Goal: Information Seeking & Learning: Learn about a topic

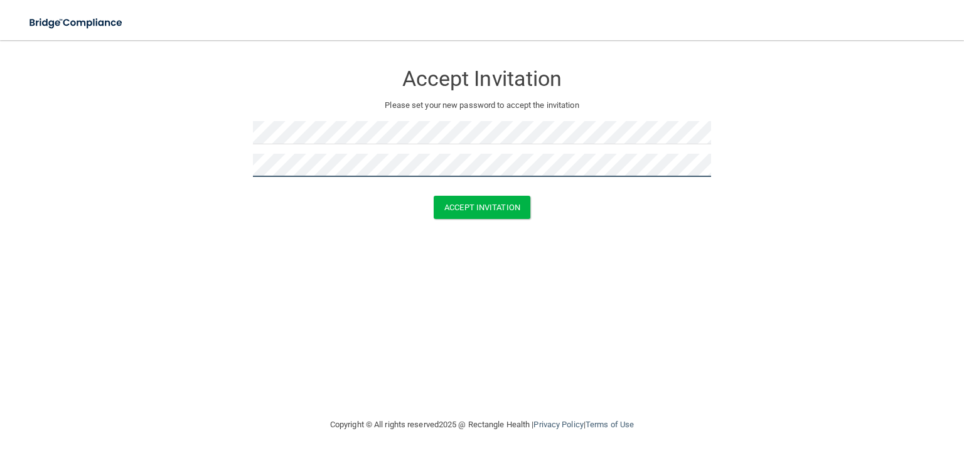
click at [434, 196] on button "Accept Invitation" at bounding box center [482, 207] width 97 height 23
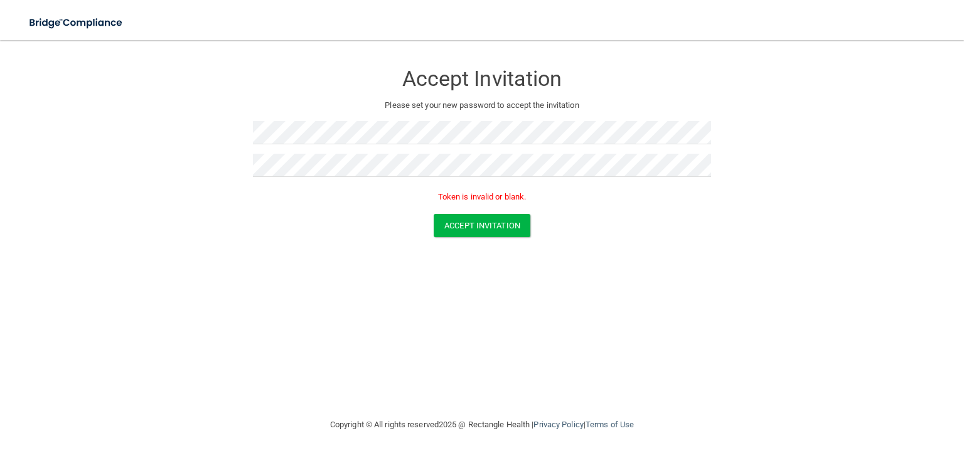
click at [723, 198] on form "Accept Invitation Please set your new password to accept the invitation Token i…" at bounding box center [481, 152] width 913 height 199
click at [434, 214] on button "Accept Invitation" at bounding box center [482, 225] width 97 height 23
click at [223, 359] on div "Accept Invitation Please set your new password to accept the invitation Token i…" at bounding box center [481, 229] width 913 height 352
click at [434, 214] on button "Accept Invitation" at bounding box center [482, 225] width 97 height 23
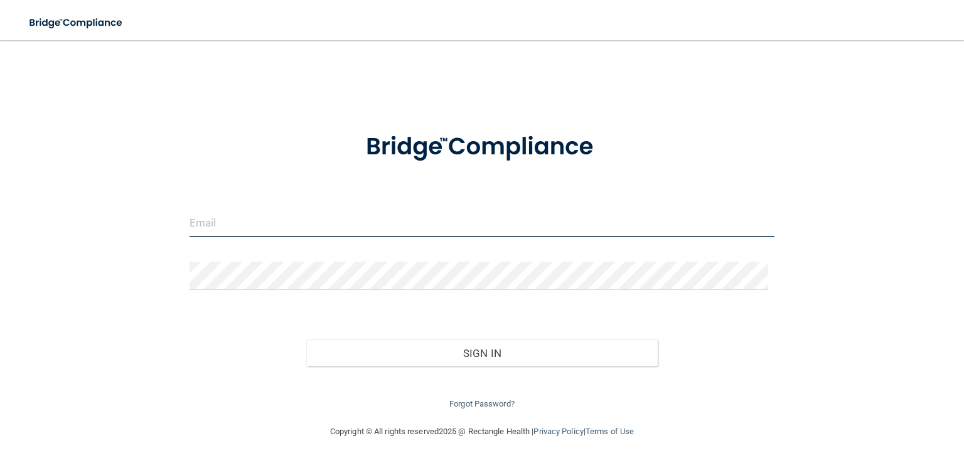
type input "theresa@ALgamechangers.org"
click at [359, 218] on input "theresa@ALgamechangers.org" at bounding box center [481, 223] width 585 height 28
click at [359, 217] on input "theresa@ALgamechangers.org" at bounding box center [481, 223] width 585 height 28
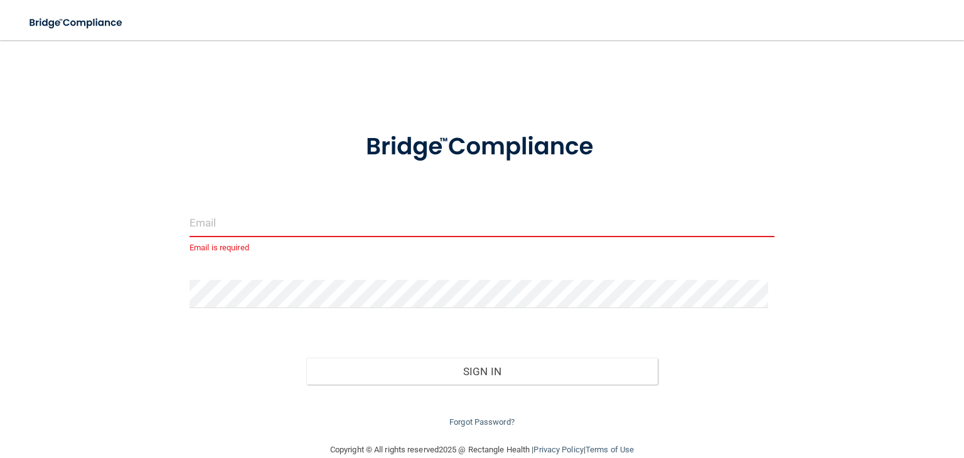
paste input "[PERSON_NAME][EMAIL_ADDRESS][DOMAIN_NAME]"
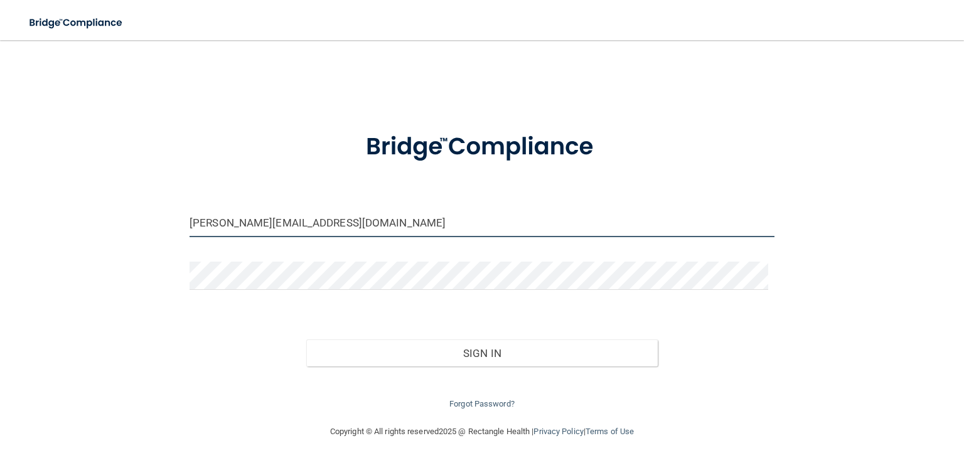
type input "[PERSON_NAME][EMAIL_ADDRESS][DOMAIN_NAME]"
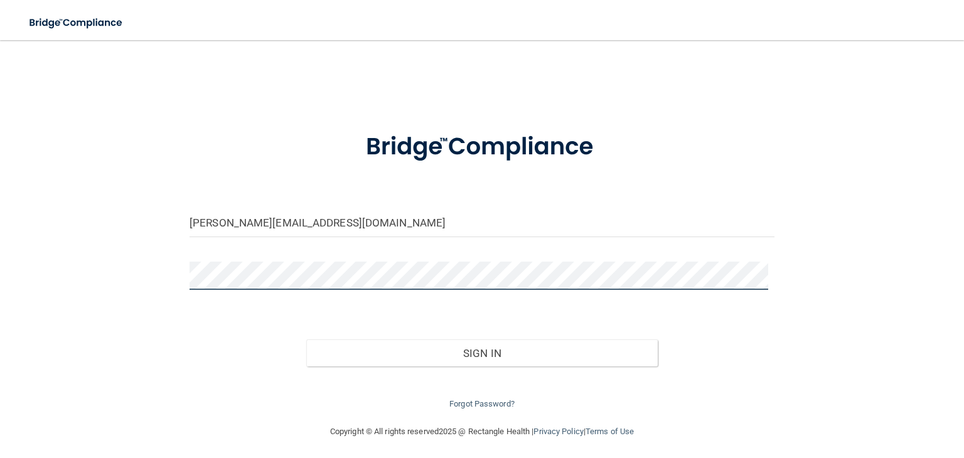
click at [306, 339] on button "Sign In" at bounding box center [481, 353] width 351 height 28
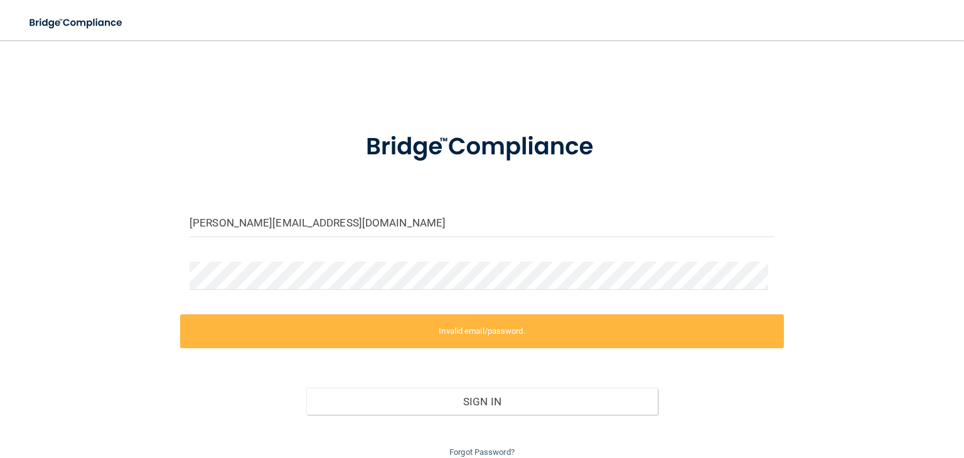
click at [475, 335] on label "Invalid email/password." at bounding box center [482, 331] width 604 height 34
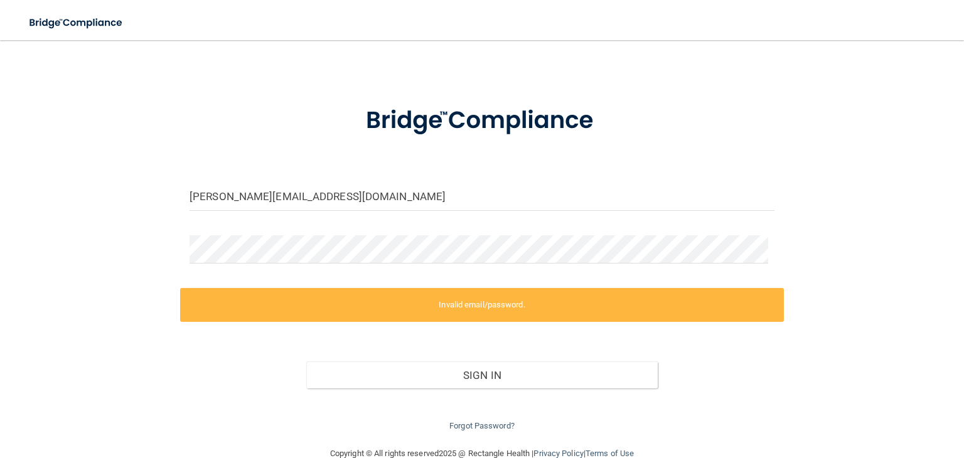
scroll to position [51, 0]
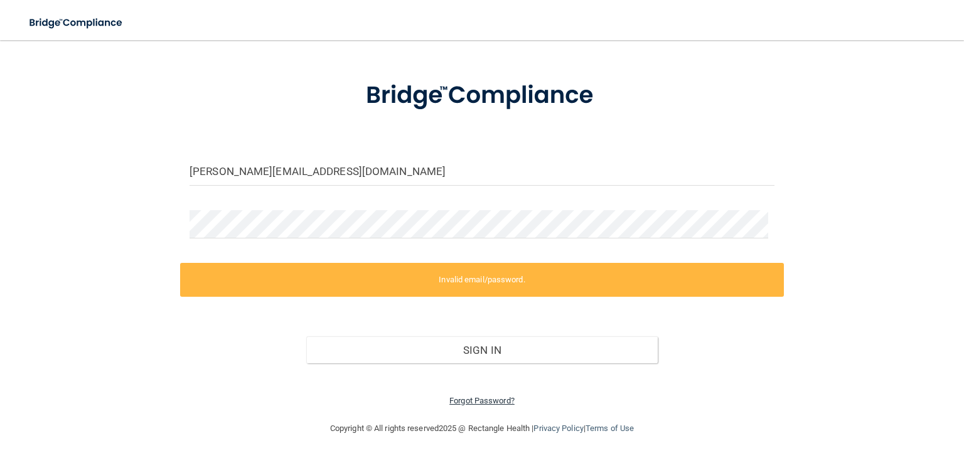
click at [501, 397] on link "Forgot Password?" at bounding box center [481, 400] width 65 height 9
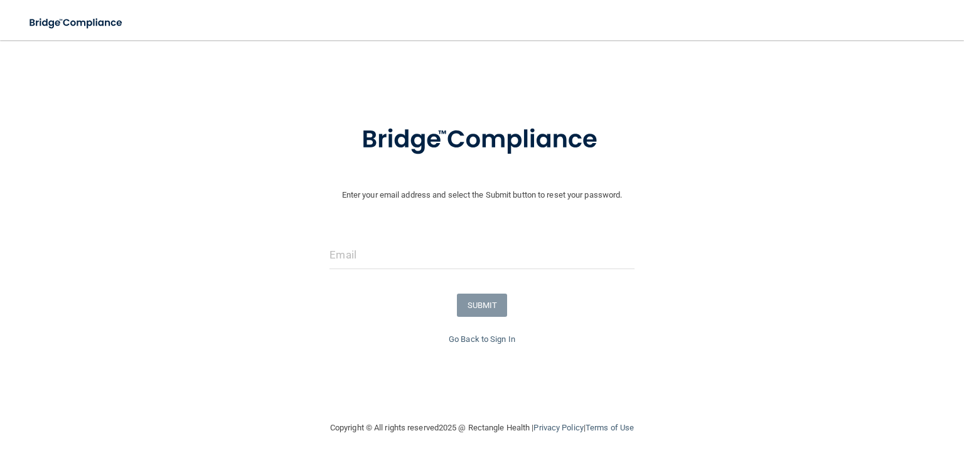
scroll to position [8, 0]
click at [509, 277] on div at bounding box center [481, 261] width 323 height 38
click at [509, 261] on input "email" at bounding box center [481, 256] width 304 height 28
paste input "[PERSON_NAME][EMAIL_ADDRESS][DOMAIN_NAME]"
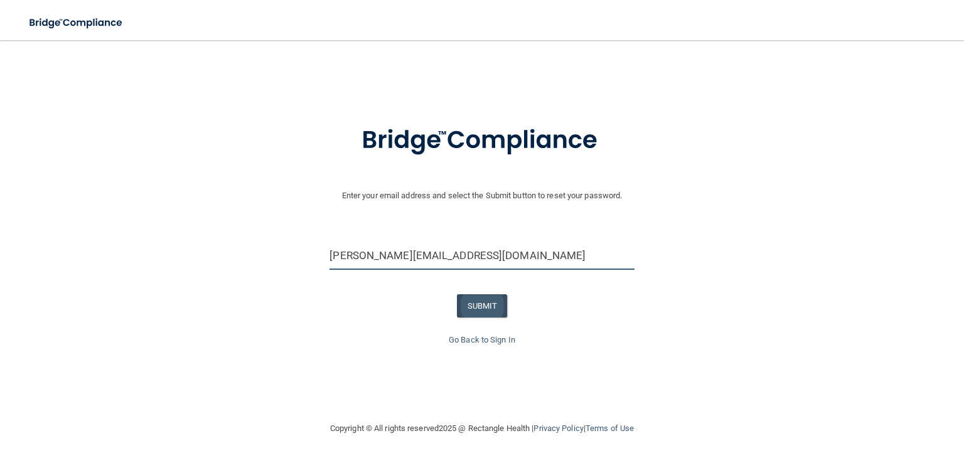
type input "[PERSON_NAME][EMAIL_ADDRESS][DOMAIN_NAME]"
click at [486, 306] on button "SUBMIT" at bounding box center [482, 305] width 51 height 23
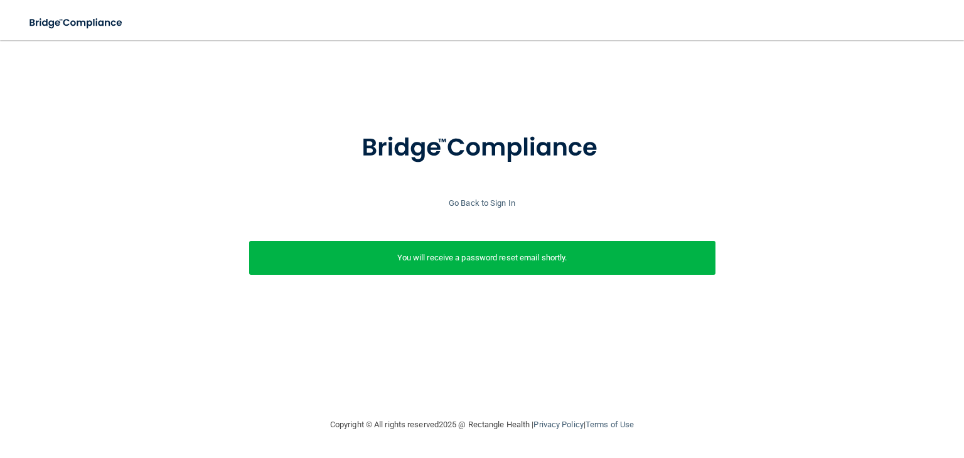
scroll to position [0, 0]
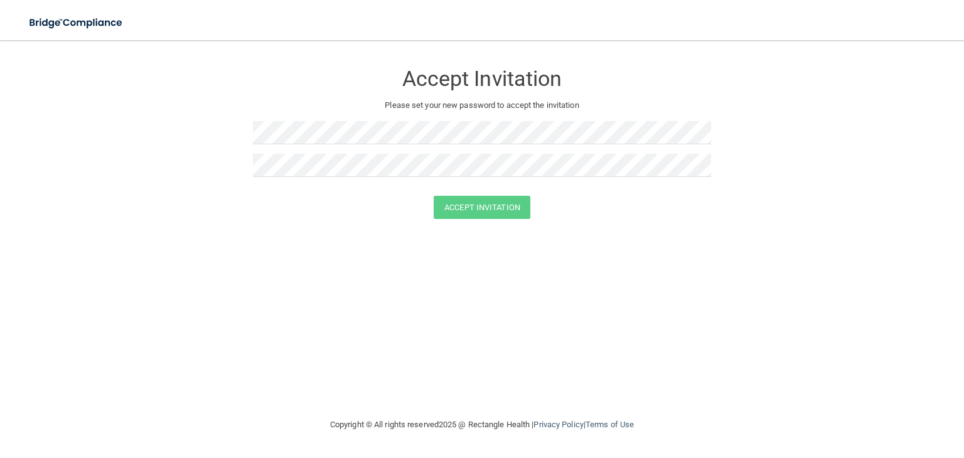
click at [652, 213] on div "Accept Invitation" at bounding box center [482, 207] width 932 height 23
click at [371, 118] on div "Accept Invitation Please set your new password to accept the invitation" at bounding box center [482, 124] width 458 height 143
click at [725, 236] on div "Accept Invitation" at bounding box center [482, 225] width 932 height 23
click at [496, 203] on button "Accept Invitation" at bounding box center [482, 207] width 97 height 23
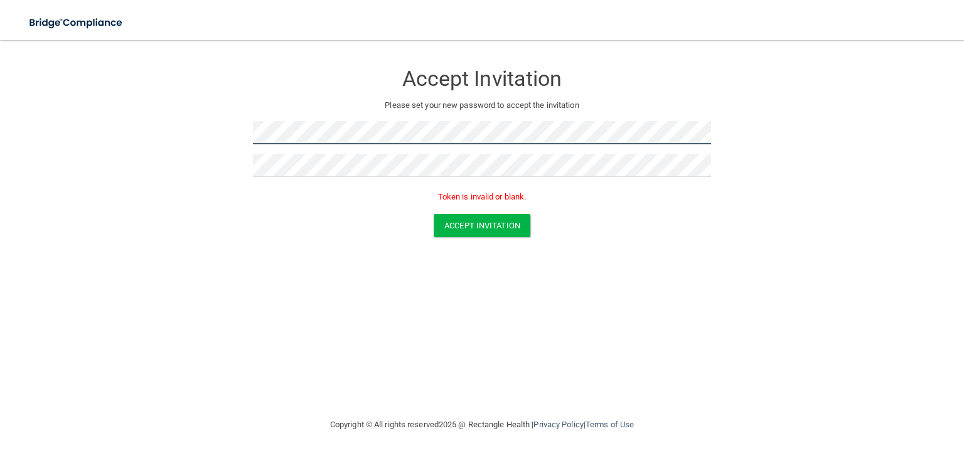
click at [184, 157] on form "Accept Invitation Please set your new password to accept the invitation Token i…" at bounding box center [481, 152] width 913 height 199
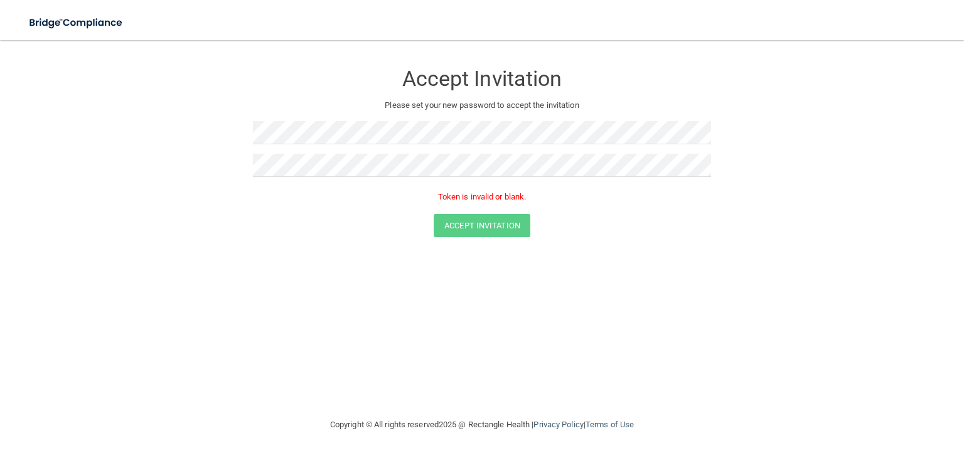
click at [279, 193] on p "Token is invalid or blank." at bounding box center [482, 196] width 458 height 15
click at [214, 189] on form "Accept Invitation Please set your new password to accept the invitation Token i…" at bounding box center [481, 152] width 913 height 199
click at [494, 234] on button "Accept Invitation" at bounding box center [482, 225] width 97 height 23
click at [494, 233] on button "Accept Invitation" at bounding box center [482, 225] width 97 height 23
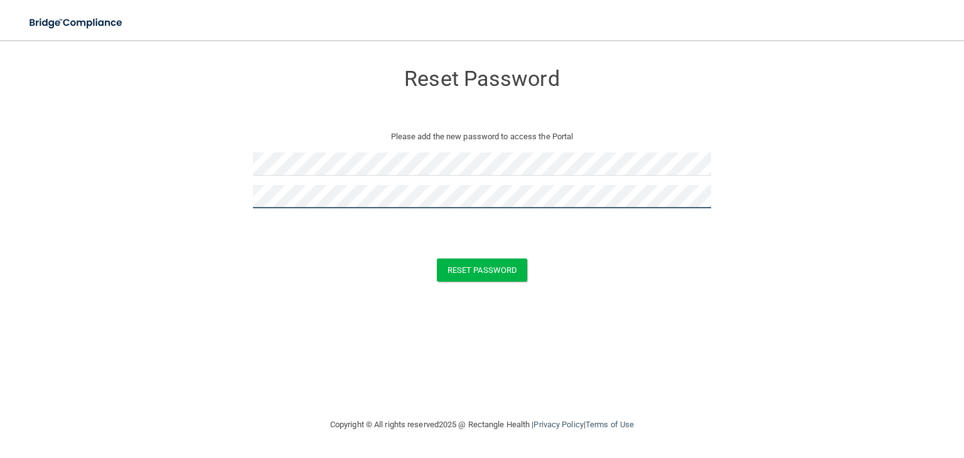
click at [437, 258] on button "Reset Password" at bounding box center [482, 269] width 90 height 23
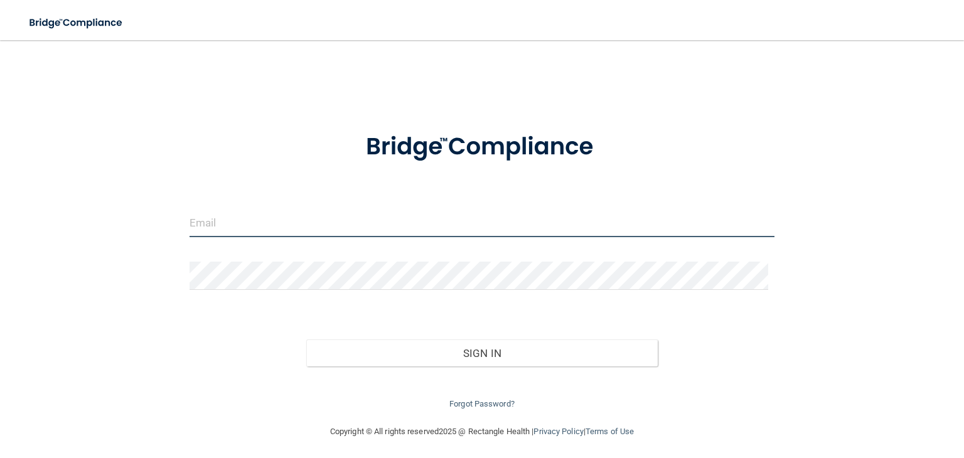
type input "[PERSON_NAME][EMAIL_ADDRESS][DOMAIN_NAME]"
click at [332, 217] on input "[PERSON_NAME][EMAIL_ADDRESS][DOMAIN_NAME]" at bounding box center [481, 223] width 585 height 28
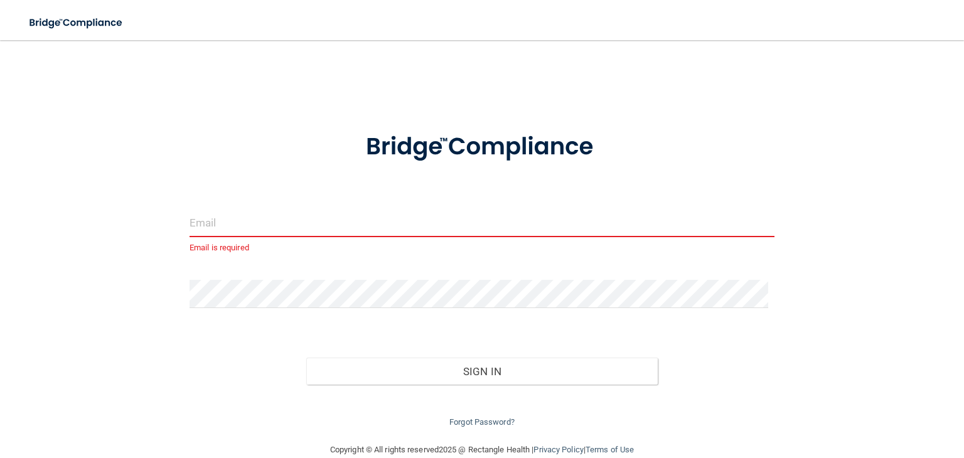
drag, startPoint x: 325, startPoint y: 227, endPoint x: 316, endPoint y: 224, distance: 9.3
paste input "[PERSON_NAME][EMAIL_ADDRESS][DOMAIN_NAME]"
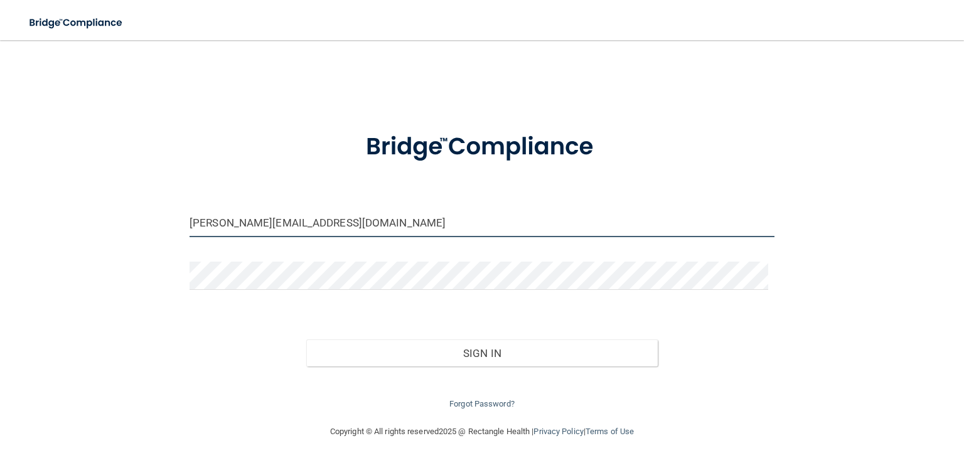
type input "[PERSON_NAME][EMAIL_ADDRESS][DOMAIN_NAME]"
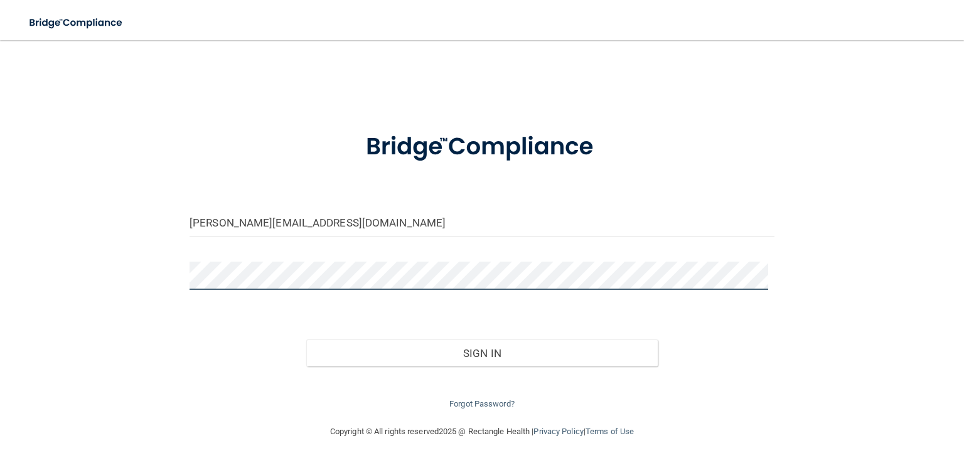
click at [306, 339] on button "Sign In" at bounding box center [481, 353] width 351 height 28
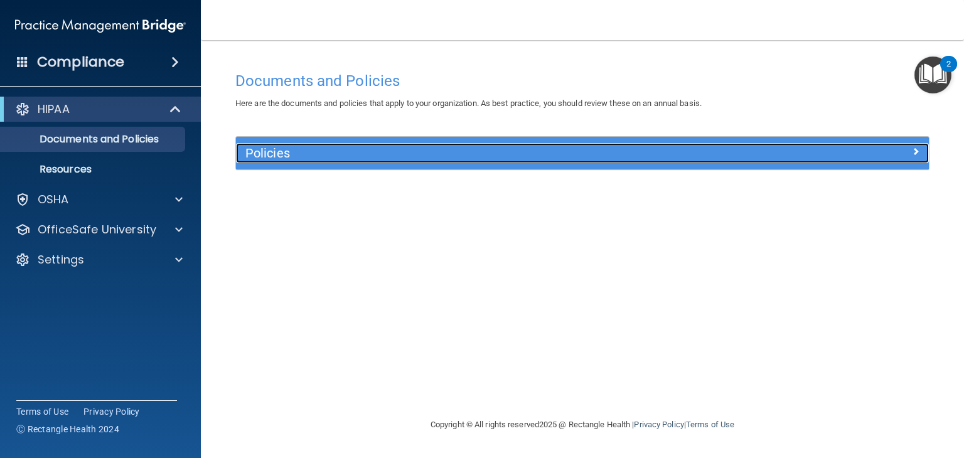
click at [612, 143] on div "Policies" at bounding box center [495, 153] width 519 height 20
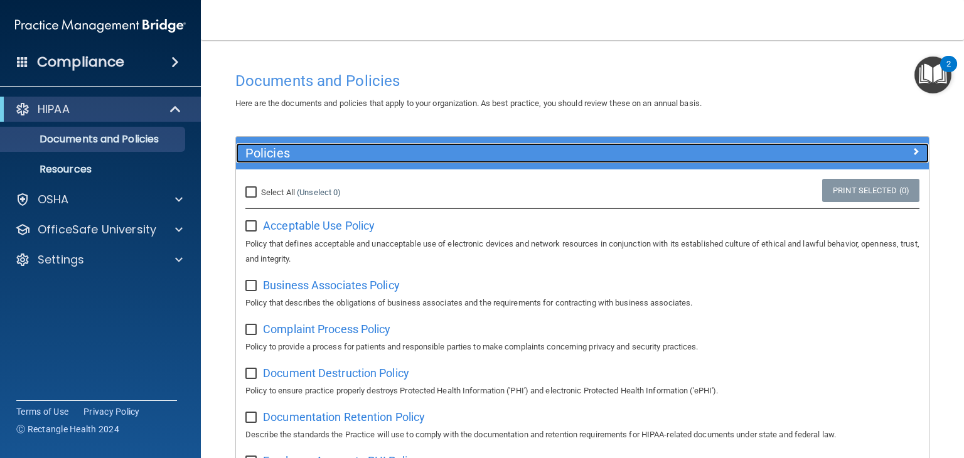
click at [590, 147] on h5 "Policies" at bounding box center [495, 153] width 501 height 14
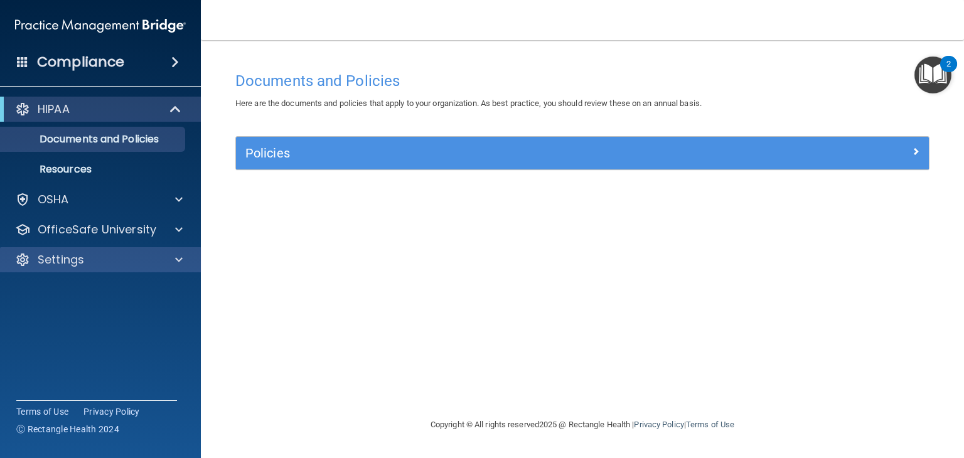
click at [128, 270] on div "Settings" at bounding box center [100, 259] width 201 height 25
click at [151, 252] on div "Settings" at bounding box center [84, 259] width 156 height 15
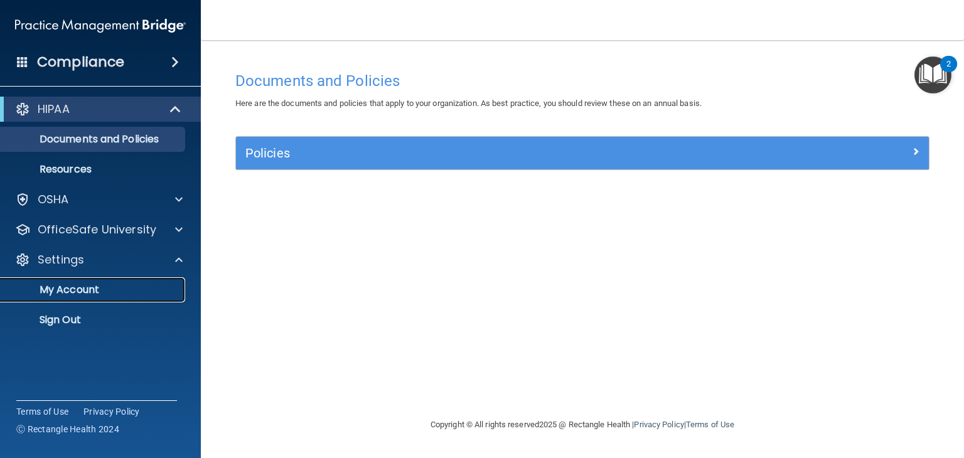
click at [109, 282] on link "My Account" at bounding box center [86, 289] width 198 height 25
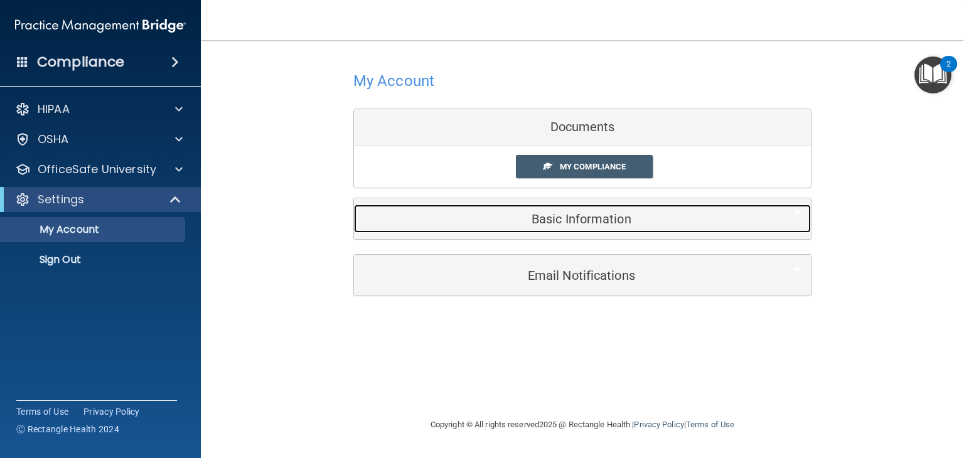
click at [497, 225] on div "Basic Information" at bounding box center [563, 219] width 418 height 28
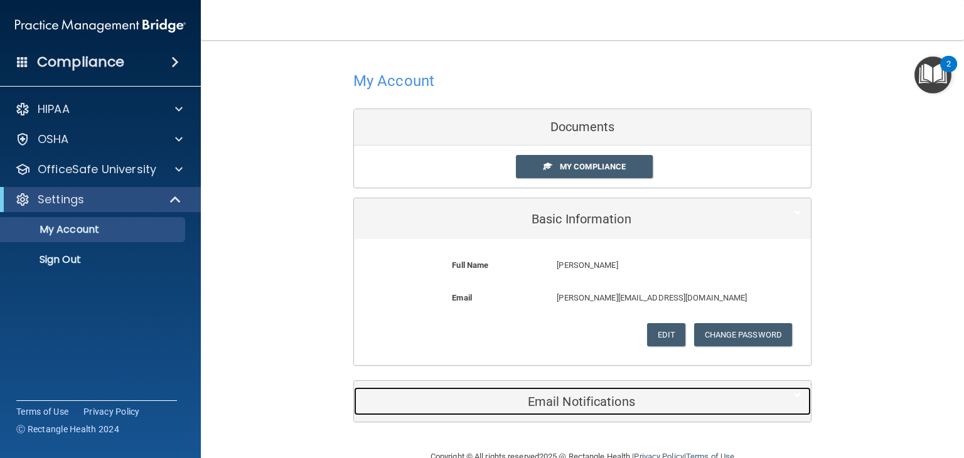
click at [501, 395] on h5 "Email Notifications" at bounding box center [563, 402] width 400 height 14
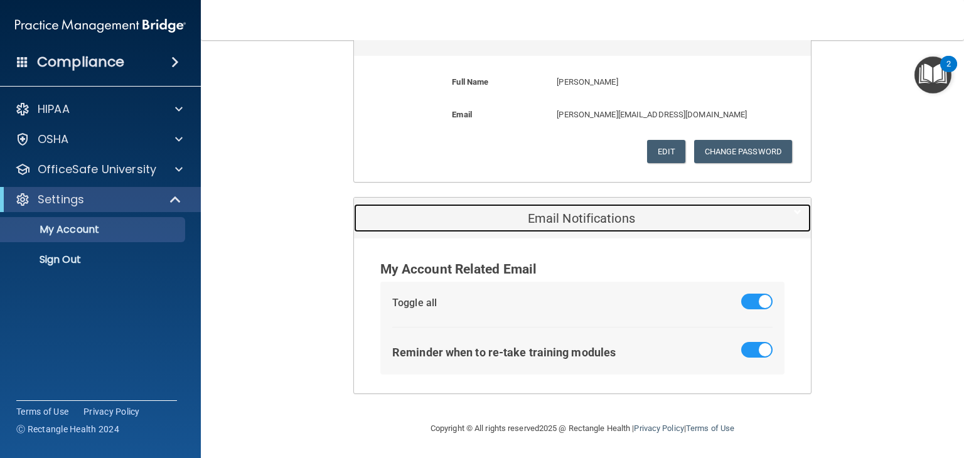
scroll to position [120, 0]
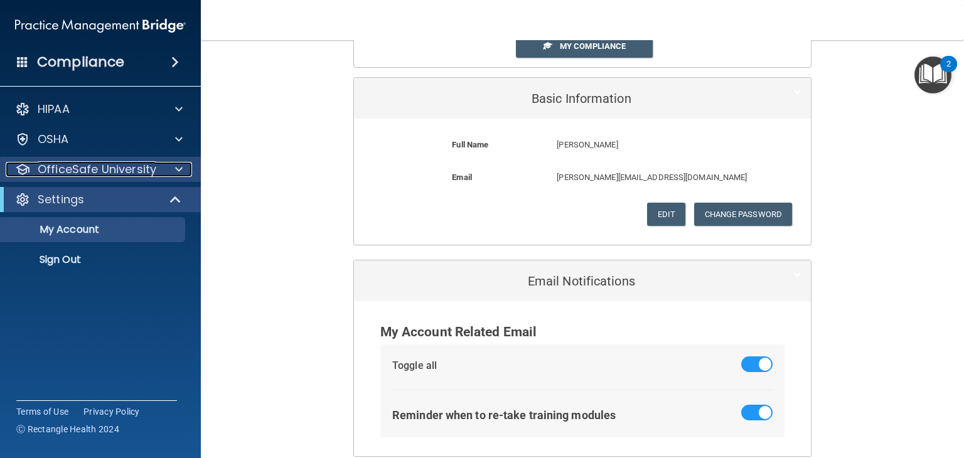
click at [123, 169] on p "OfficeSafe University" at bounding box center [97, 169] width 119 height 15
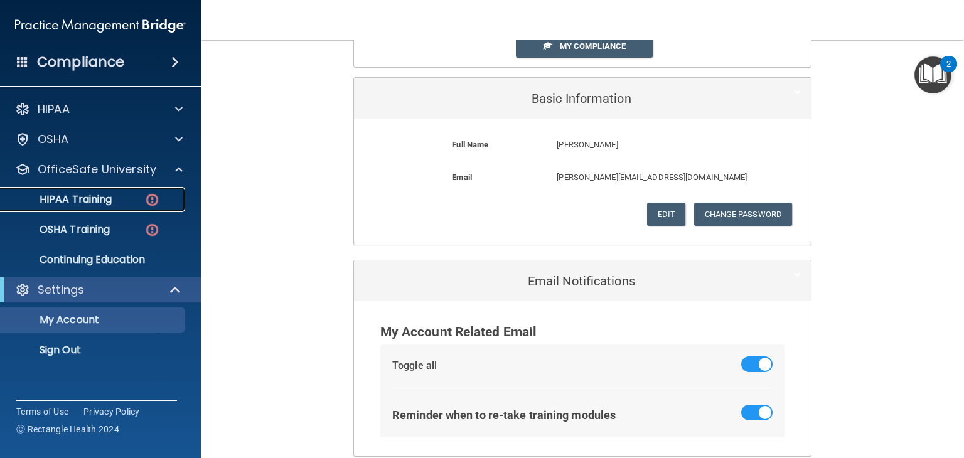
click at [133, 196] on div "HIPAA Training" at bounding box center [93, 199] width 171 height 13
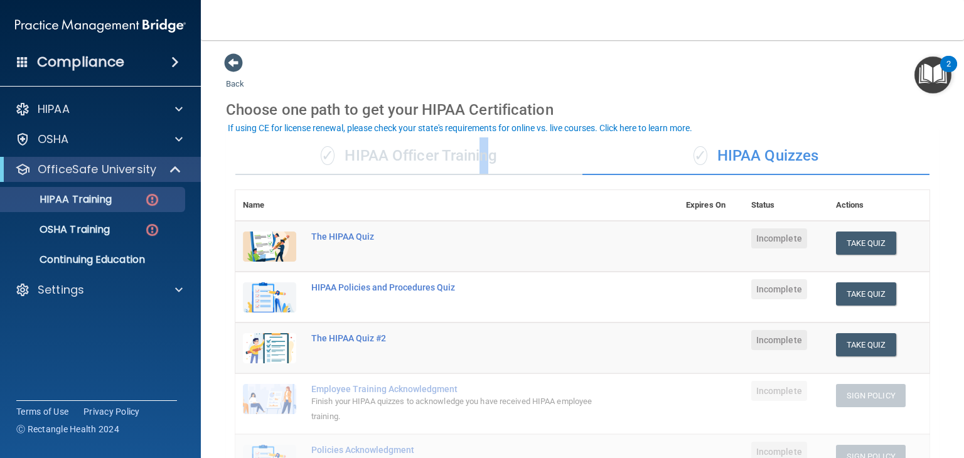
click at [479, 152] on div "✓ HIPAA Officer Training" at bounding box center [408, 156] width 347 height 38
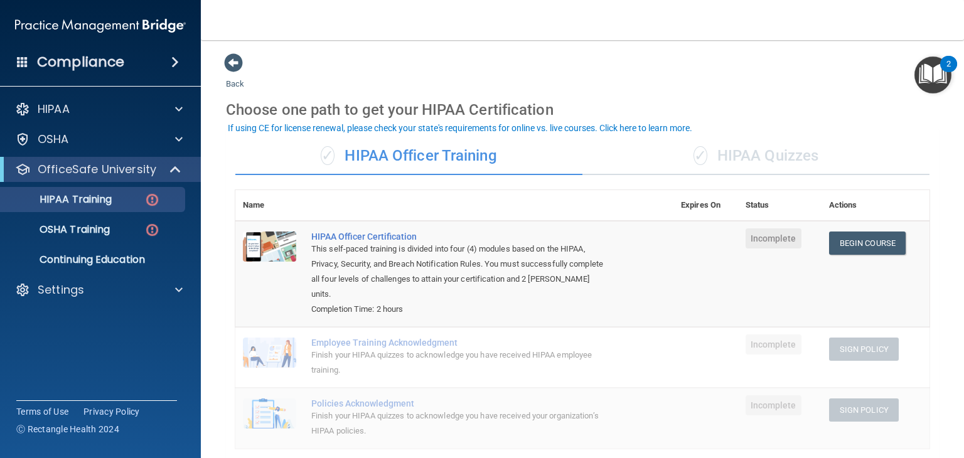
click at [538, 149] on div "✓ HIPAA Officer Training" at bounding box center [408, 156] width 347 height 38
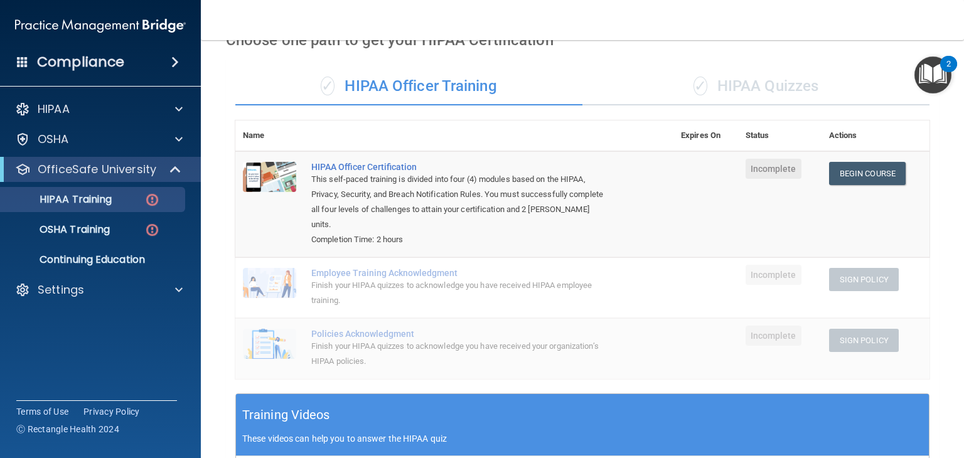
scroll to position [63, 0]
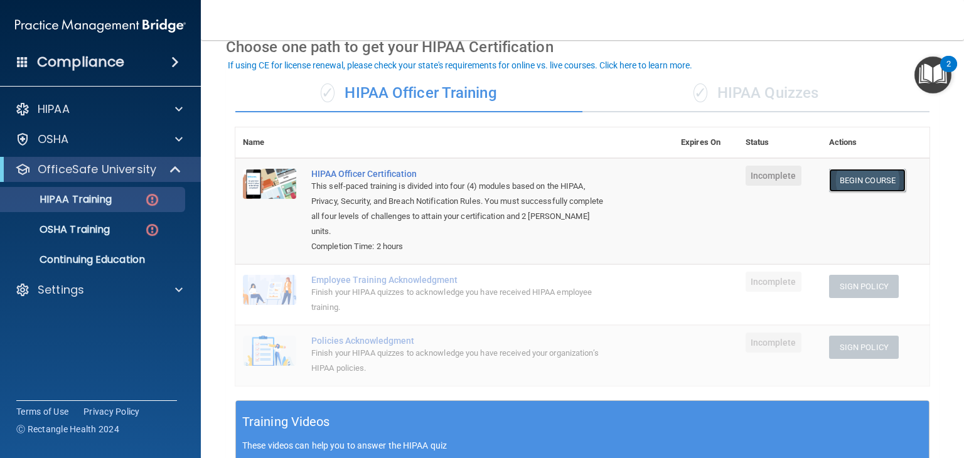
click at [872, 176] on link "Begin Course" at bounding box center [867, 180] width 77 height 23
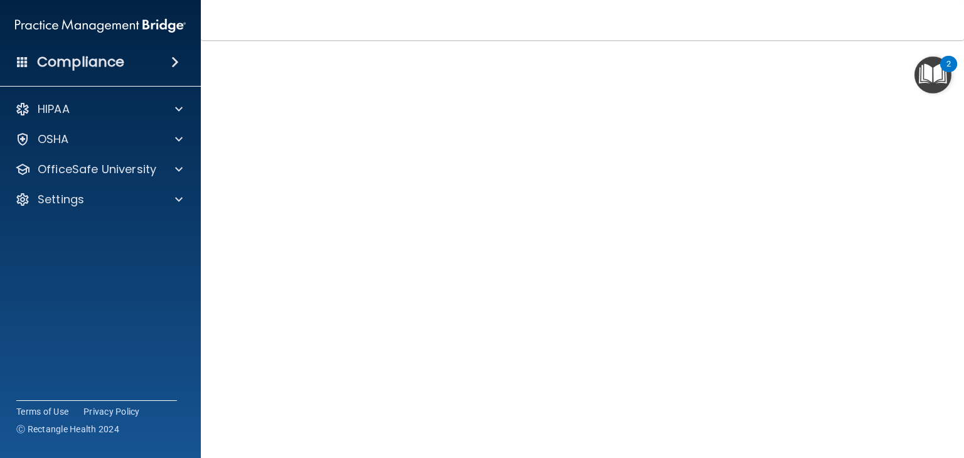
scroll to position [4, 0]
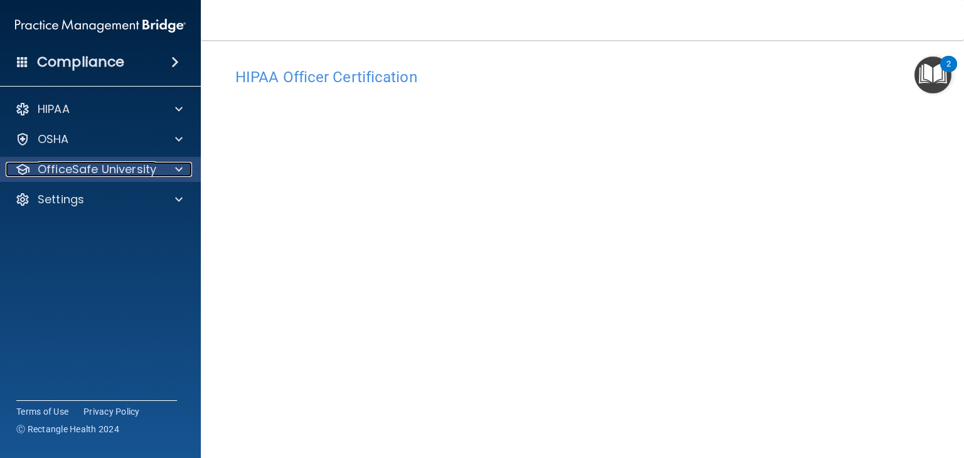
click at [141, 163] on p "OfficeSafe University" at bounding box center [97, 169] width 119 height 15
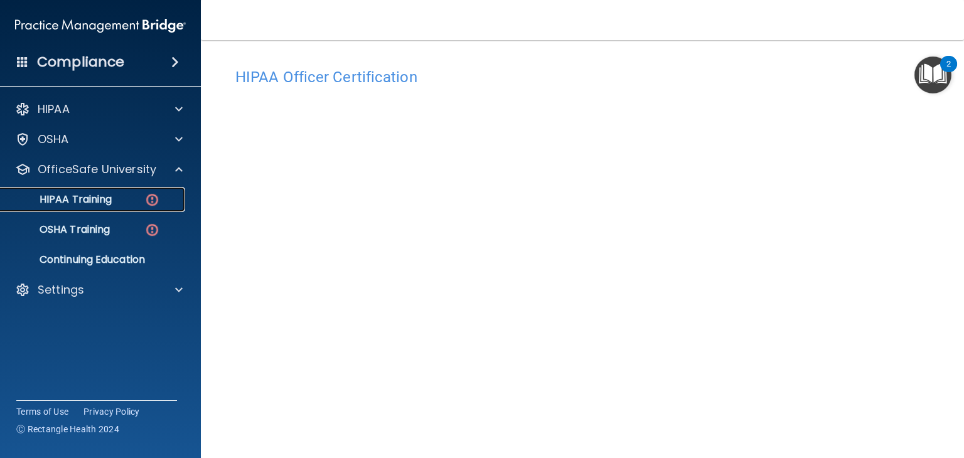
click at [137, 203] on div "HIPAA Training" at bounding box center [93, 199] width 171 height 13
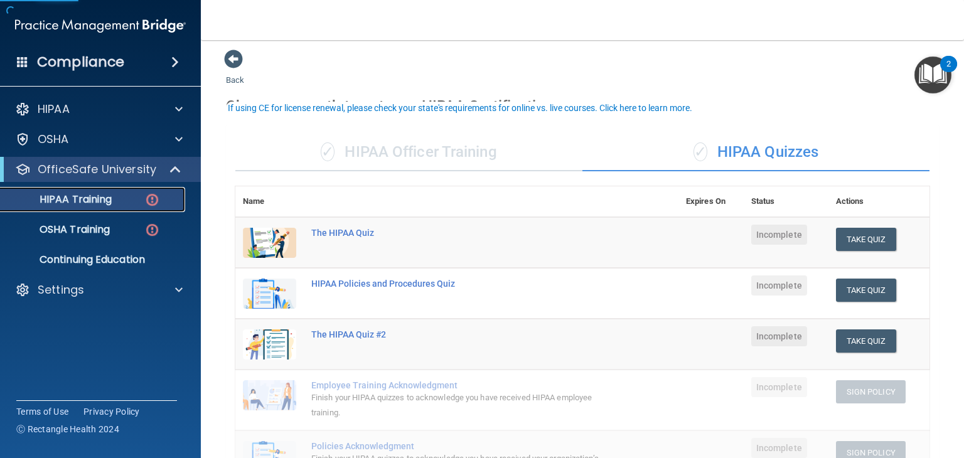
scroll to position [66, 0]
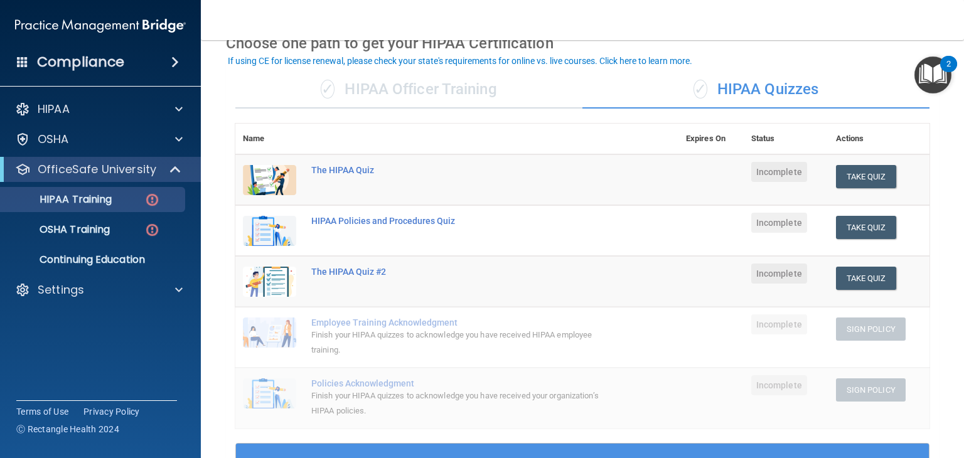
click at [459, 101] on div "✓ HIPAA Officer Training" at bounding box center [408, 90] width 347 height 38
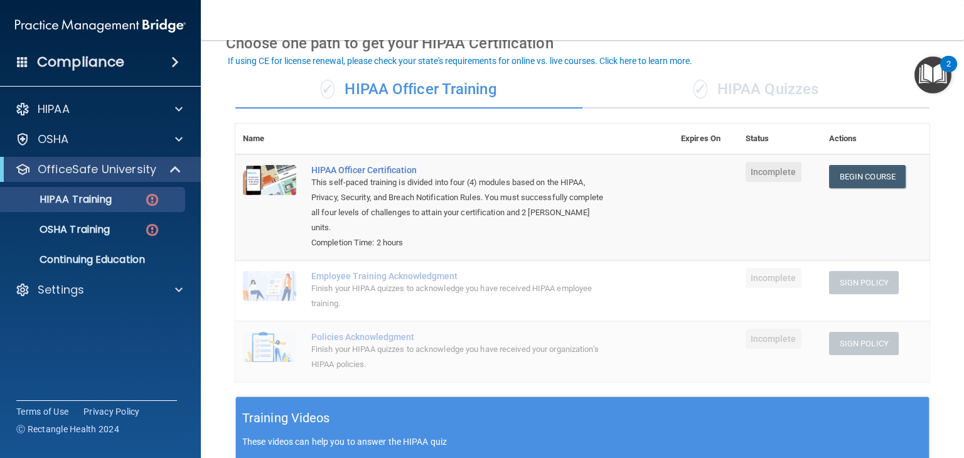
click at [659, 90] on div "✓ HIPAA Quizzes" at bounding box center [755, 90] width 347 height 38
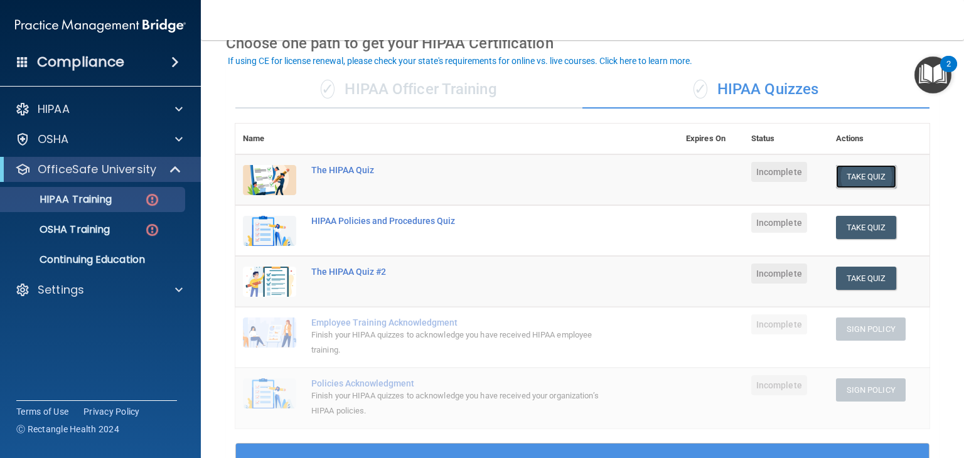
click at [863, 179] on button "Take Quiz" at bounding box center [866, 176] width 60 height 23
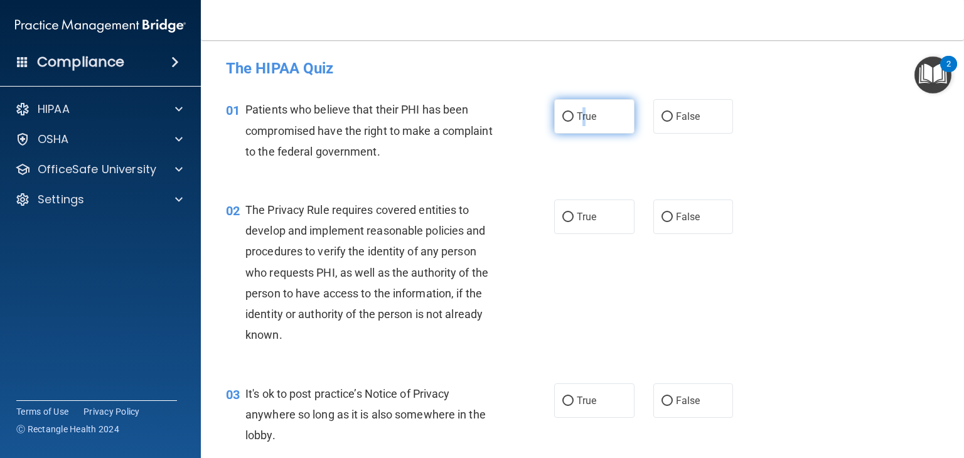
click at [580, 115] on span "True" at bounding box center [586, 116] width 19 height 12
click at [568, 124] on label "True" at bounding box center [594, 116] width 80 height 35
click at [568, 122] on input "True" at bounding box center [567, 116] width 11 height 9
radio input "true"
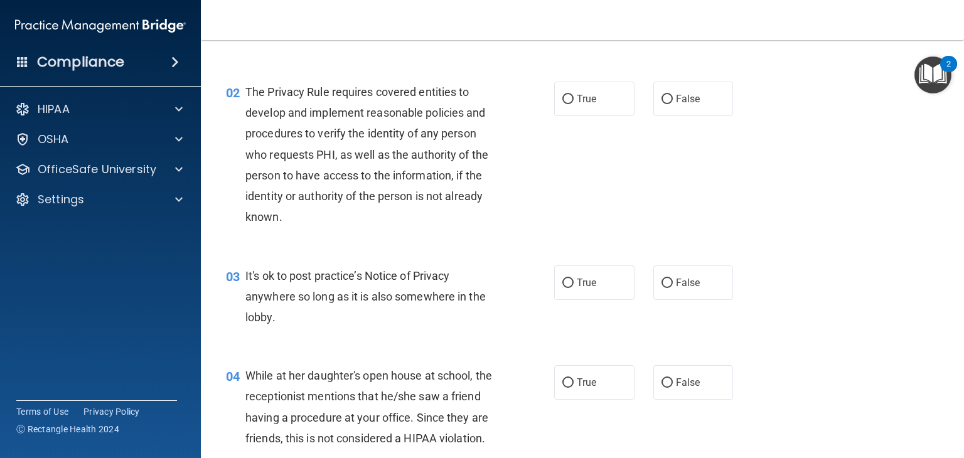
scroll to position [125, 0]
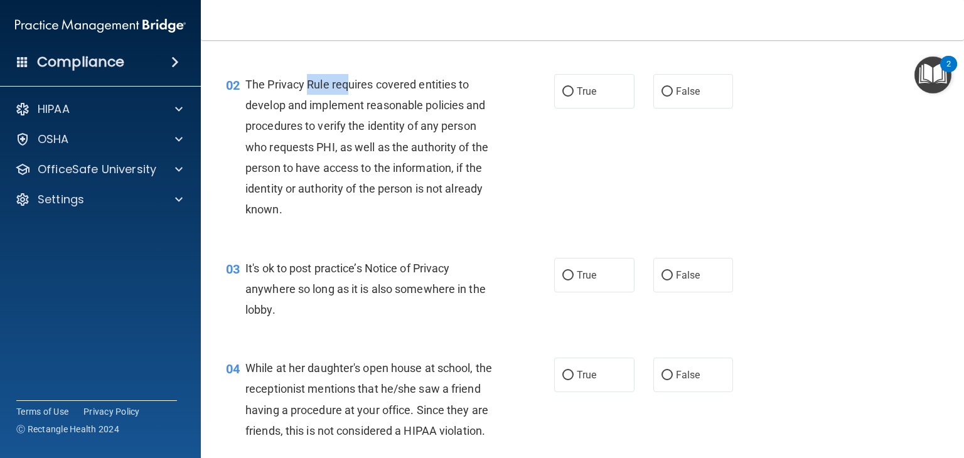
drag, startPoint x: 307, startPoint y: 83, endPoint x: 349, endPoint y: 76, distance: 43.3
click at [349, 76] on div "The Privacy Rule requires covered entities to develop and implement reasonable …" at bounding box center [375, 147] width 260 height 146
click at [354, 76] on div "The Privacy Rule requires covered entities to develop and implement reasonable …" at bounding box center [375, 147] width 260 height 146
click at [563, 92] on input "True" at bounding box center [567, 91] width 11 height 9
radio input "true"
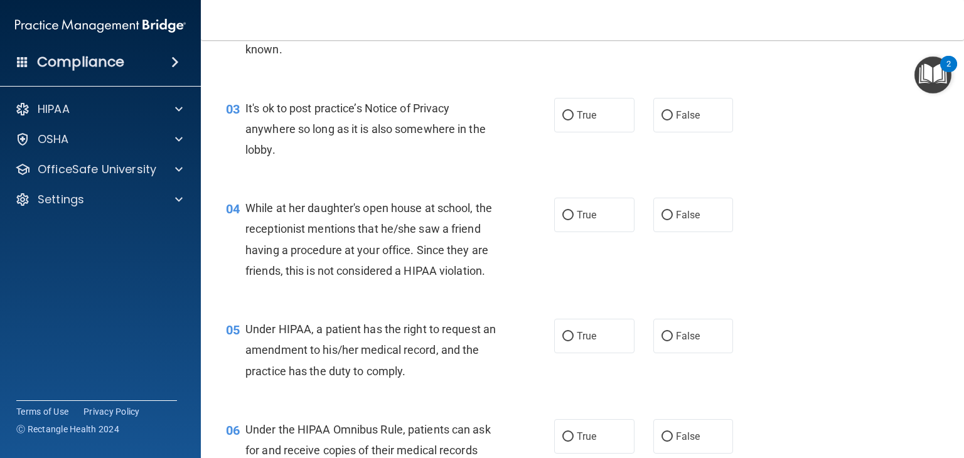
scroll to position [314, 0]
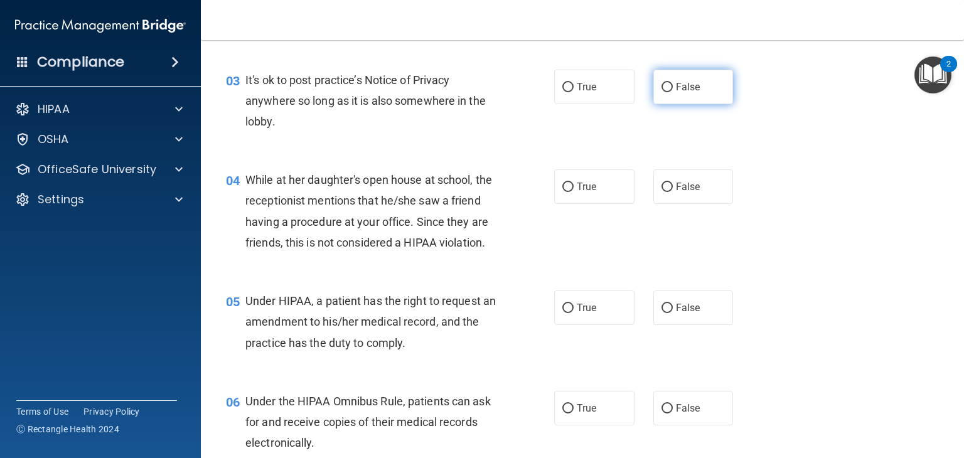
click at [690, 85] on span "False" at bounding box center [688, 87] width 24 height 12
click at [673, 85] on input "False" at bounding box center [666, 87] width 11 height 9
radio input "true"
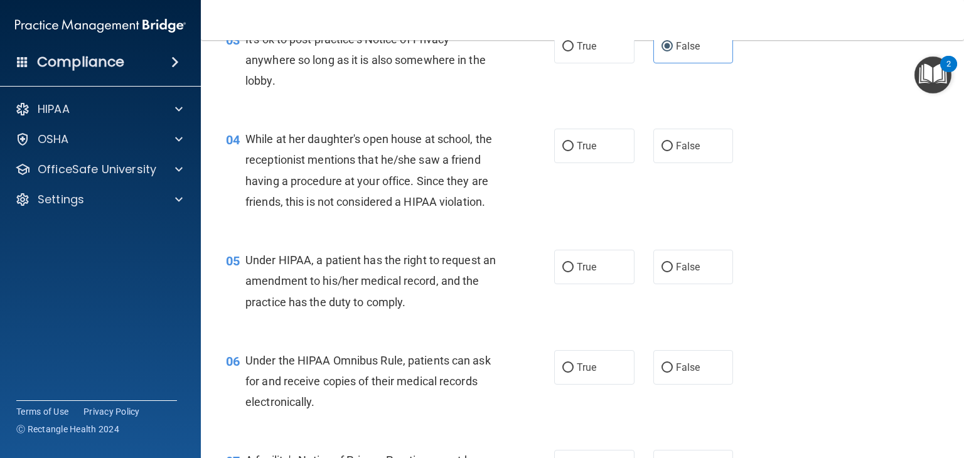
scroll to position [439, 0]
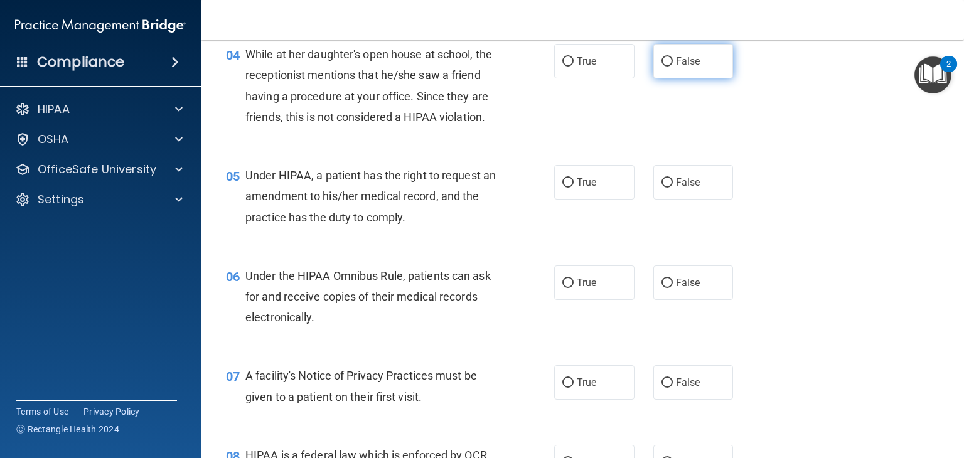
click at [676, 63] on span "False" at bounding box center [688, 61] width 24 height 12
click at [670, 63] on input "False" at bounding box center [666, 61] width 11 height 9
radio input "true"
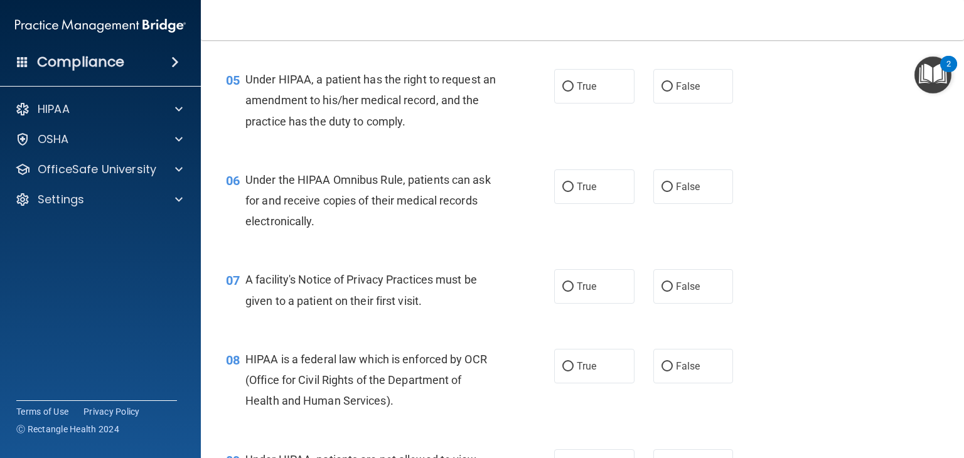
scroll to position [565, 0]
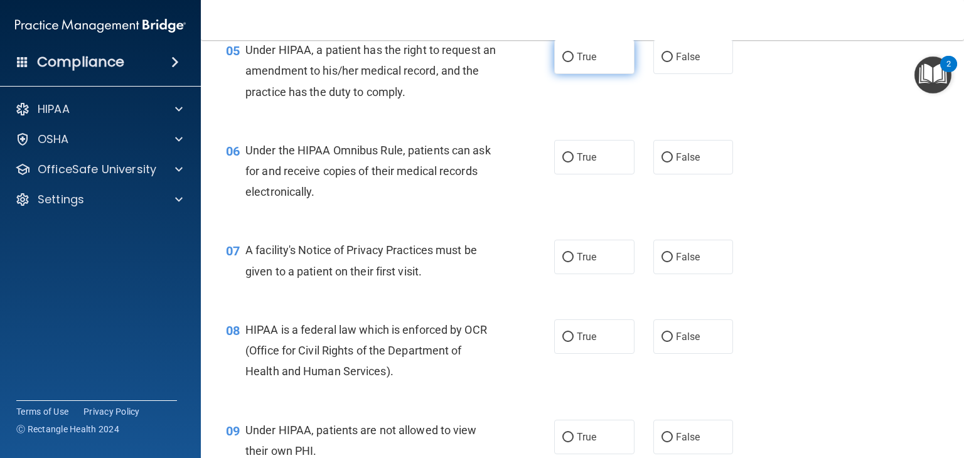
click at [566, 62] on input "True" at bounding box center [567, 57] width 11 height 9
radio input "true"
drag, startPoint x: 291, startPoint y: 188, endPoint x: 321, endPoint y: 188, distance: 30.1
click at [316, 188] on span "Under the HIPAA Omnibus Rule, patients can ask for and receive copies of their …" at bounding box center [367, 171] width 245 height 55
click at [335, 189] on span "Under the HIPAA Omnibus Rule, patients can ask for and receive copies of their …" at bounding box center [367, 171] width 245 height 55
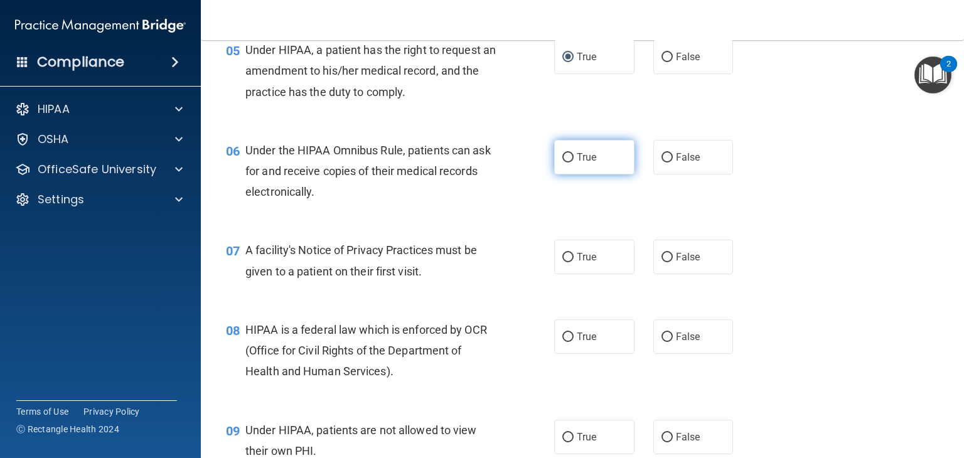
click at [565, 162] on input "True" at bounding box center [567, 157] width 11 height 9
radio input "true"
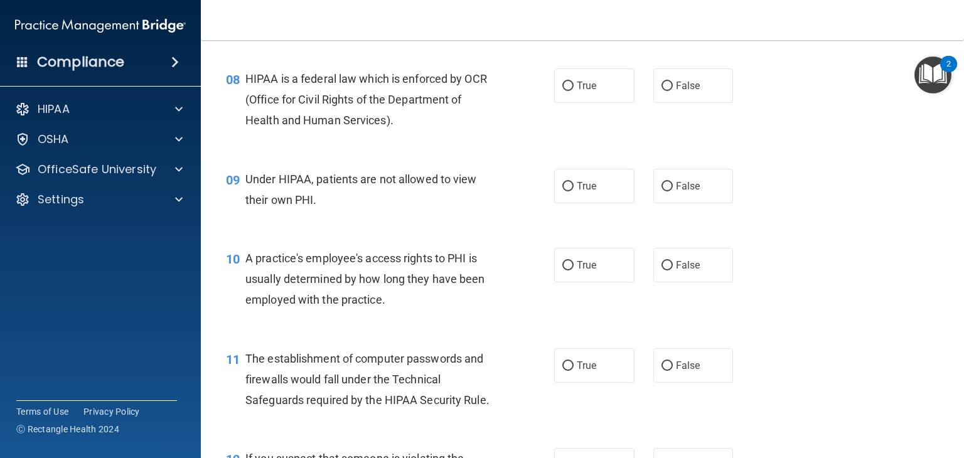
scroll to position [753, 0]
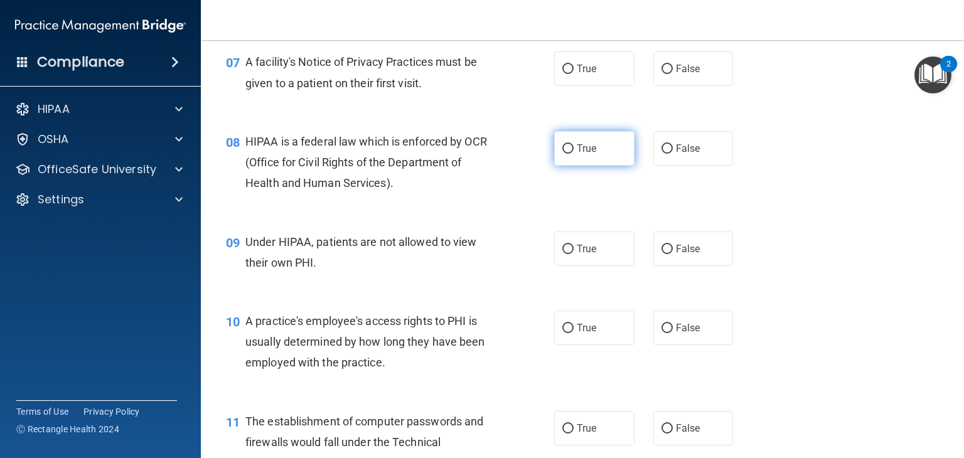
click at [600, 166] on label "True" at bounding box center [594, 148] width 80 height 35
click at [573, 154] on input "True" at bounding box center [567, 148] width 11 height 9
radio input "true"
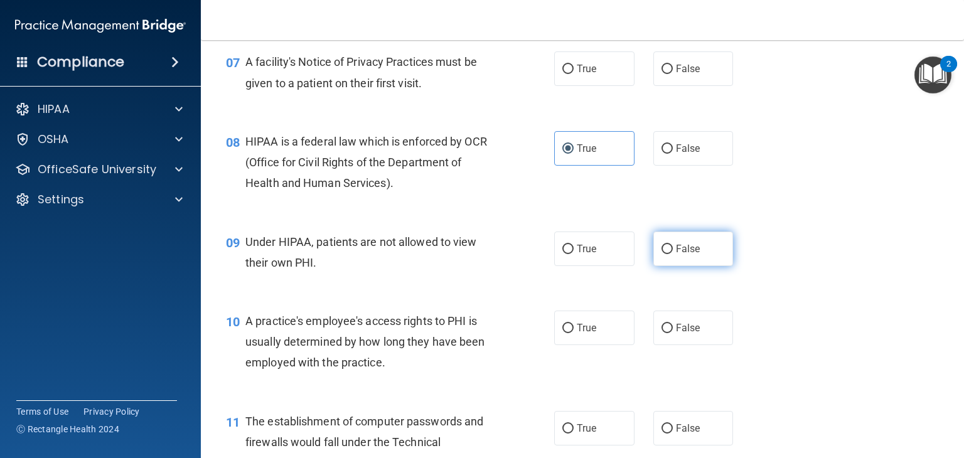
click at [695, 257] on label "False" at bounding box center [693, 248] width 80 height 35
click at [673, 254] on input "False" at bounding box center [666, 249] width 11 height 9
radio input "true"
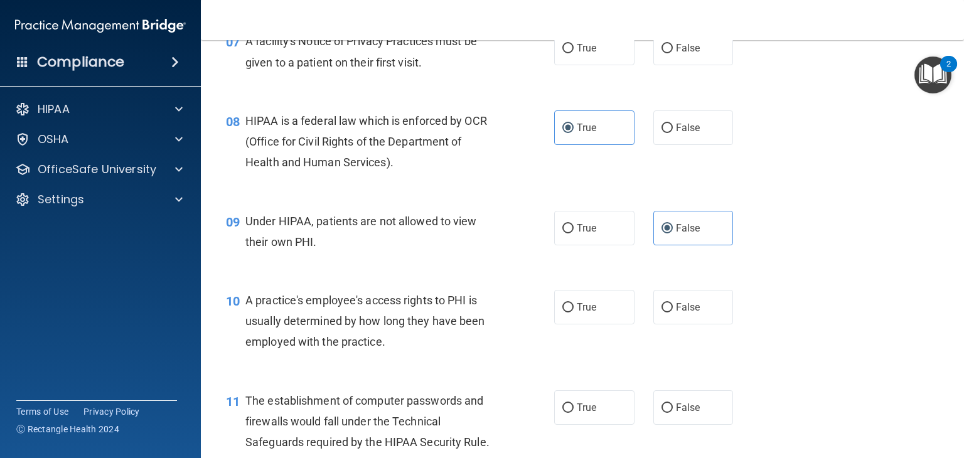
scroll to position [746, 0]
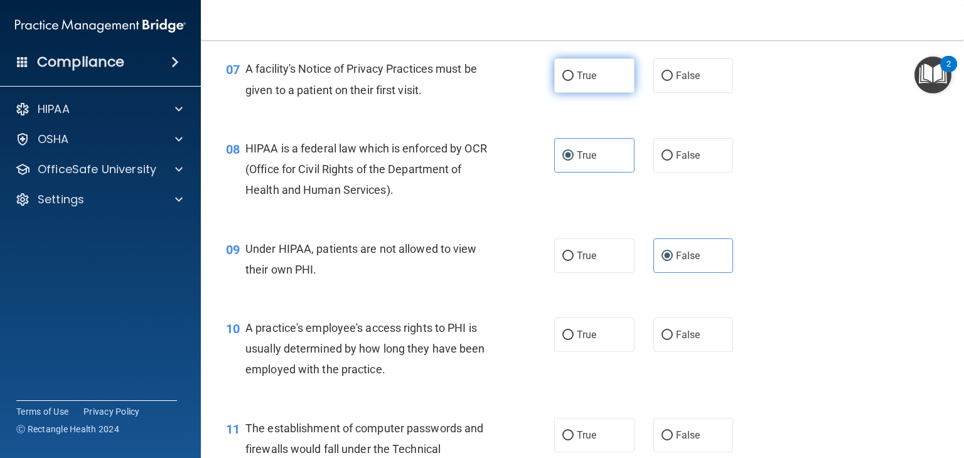
click at [595, 93] on label "True" at bounding box center [594, 75] width 80 height 35
click at [573, 81] on input "True" at bounding box center [567, 76] width 11 height 9
radio input "true"
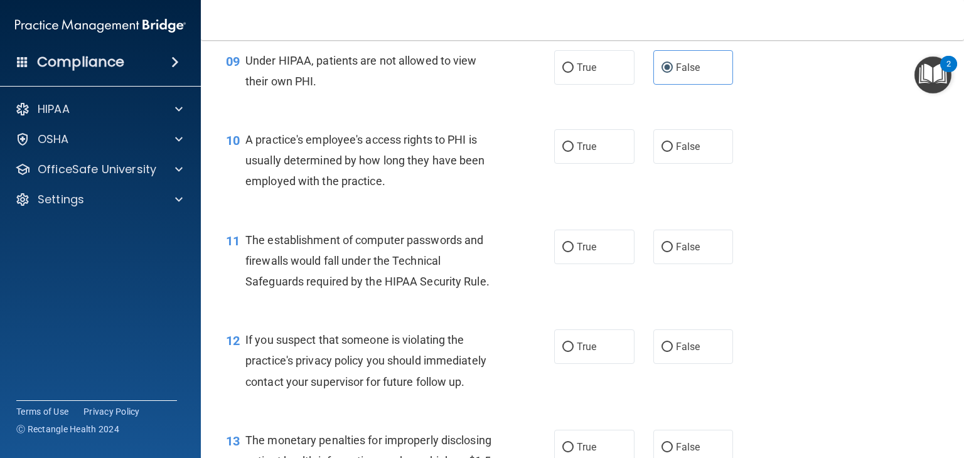
scroll to position [997, 0]
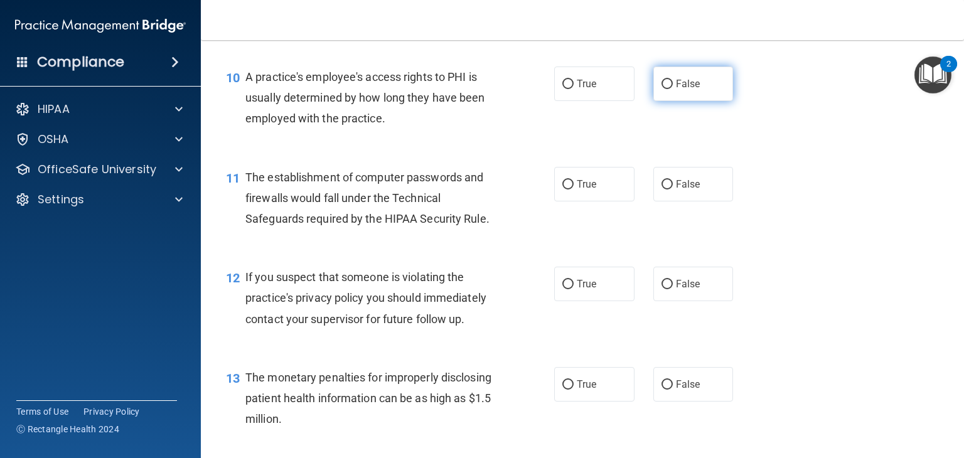
click at [720, 101] on label "False" at bounding box center [693, 83] width 80 height 35
click at [673, 89] on input "False" at bounding box center [666, 84] width 11 height 9
radio input "true"
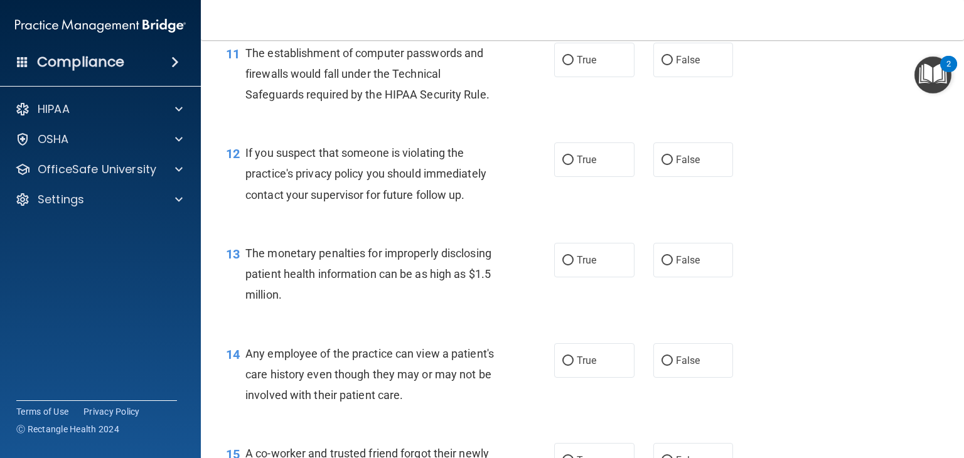
scroll to position [1122, 0]
click at [588, 67] on label "True" at bounding box center [594, 58] width 80 height 35
click at [573, 64] on input "True" at bounding box center [567, 59] width 11 height 9
radio input "true"
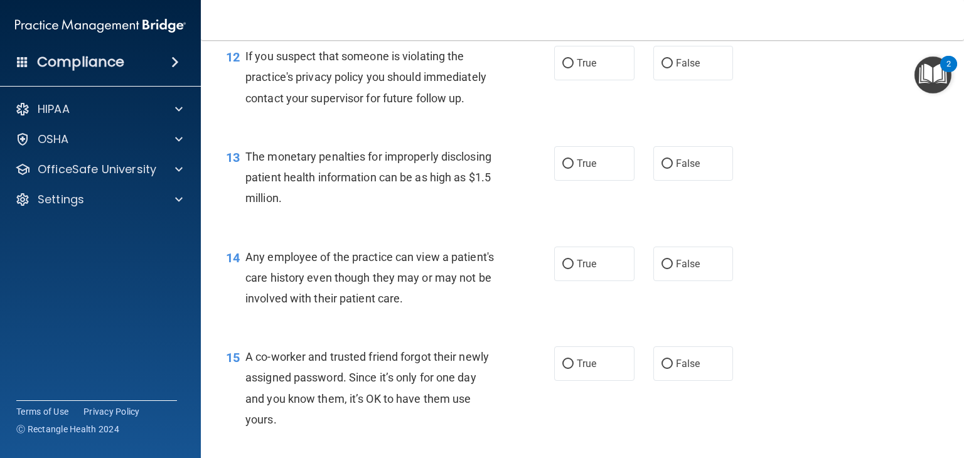
scroll to position [1248, 0]
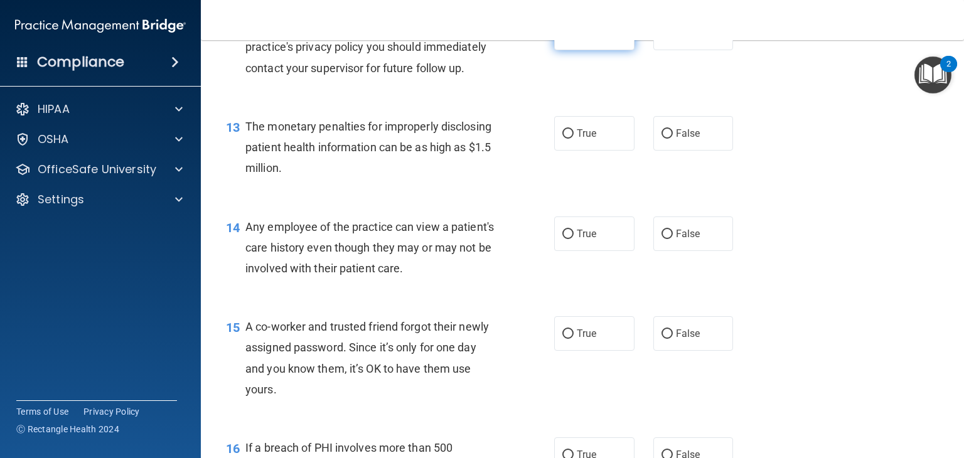
click at [554, 50] on label "True" at bounding box center [594, 33] width 80 height 35
click at [562, 38] on input "True" at bounding box center [567, 33] width 11 height 9
radio input "true"
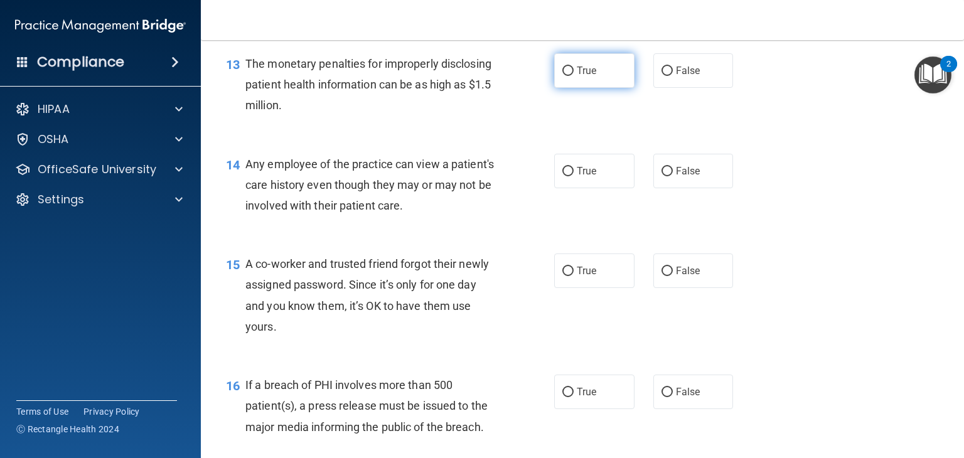
click at [577, 77] on span "True" at bounding box center [586, 71] width 19 height 12
click at [573, 76] on input "True" at bounding box center [567, 70] width 11 height 9
radio input "true"
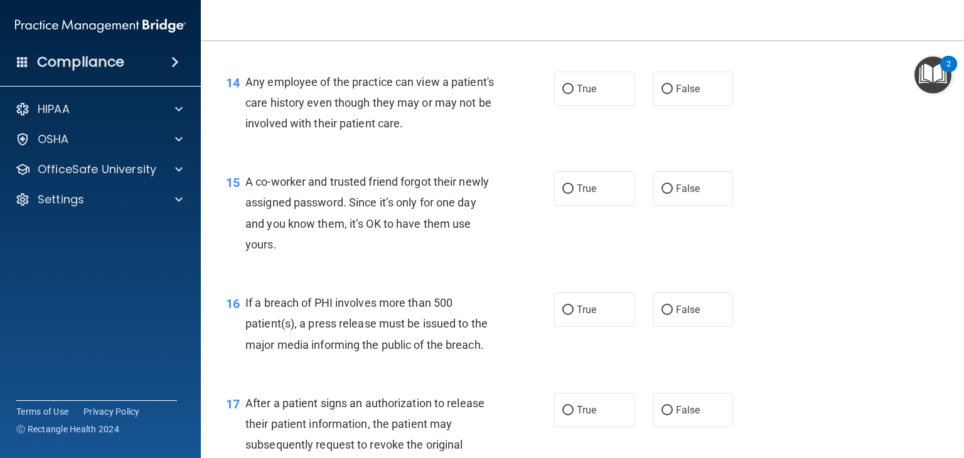
scroll to position [1436, 0]
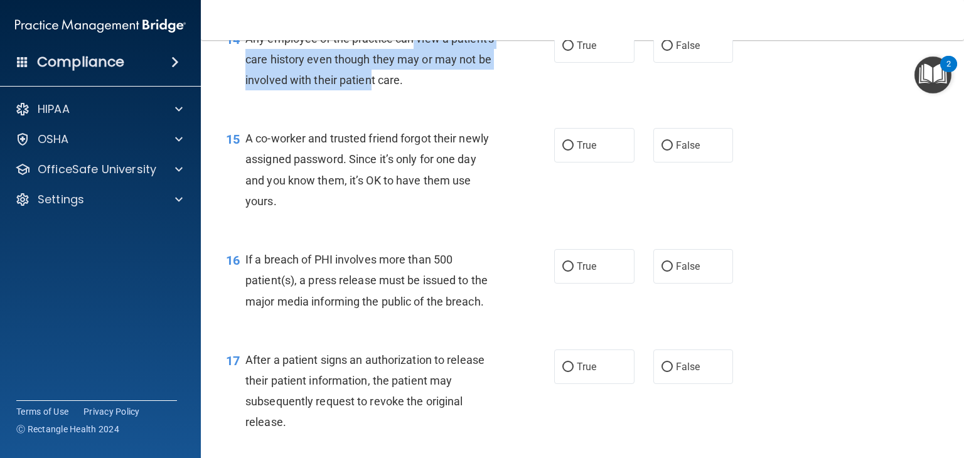
drag, startPoint x: 414, startPoint y: 56, endPoint x: 432, endPoint y: 92, distance: 39.8
click at [432, 91] on div "Any employee of the practice can view a patient's care history even though they…" at bounding box center [375, 59] width 260 height 63
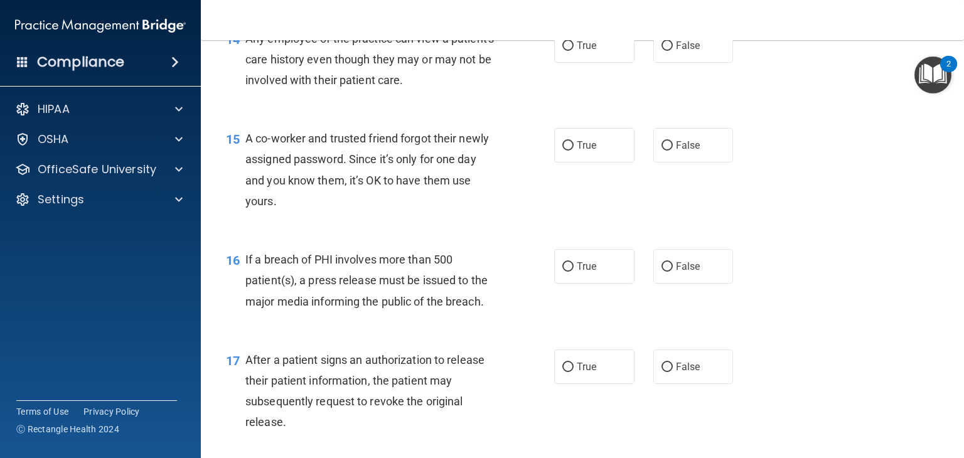
click at [292, 55] on span "Any employee of the practice can view a patient's care history even though they…" at bounding box center [369, 59] width 248 height 55
click at [602, 63] on label "True" at bounding box center [594, 45] width 80 height 35
click at [573, 51] on input "True" at bounding box center [567, 45] width 11 height 9
radio input "true"
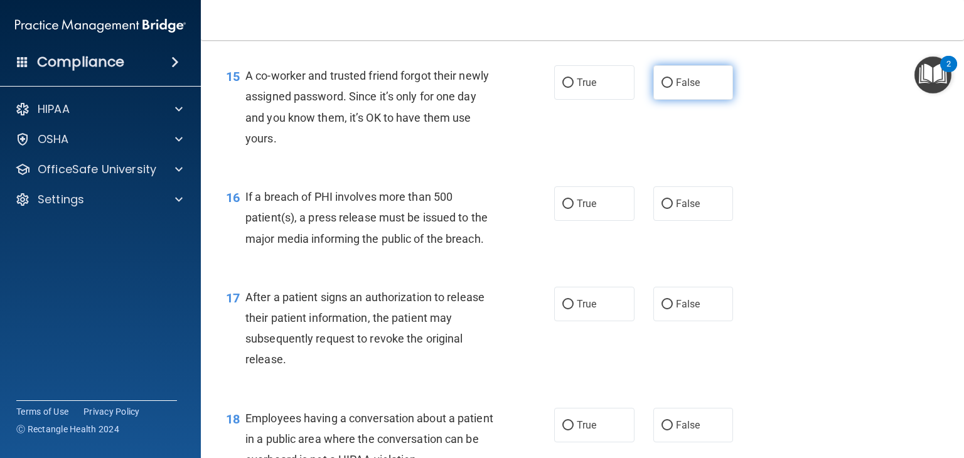
click at [678, 88] on span "False" at bounding box center [688, 83] width 24 height 12
click at [673, 88] on input "False" at bounding box center [666, 82] width 11 height 9
radio input "true"
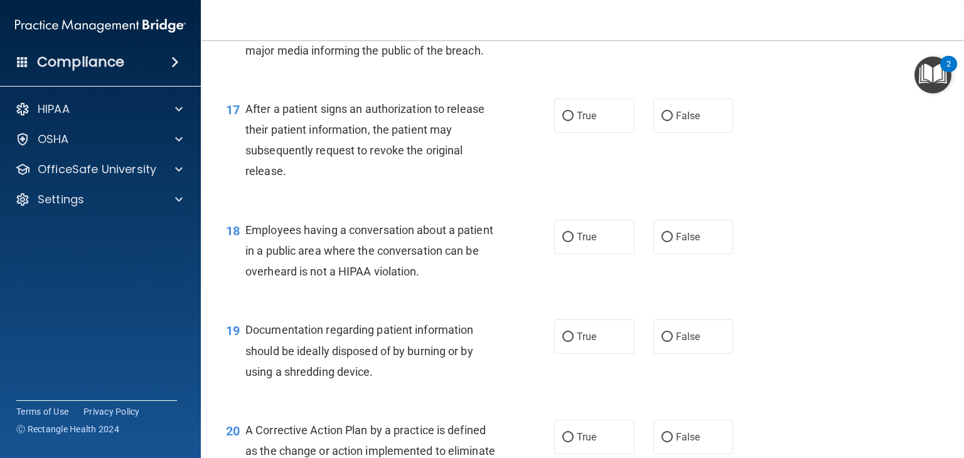
scroll to position [1624, 0]
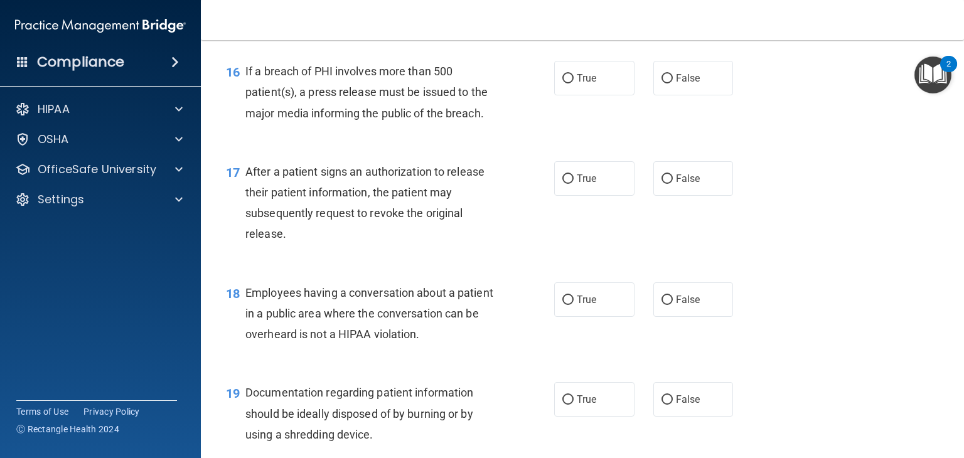
drag, startPoint x: 398, startPoint y: 109, endPoint x: 414, endPoint y: 119, distance: 18.3
click at [409, 116] on span "If a breach of PHI involves more than 500 patient(s), a press release must be i…" at bounding box center [366, 92] width 242 height 55
click at [425, 119] on span "If a breach of PHI involves more than 500 patient(s), a press release must be i…" at bounding box center [366, 92] width 242 height 55
click at [653, 93] on label "False" at bounding box center [693, 78] width 80 height 35
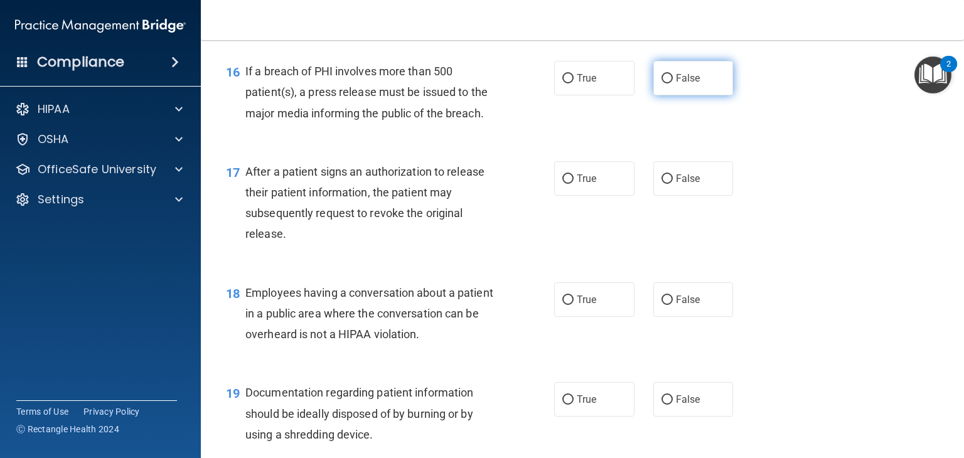
click at [661, 83] on input "False" at bounding box center [666, 78] width 11 height 9
radio input "true"
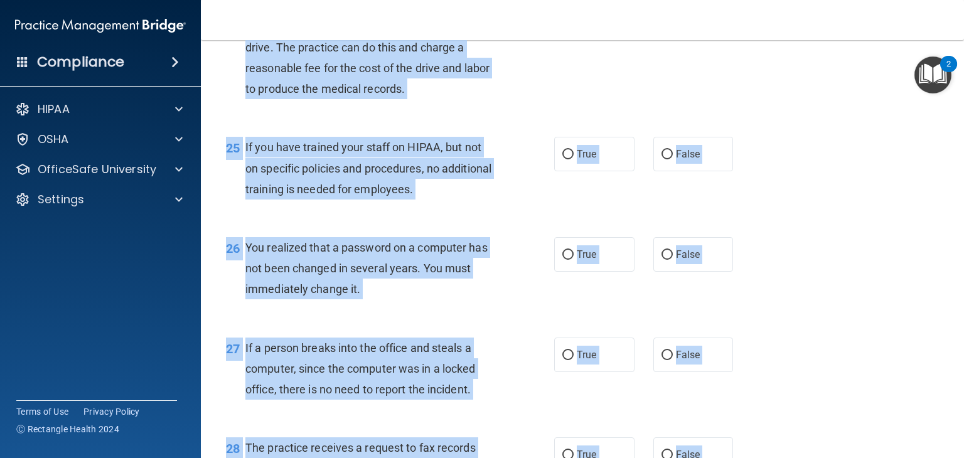
scroll to position [3004, 0]
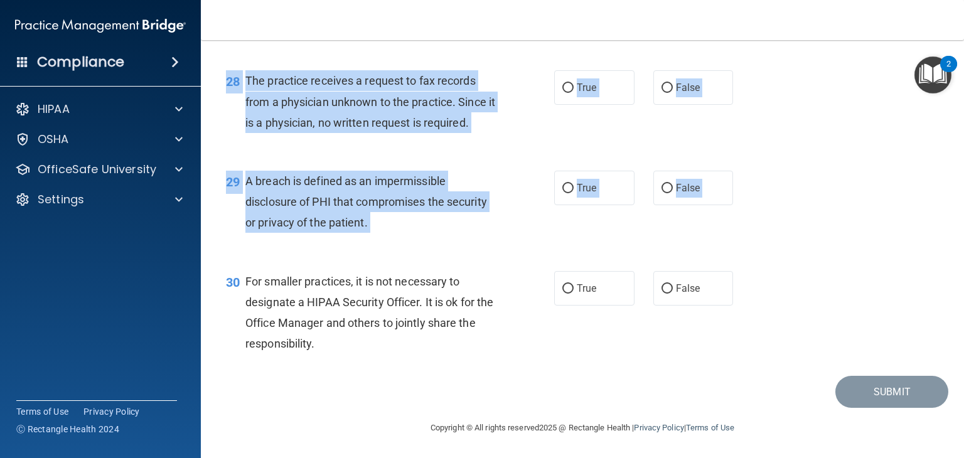
drag, startPoint x: 242, startPoint y: 126, endPoint x: 518, endPoint y: 358, distance: 360.7
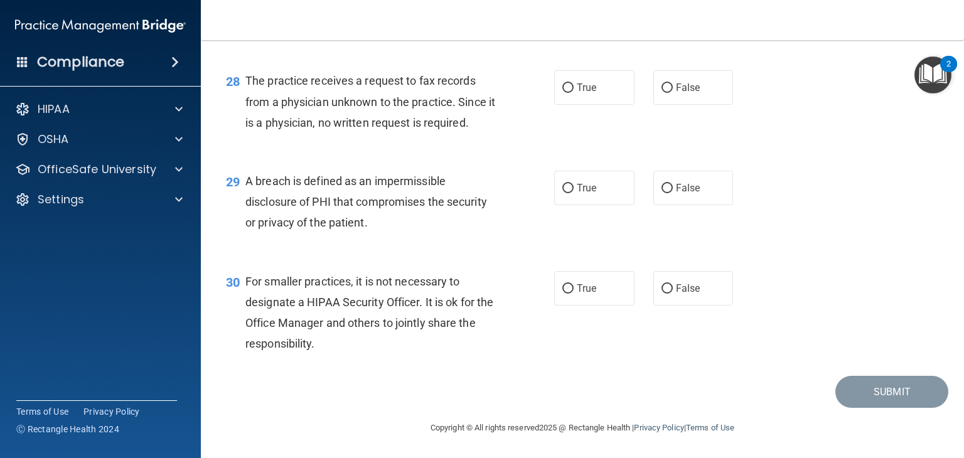
click at [505, 343] on div "30 For smaller practices, it is not necessary to designate a HIPAA Security Off…" at bounding box center [390, 316] width 366 height 90
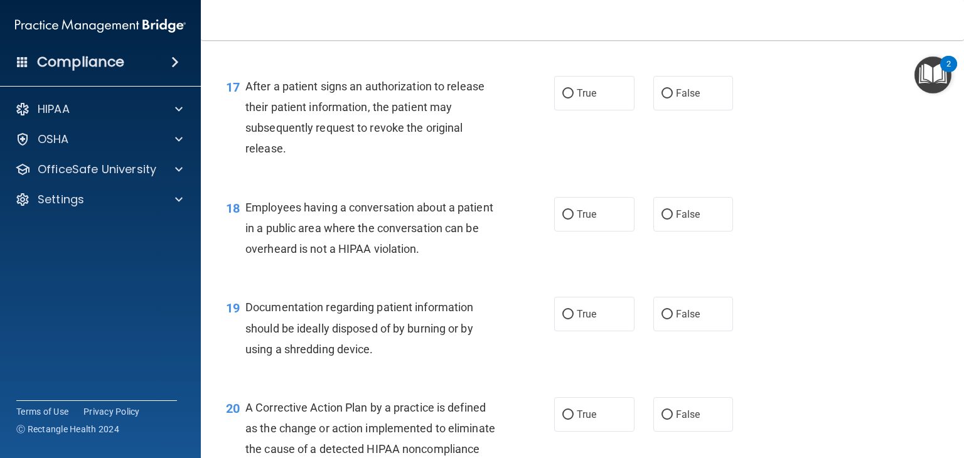
scroll to position [1711, 0]
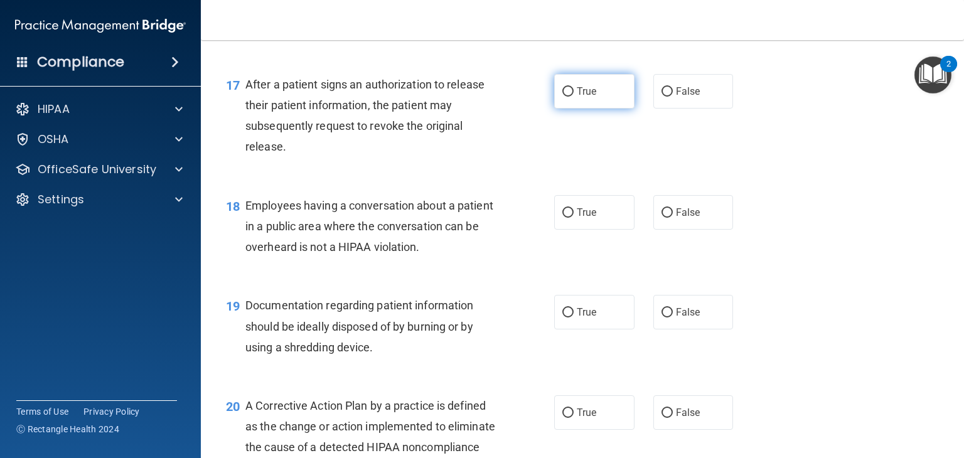
click at [569, 106] on label "True" at bounding box center [594, 91] width 80 height 35
click at [569, 97] on input "True" at bounding box center [567, 91] width 11 height 9
radio input "true"
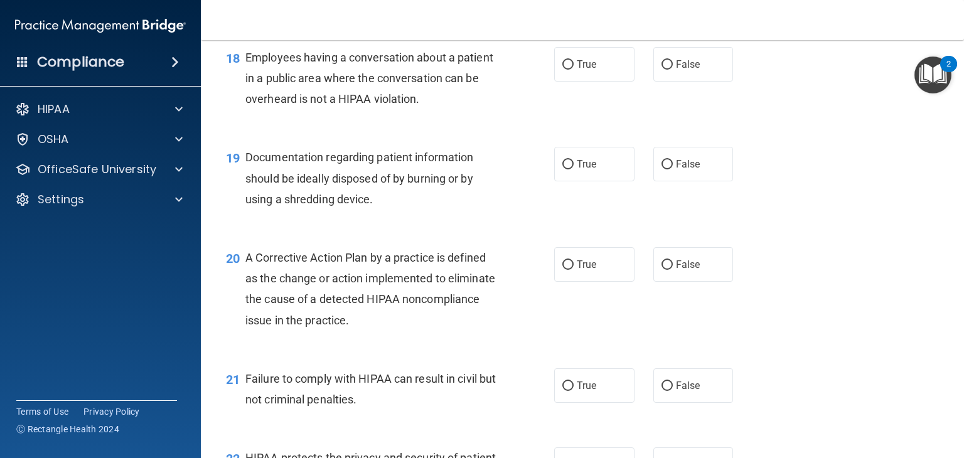
scroll to position [1859, 0]
click at [657, 82] on label "False" at bounding box center [693, 64] width 80 height 35
click at [661, 70] on input "False" at bounding box center [666, 64] width 11 height 9
radio input "true"
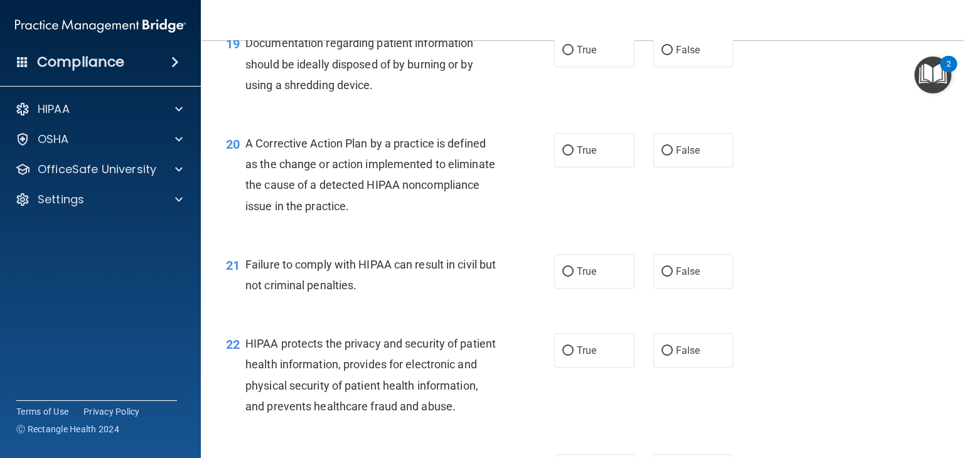
scroll to position [1975, 0]
click at [567, 54] on input "True" at bounding box center [567, 49] width 11 height 9
radio input "true"
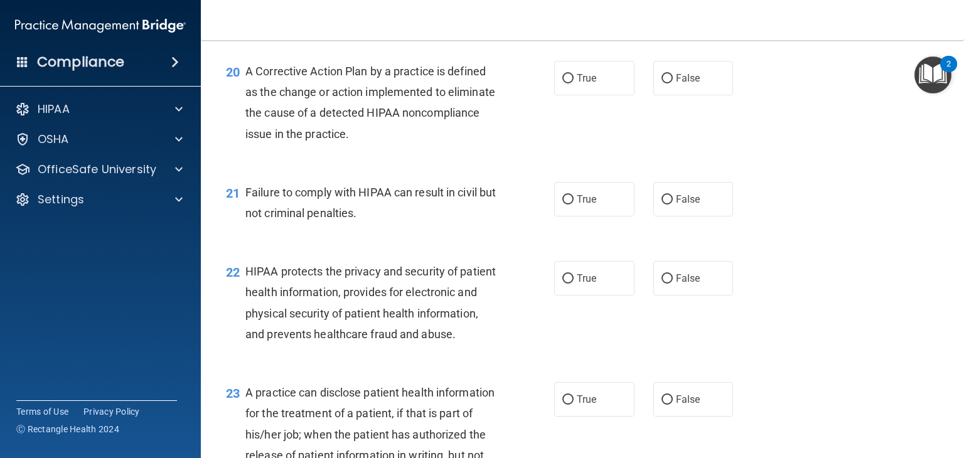
scroll to position [2059, 0]
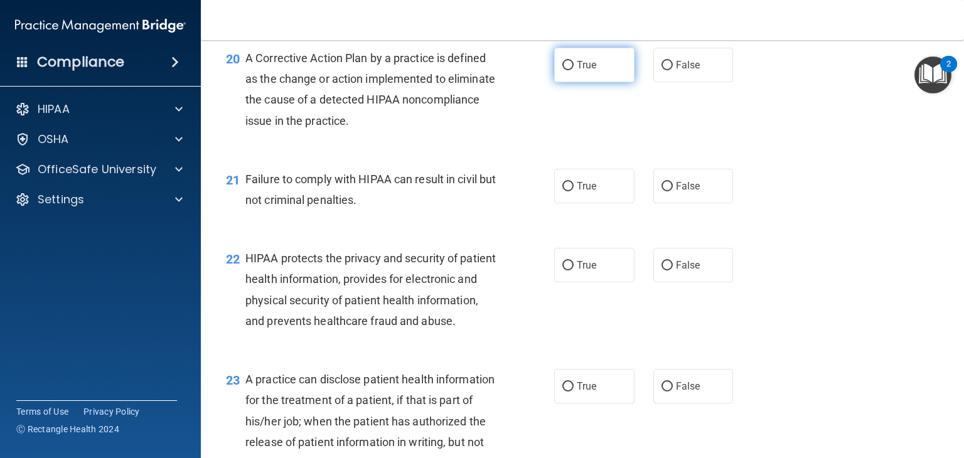
click at [567, 70] on input "True" at bounding box center [567, 65] width 11 height 9
radio input "true"
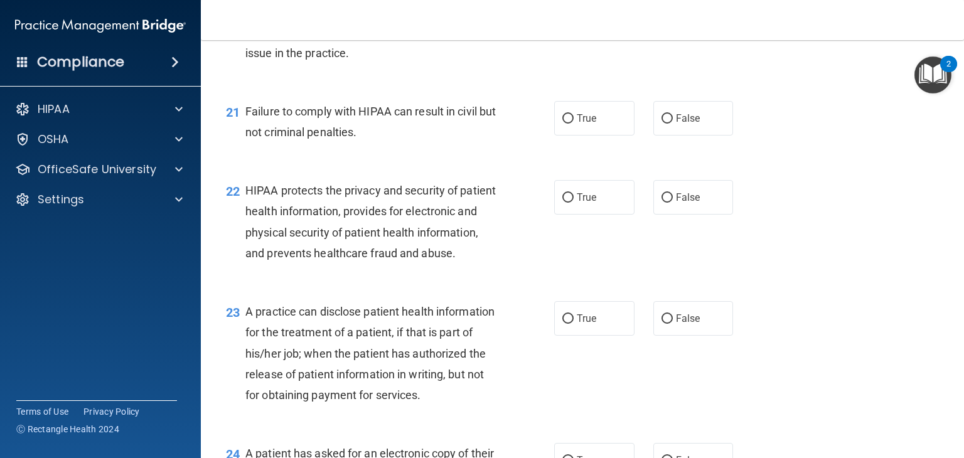
scroll to position [2131, 0]
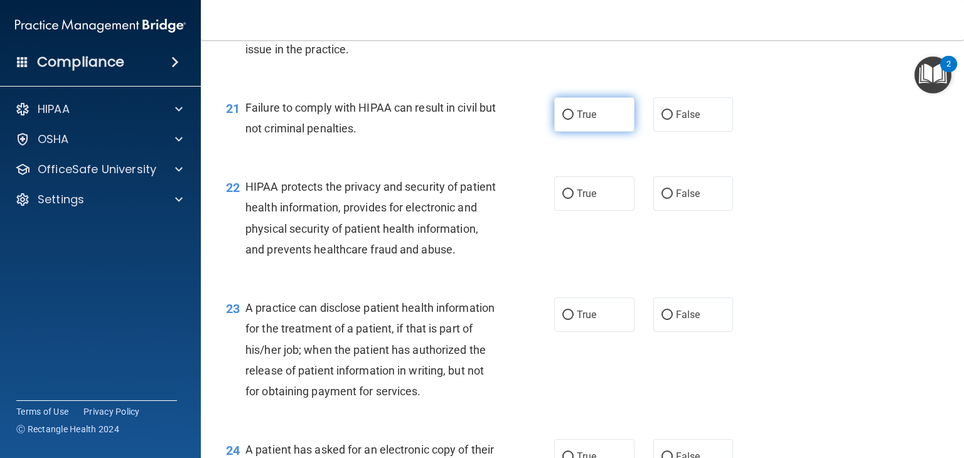
click at [593, 131] on label "True" at bounding box center [594, 114] width 80 height 35
click at [573, 120] on input "True" at bounding box center [567, 114] width 11 height 9
radio input "true"
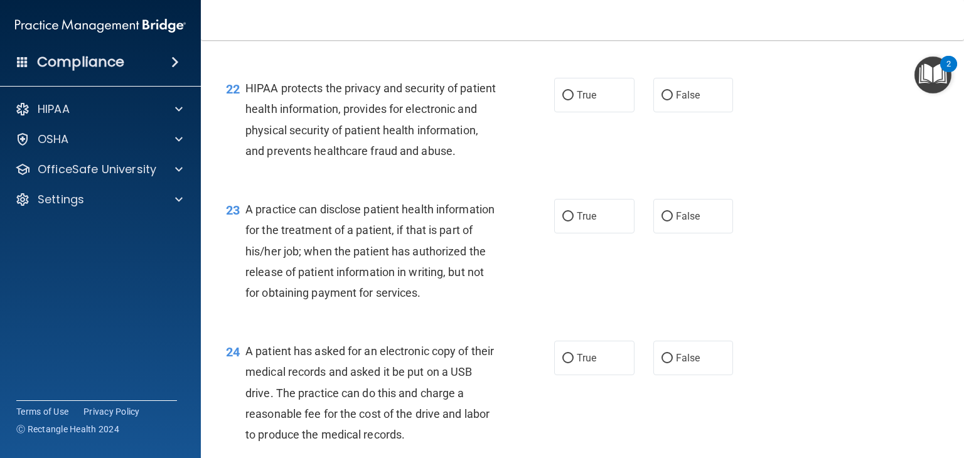
scroll to position [2233, 0]
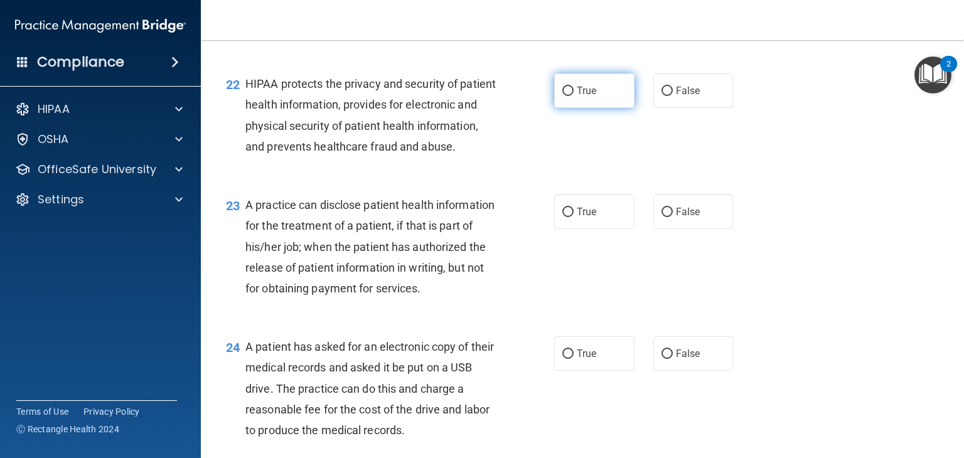
click at [554, 108] on label "True" at bounding box center [594, 90] width 80 height 35
click at [562, 96] on input "True" at bounding box center [567, 91] width 11 height 9
radio input "true"
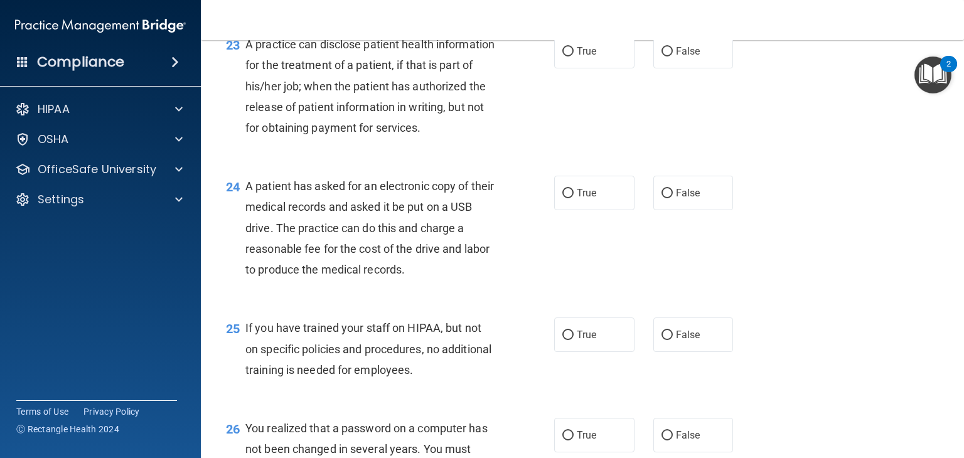
scroll to position [2394, 0]
click at [562, 56] on input "True" at bounding box center [567, 51] width 11 height 9
radio input "true"
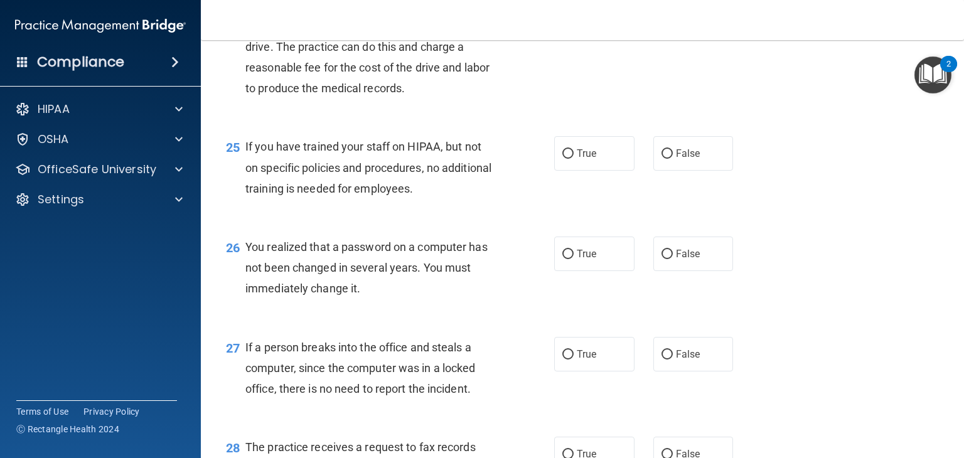
scroll to position [2575, 0]
click at [437, 93] on span "A patient has asked for an electronic copy of their medical records and asked i…" at bounding box center [369, 46] width 248 height 97
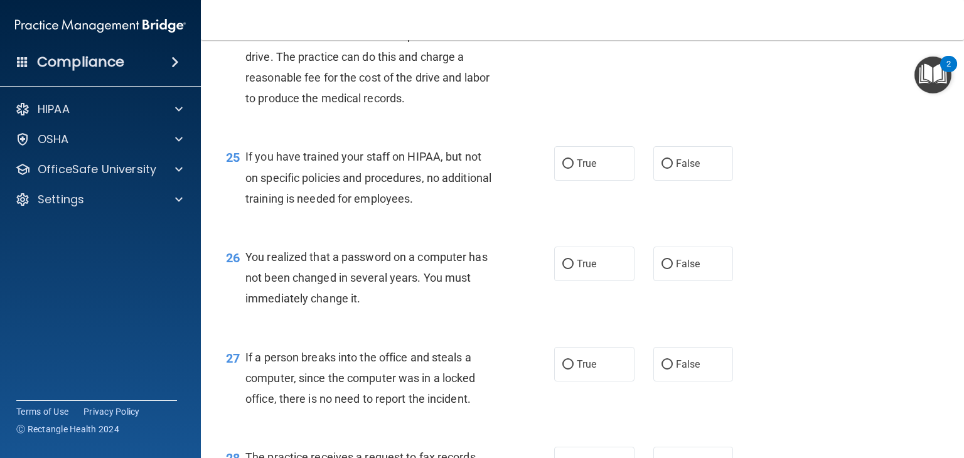
scroll to position [2565, 0]
click at [554, 40] on label "True" at bounding box center [594, 22] width 80 height 35
click at [562, 28] on input "True" at bounding box center [567, 22] width 11 height 9
radio input "true"
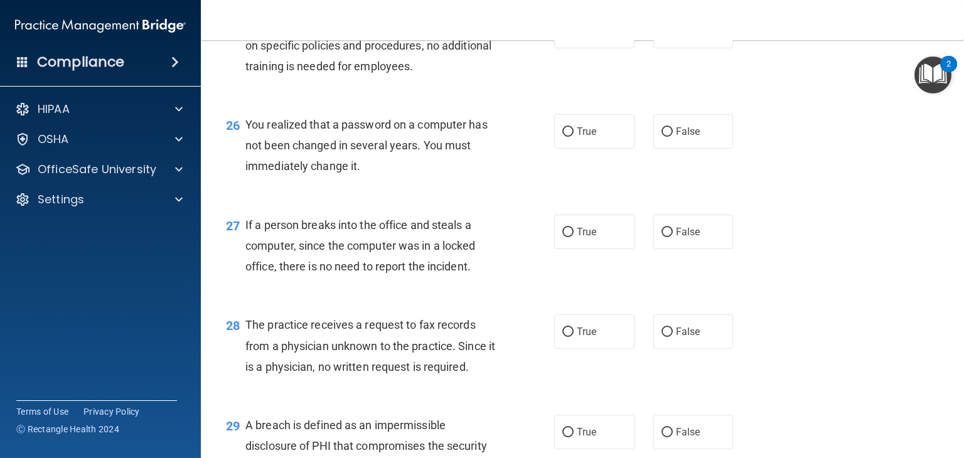
scroll to position [2701, 0]
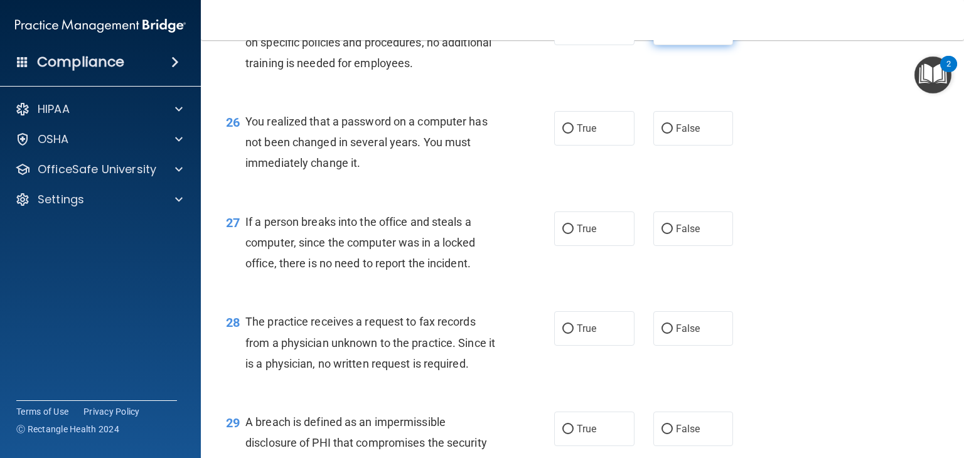
click at [658, 45] on label "False" at bounding box center [693, 28] width 80 height 35
click at [661, 33] on input "False" at bounding box center [666, 28] width 11 height 9
radio input "true"
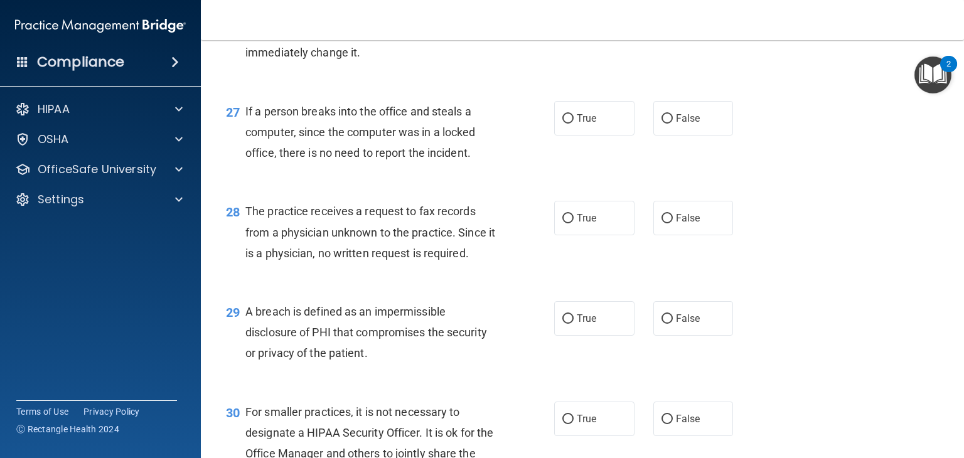
scroll to position [2813, 0]
click at [583, 22] on span "True" at bounding box center [586, 16] width 19 height 12
click at [573, 21] on input "True" at bounding box center [567, 16] width 11 height 9
radio input "true"
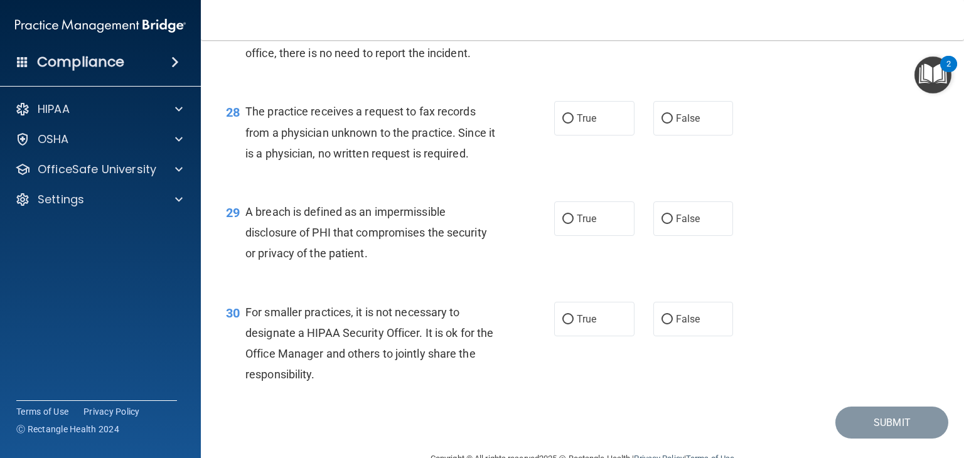
scroll to position [2912, 0]
click at [674, 35] on label "False" at bounding box center [693, 17] width 80 height 35
click at [673, 23] on input "False" at bounding box center [666, 17] width 11 height 9
radio input "true"
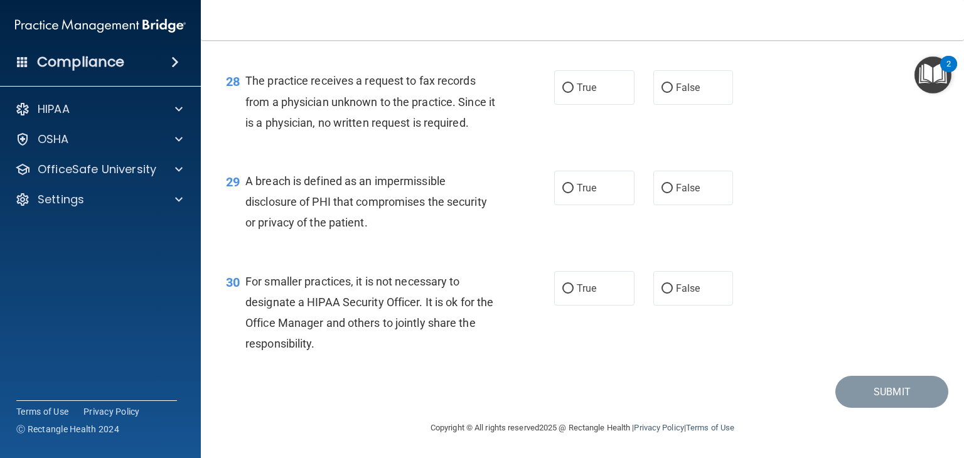
scroll to position [3004, 0]
click at [504, 146] on div "28 The practice receives a request to fax records from a physician unknown to t…" at bounding box center [581, 105] width 731 height 100
click at [661, 90] on input "False" at bounding box center [666, 87] width 11 height 9
radio input "true"
click at [554, 299] on label "True" at bounding box center [594, 288] width 80 height 35
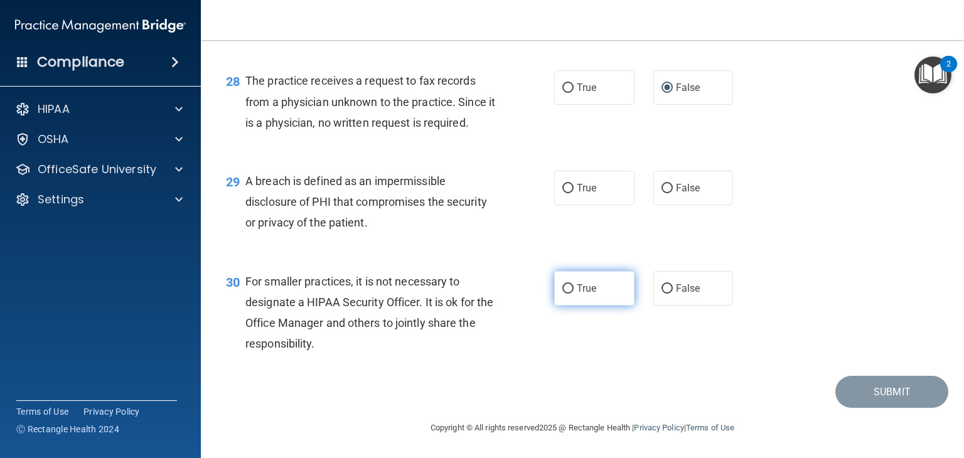
click at [562, 294] on input "True" at bounding box center [567, 288] width 11 height 9
radio input "true"
click at [391, 247] on div "29 A breach is defined as an impermissible disclosure of PHI that compromises t…" at bounding box center [581, 205] width 731 height 100
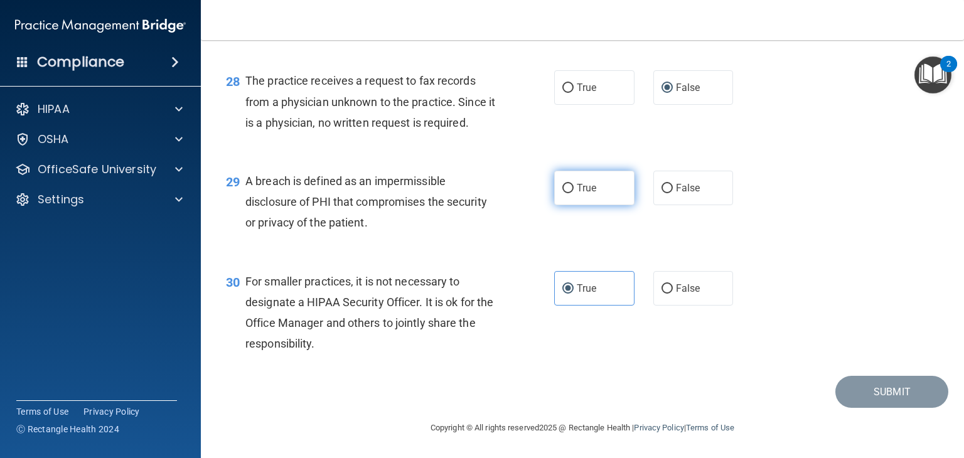
click at [562, 184] on input "True" at bounding box center [567, 188] width 11 height 9
radio input "true"
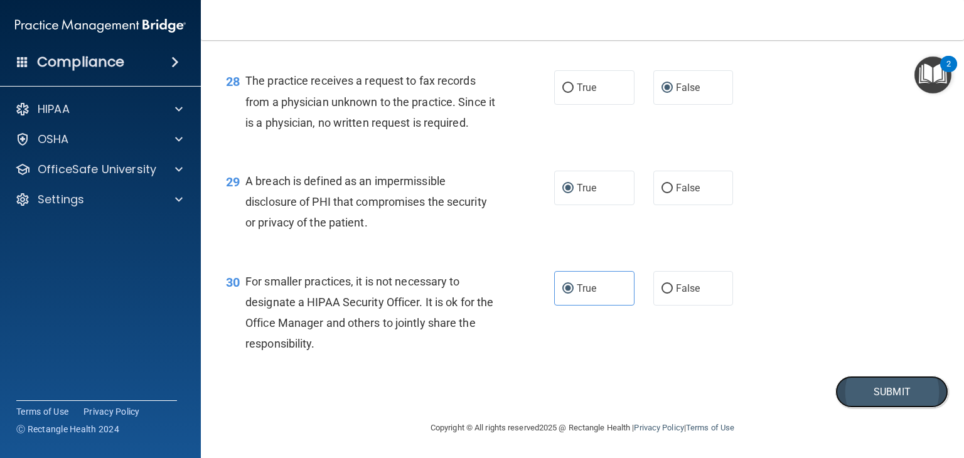
click at [846, 400] on button "Submit" at bounding box center [891, 392] width 113 height 32
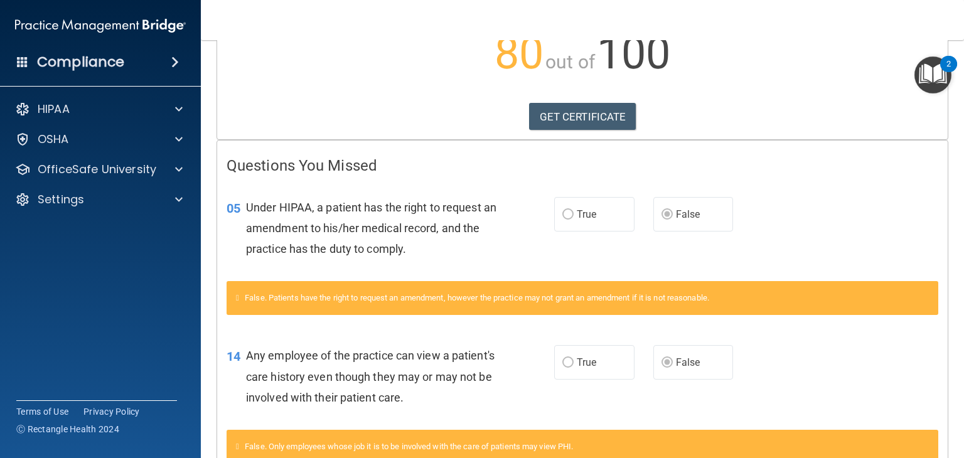
scroll to position [156, 0]
click at [702, 345] on label "False" at bounding box center [693, 362] width 80 height 35
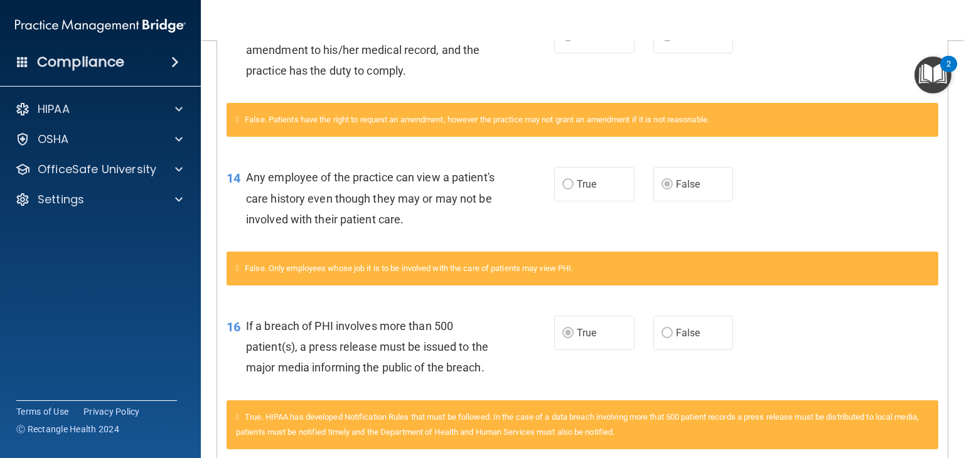
scroll to position [335, 0]
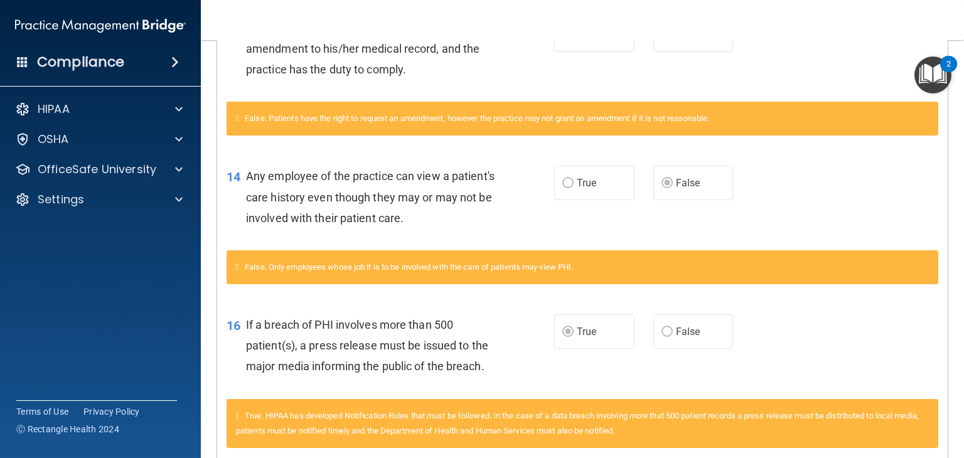
click at [702, 344] on label "False" at bounding box center [693, 331] width 80 height 35
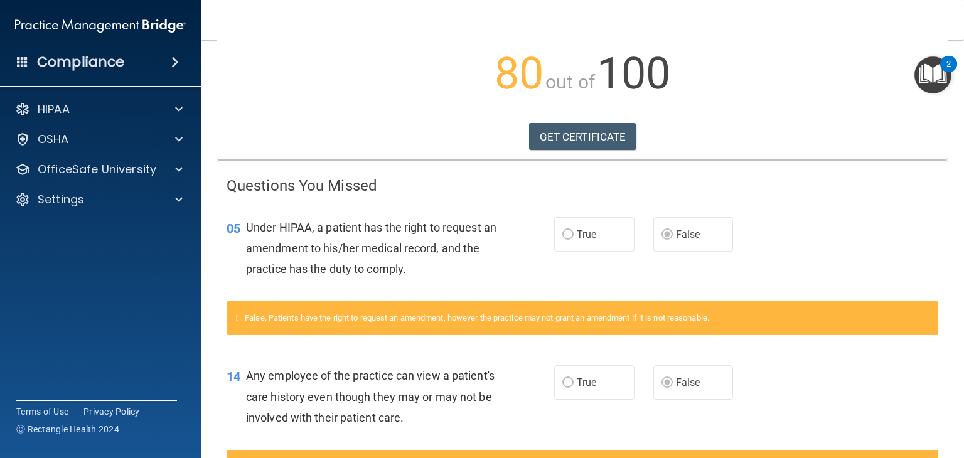
scroll to position [0, 0]
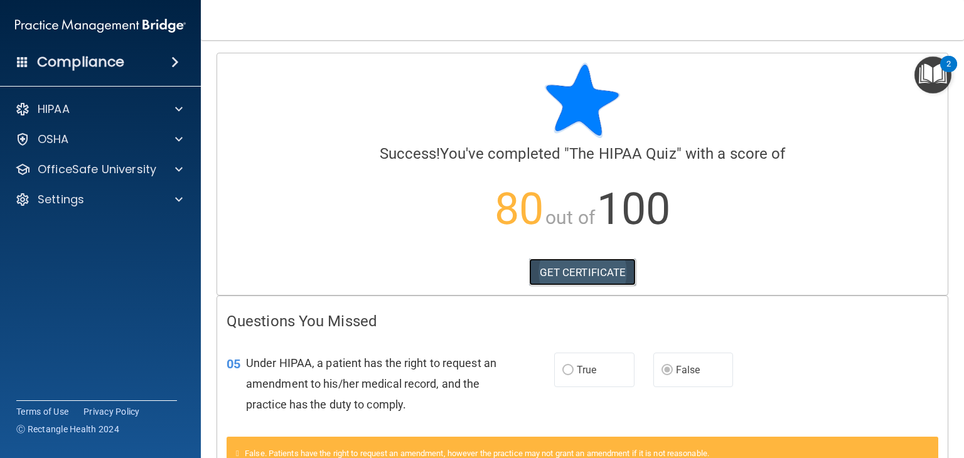
click at [618, 274] on link "GET CERTIFICATE" at bounding box center [582, 272] width 107 height 28
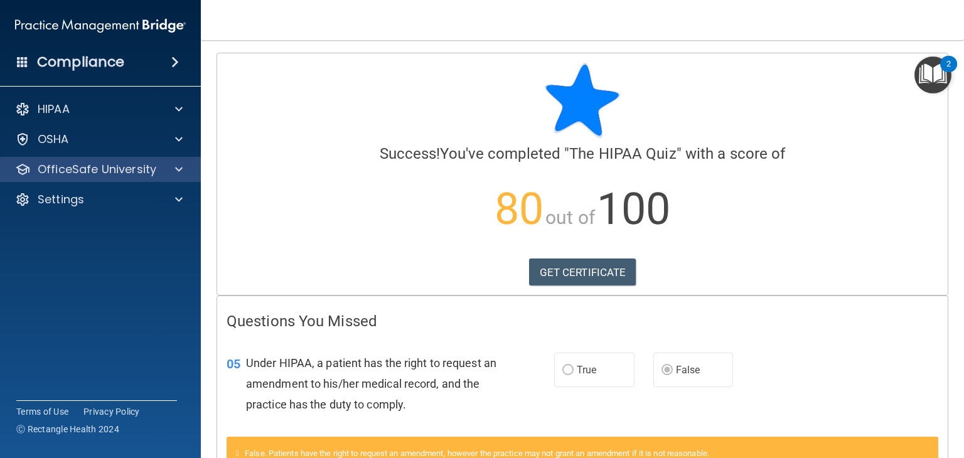
click at [99, 178] on div "OfficeSafe University" at bounding box center [100, 169] width 201 height 25
click at [181, 166] on span at bounding box center [179, 169] width 8 height 15
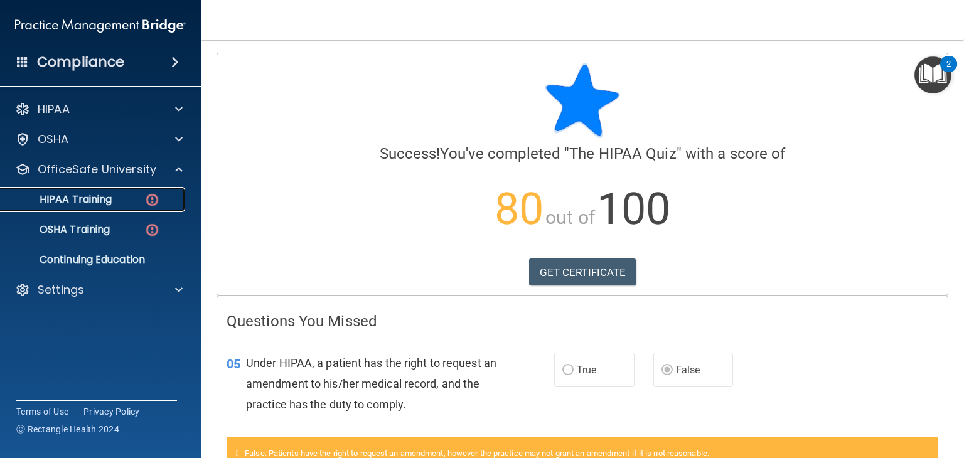
click at [141, 198] on div "HIPAA Training" at bounding box center [93, 199] width 171 height 13
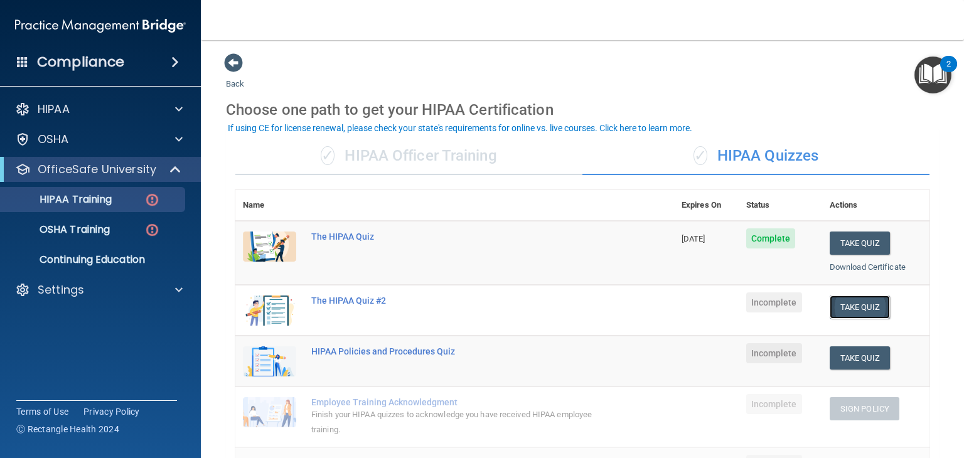
click at [841, 304] on button "Take Quiz" at bounding box center [859, 306] width 60 height 23
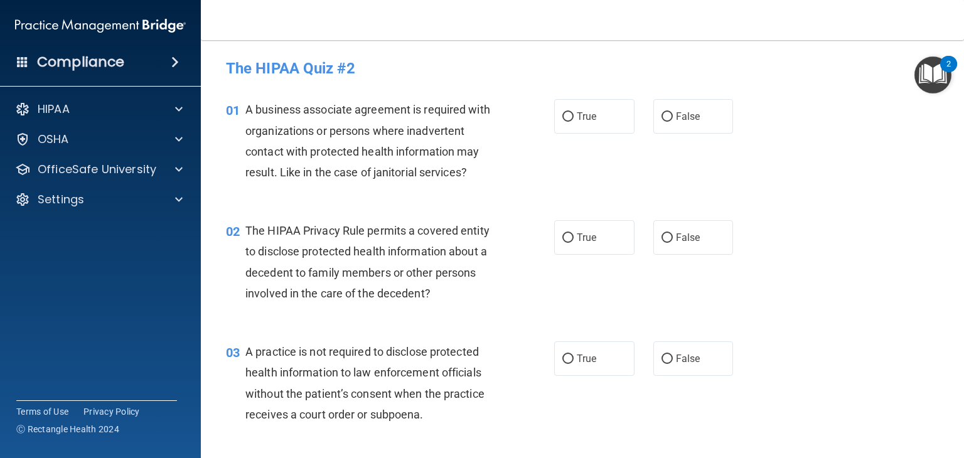
drag, startPoint x: 287, startPoint y: 114, endPoint x: 300, endPoint y: 114, distance: 12.5
click at [292, 114] on span "A business associate agreement is required with organizations or persons where …" at bounding box center [367, 141] width 245 height 76
click at [327, 114] on span "A business associate agreement is required with organizations or persons where …" at bounding box center [367, 141] width 245 height 76
click at [577, 119] on span "True" at bounding box center [586, 116] width 19 height 12
click at [573, 119] on input "True" at bounding box center [567, 116] width 11 height 9
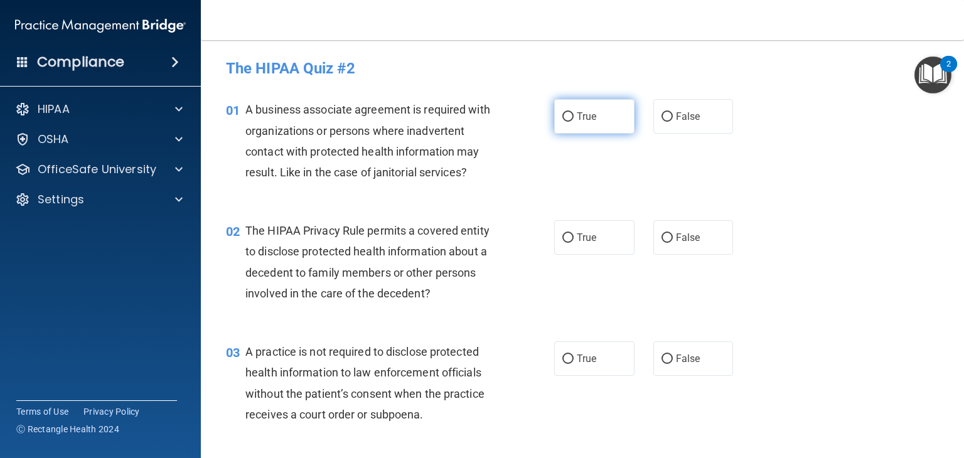
radio input "true"
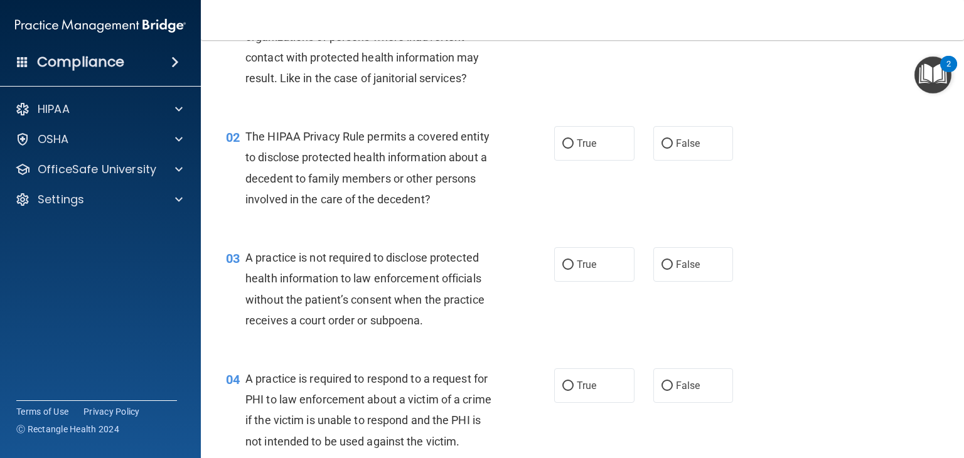
scroll to position [125, 0]
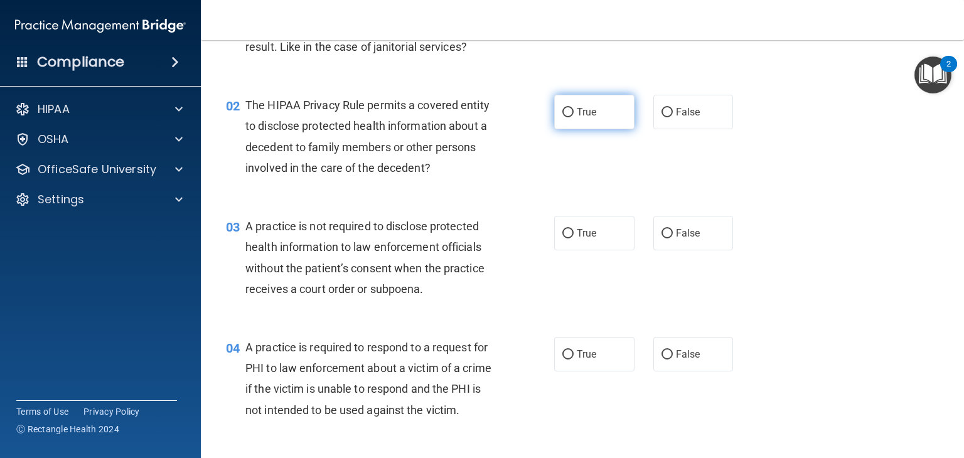
click at [563, 113] on input "True" at bounding box center [567, 112] width 11 height 9
radio input "true"
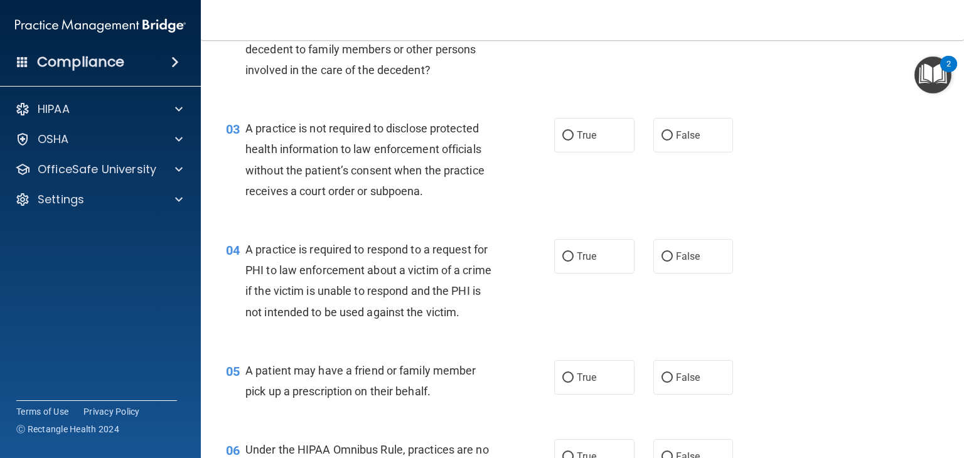
scroll to position [251, 0]
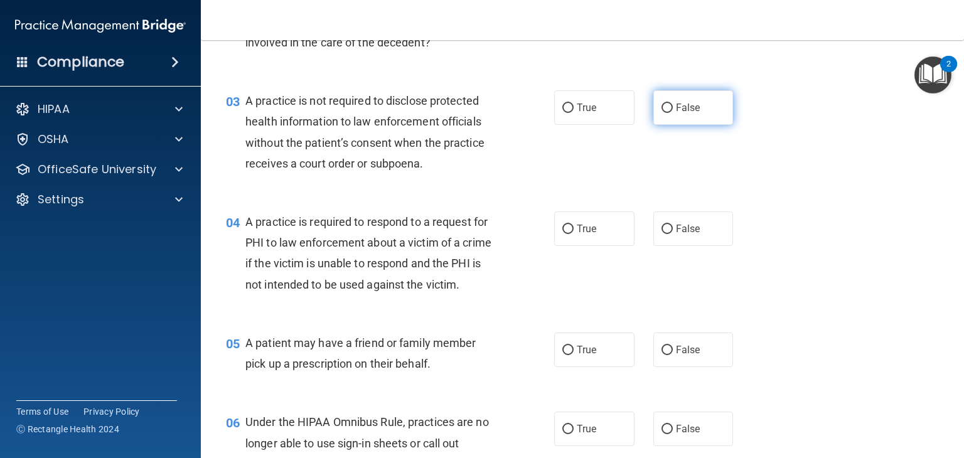
click at [662, 114] on label "False" at bounding box center [693, 107] width 80 height 35
click at [662, 113] on input "False" at bounding box center [666, 108] width 11 height 9
radio input "true"
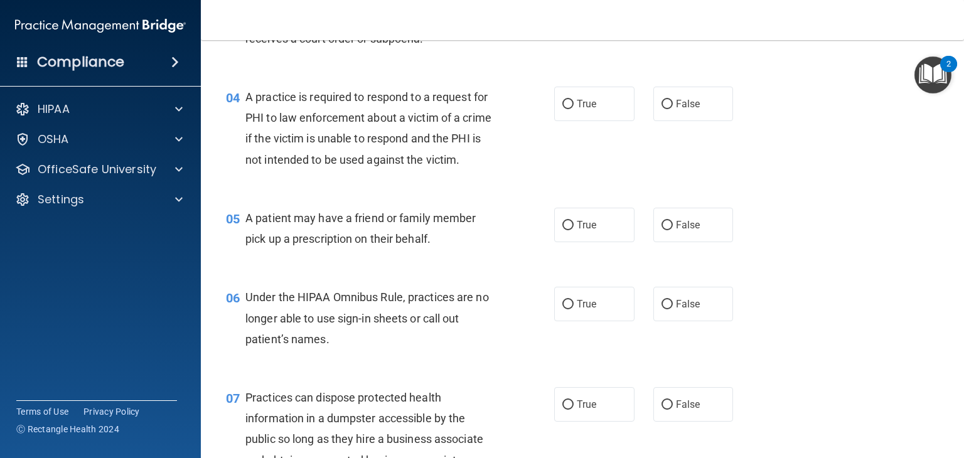
scroll to position [376, 0]
click at [577, 104] on span "True" at bounding box center [586, 103] width 19 height 12
click at [573, 104] on input "True" at bounding box center [567, 103] width 11 height 9
radio input "true"
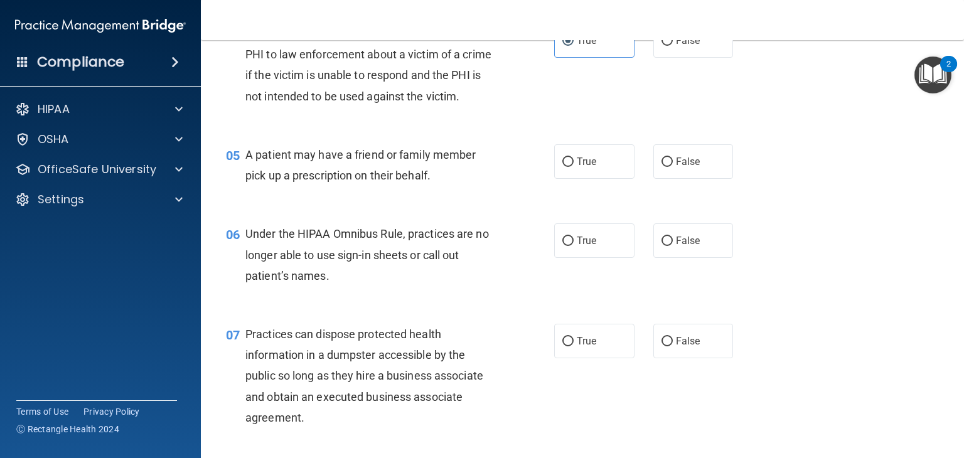
scroll to position [502, 0]
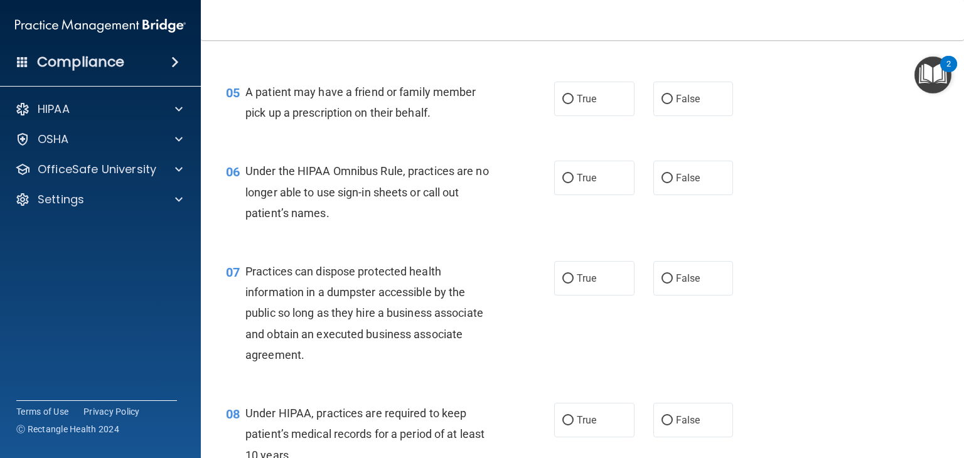
click at [354, 115] on span "A patient may have a friend or family member pick up a prescription on their be…" at bounding box center [360, 102] width 230 height 34
drag, startPoint x: 388, startPoint y: 111, endPoint x: 416, endPoint y: 114, distance: 28.3
click at [416, 114] on span "A patient may have a friend or family member pick up a prescription on their be…" at bounding box center [360, 102] width 230 height 34
click at [531, 120] on div "05 A patient may have a friend or family member pick up a prescription on their…" at bounding box center [390, 106] width 366 height 48
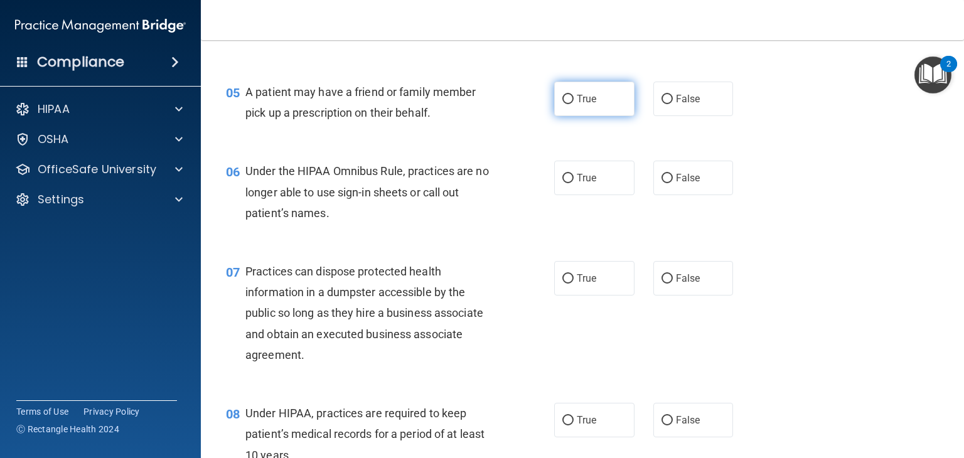
click at [556, 116] on label "True" at bounding box center [594, 99] width 80 height 35
click at [562, 104] on input "True" at bounding box center [567, 99] width 11 height 9
radio input "true"
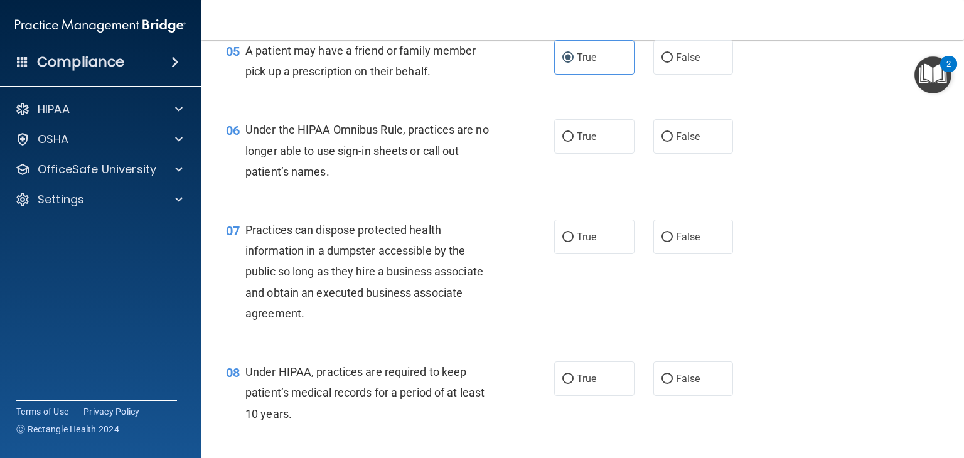
scroll to position [627, 0]
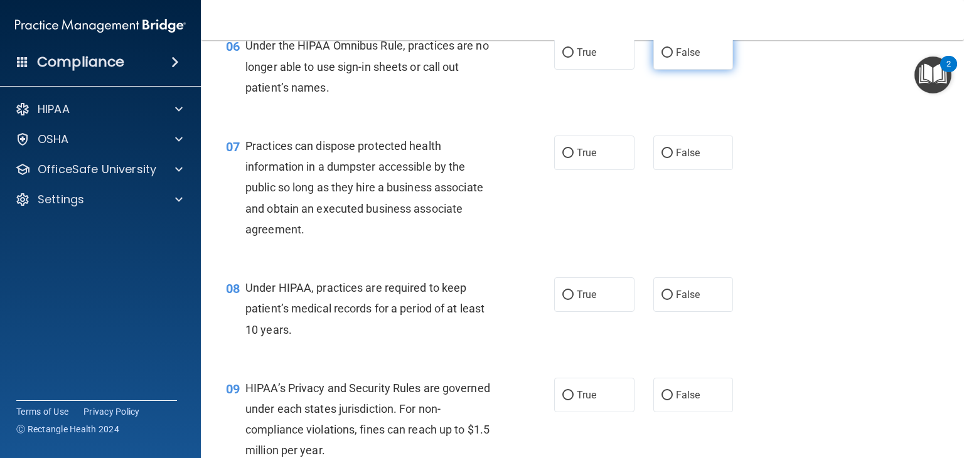
click at [706, 70] on label "False" at bounding box center [693, 52] width 80 height 35
click at [673, 58] on input "False" at bounding box center [666, 52] width 11 height 9
radio input "true"
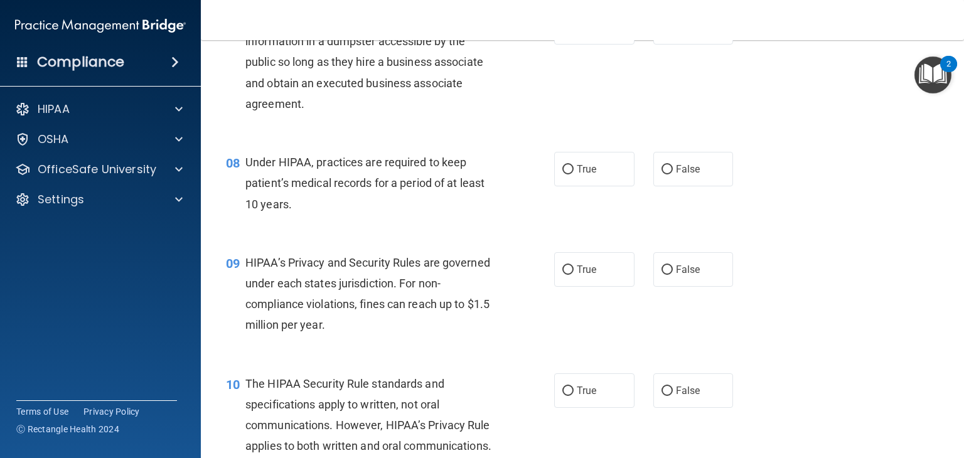
scroll to position [690, 0]
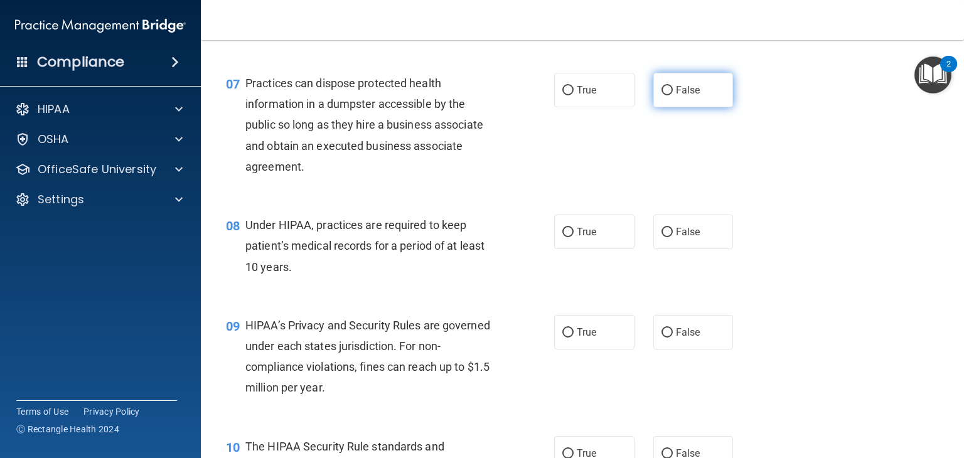
click at [698, 107] on label "False" at bounding box center [693, 90] width 80 height 35
click at [673, 95] on input "False" at bounding box center [666, 90] width 11 height 9
radio input "true"
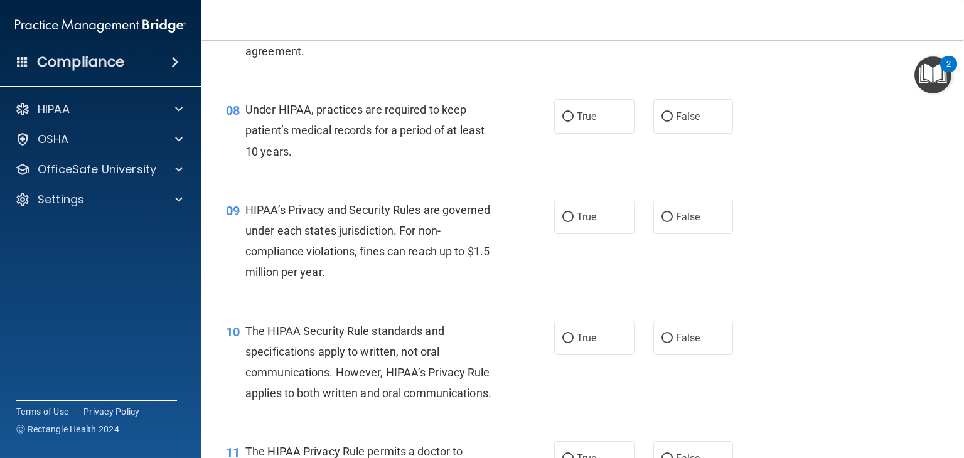
scroll to position [816, 0]
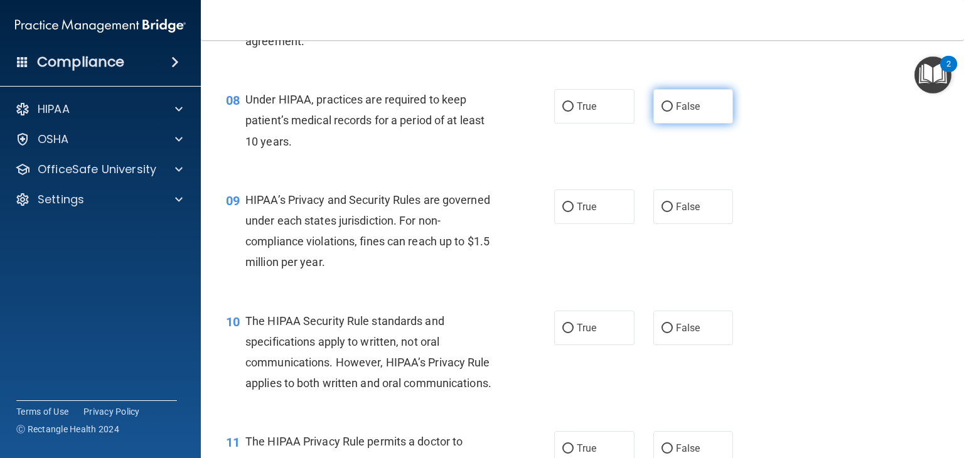
click at [708, 124] on label "False" at bounding box center [693, 106] width 80 height 35
click at [673, 112] on input "False" at bounding box center [666, 106] width 11 height 9
radio input "true"
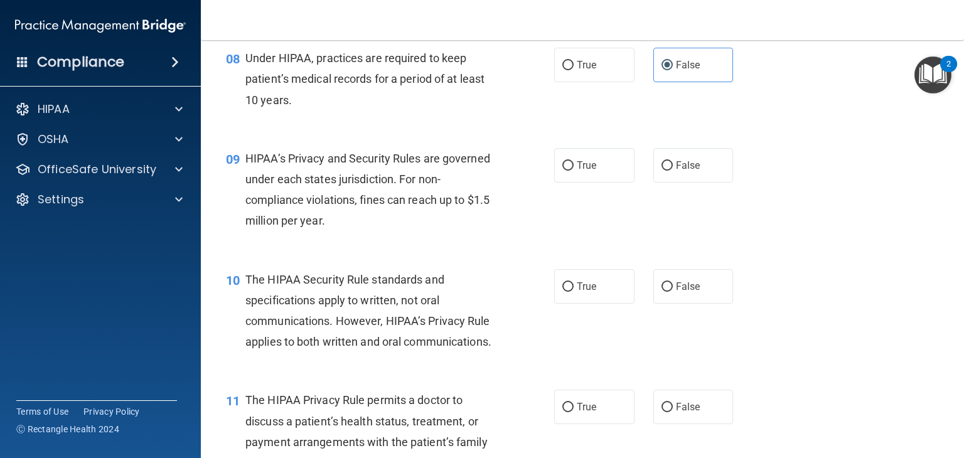
scroll to position [941, 0]
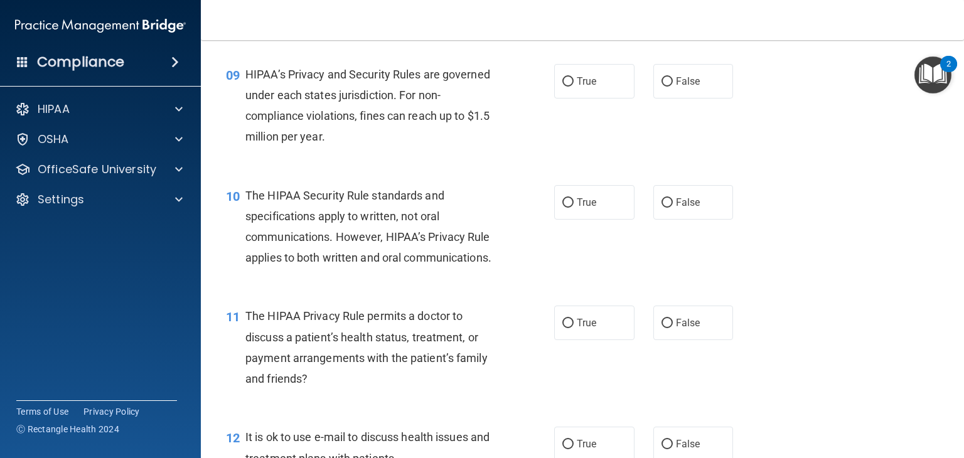
click at [271, 117] on span "HIPAA’s Privacy and Security Rules are governed under each states jurisdiction.…" at bounding box center [367, 106] width 245 height 76
click at [563, 98] on label "True" at bounding box center [594, 81] width 80 height 35
click at [563, 87] on input "True" at bounding box center [567, 81] width 11 height 9
radio input "true"
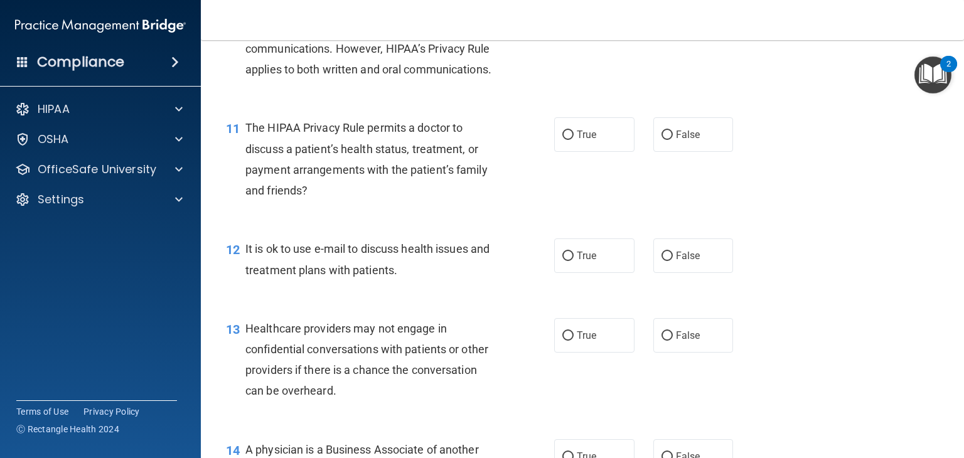
scroll to position [1067, 0]
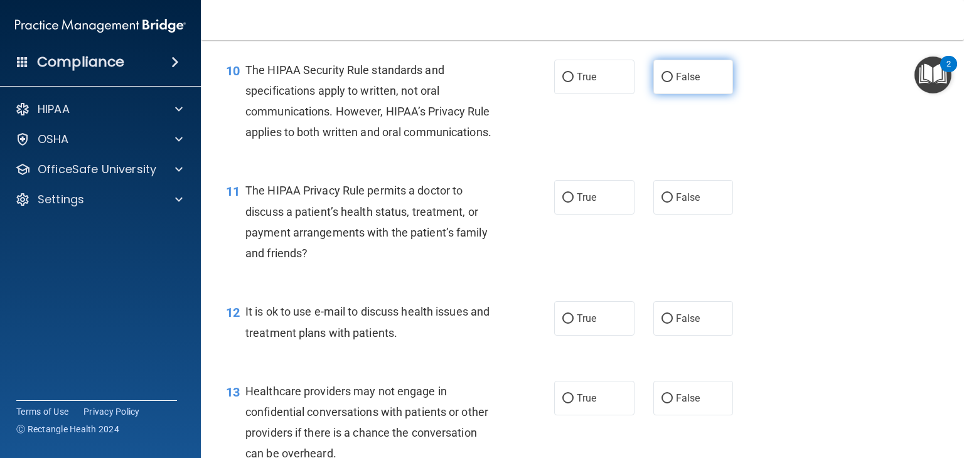
click at [726, 94] on label "False" at bounding box center [693, 77] width 80 height 35
click at [673, 82] on input "False" at bounding box center [666, 77] width 11 height 9
radio input "true"
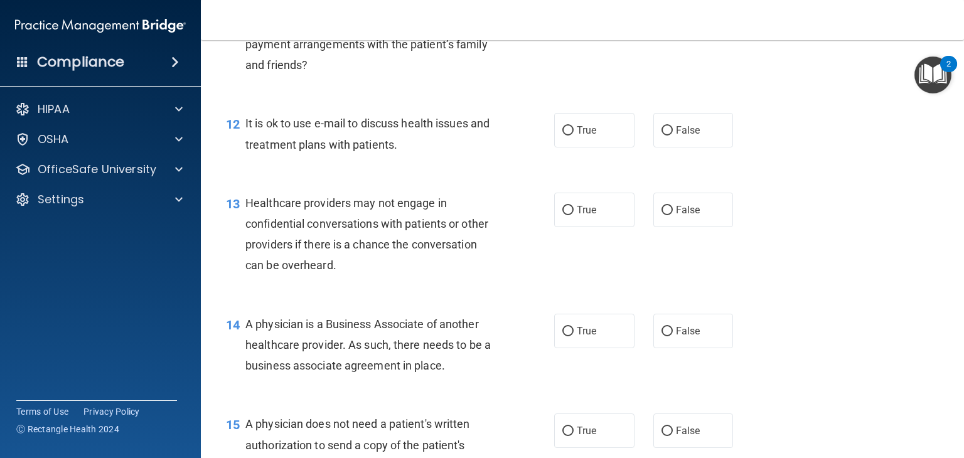
scroll to position [1192, 0]
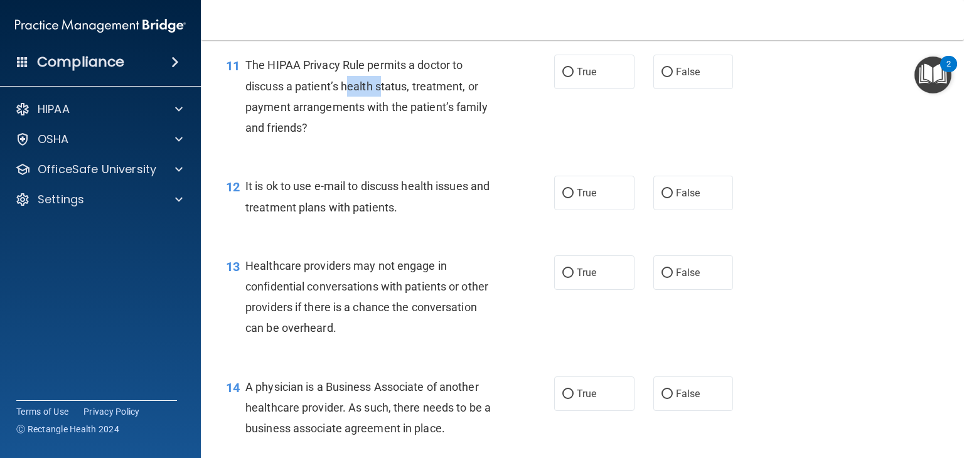
drag, startPoint x: 349, startPoint y: 126, endPoint x: 381, endPoint y: 137, distance: 33.9
click at [381, 137] on div "The HIPAA Privacy Rule permits a doctor to discuss a patient’s health status, t…" at bounding box center [375, 96] width 260 height 83
click at [383, 137] on div "The HIPAA Privacy Rule permits a doctor to discuss a patient’s health status, t…" at bounding box center [375, 96] width 260 height 83
drag, startPoint x: 386, startPoint y: 106, endPoint x: 423, endPoint y: 121, distance: 40.0
click at [420, 120] on div "The HIPAA Privacy Rule permits a doctor to discuss a patient’s health status, t…" at bounding box center [375, 96] width 260 height 83
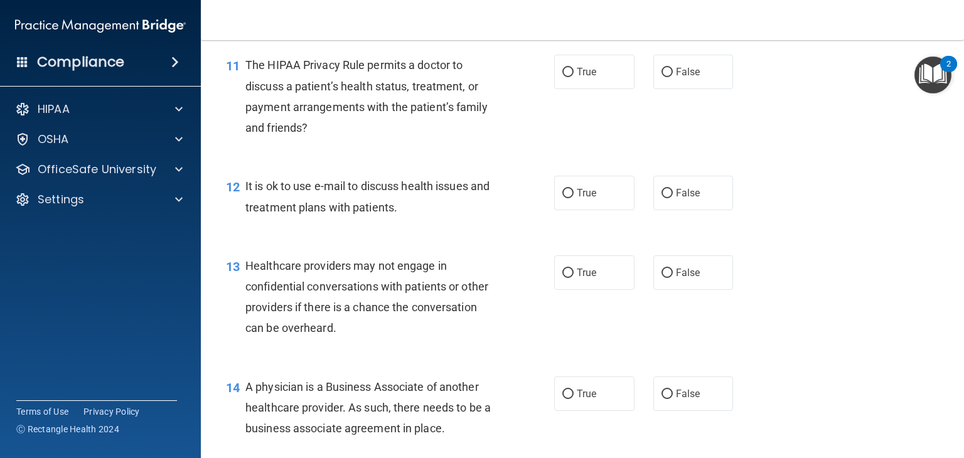
click at [424, 126] on span "The HIPAA Privacy Rule permits a doctor to discuss a patient’s health status, t…" at bounding box center [366, 96] width 242 height 76
click at [580, 89] on label "True" at bounding box center [594, 72] width 80 height 35
click at [573, 77] on input "True" at bounding box center [567, 72] width 11 height 9
radio input "true"
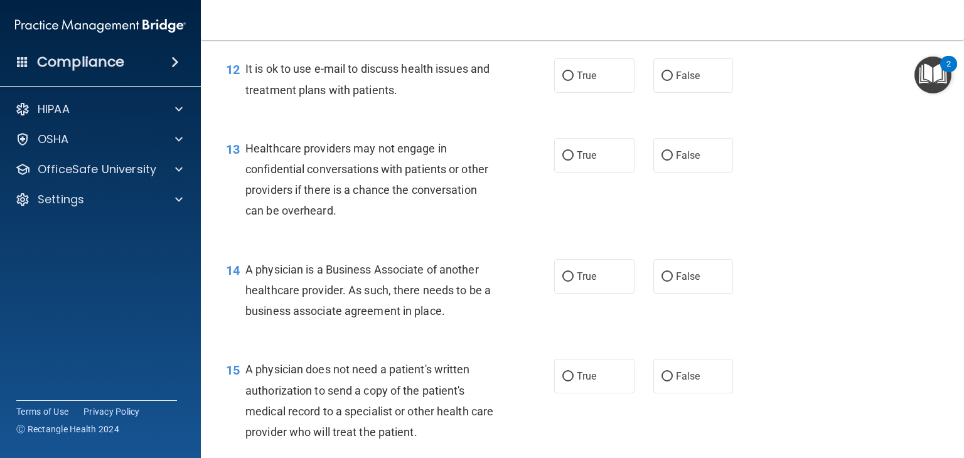
scroll to position [1317, 0]
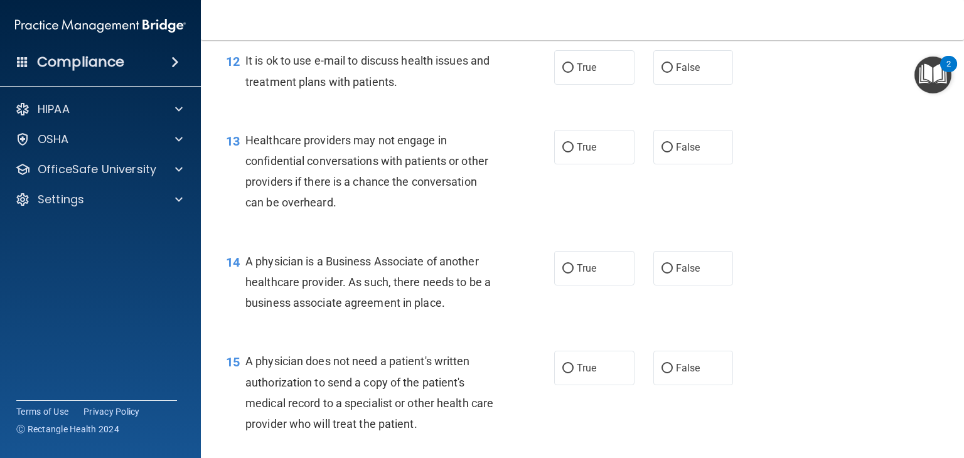
click at [327, 88] on span "It is ok to use e-mail to discuss health issues and treatment plans with patien…" at bounding box center [367, 71] width 244 height 34
click at [331, 88] on span "It is ok to use e-mail to discuss health issues and treatment plans with patien…" at bounding box center [367, 71] width 244 height 34
click at [676, 73] on span "False" at bounding box center [688, 67] width 24 height 12
click at [673, 73] on input "False" at bounding box center [666, 67] width 11 height 9
radio input "true"
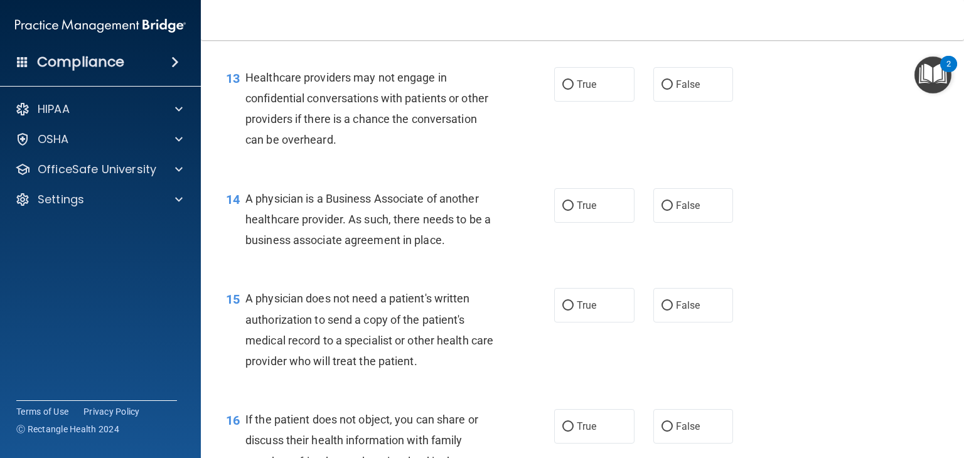
scroll to position [1443, 0]
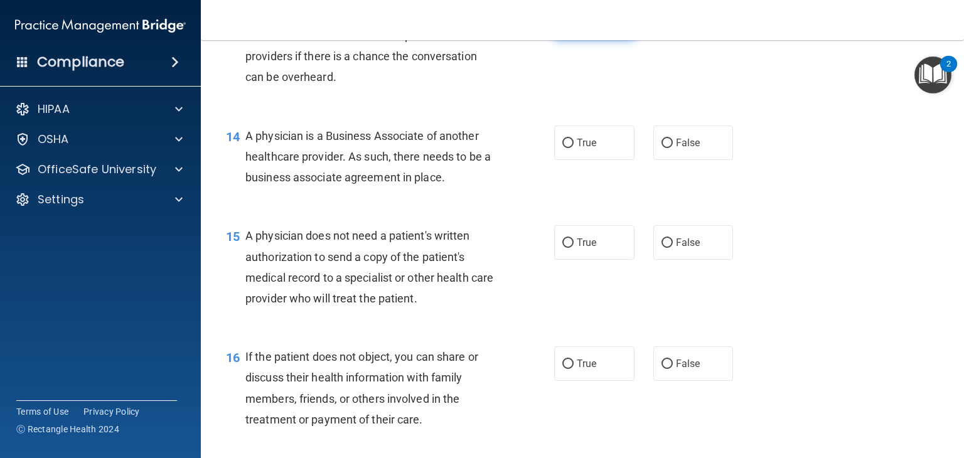
click at [577, 39] on label "True" at bounding box center [594, 21] width 80 height 35
click at [573, 27] on input "True" at bounding box center [567, 22] width 11 height 9
radio input "true"
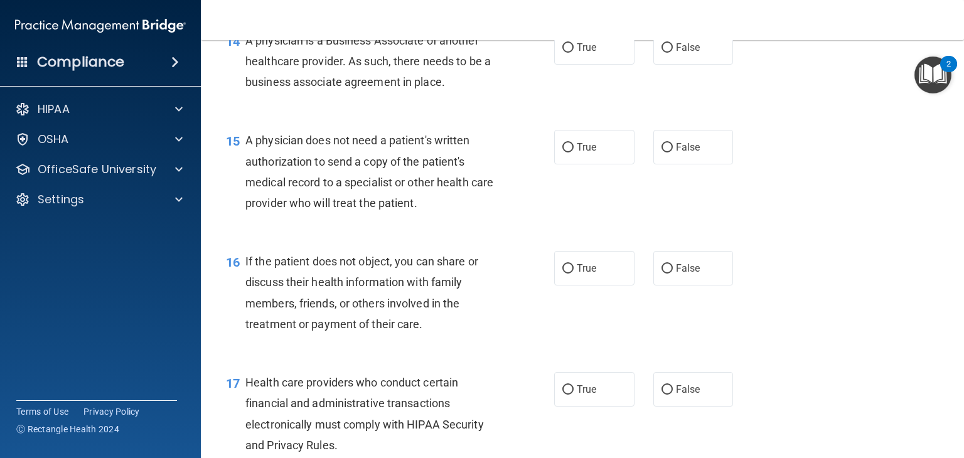
scroll to position [1568, 0]
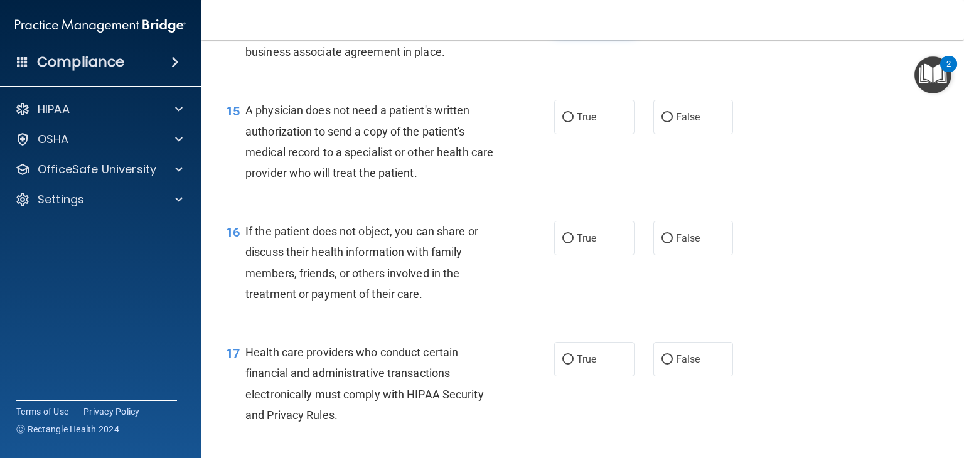
click at [565, 35] on label "True" at bounding box center [594, 17] width 80 height 35
click at [565, 23] on input "True" at bounding box center [567, 17] width 11 height 9
radio input "true"
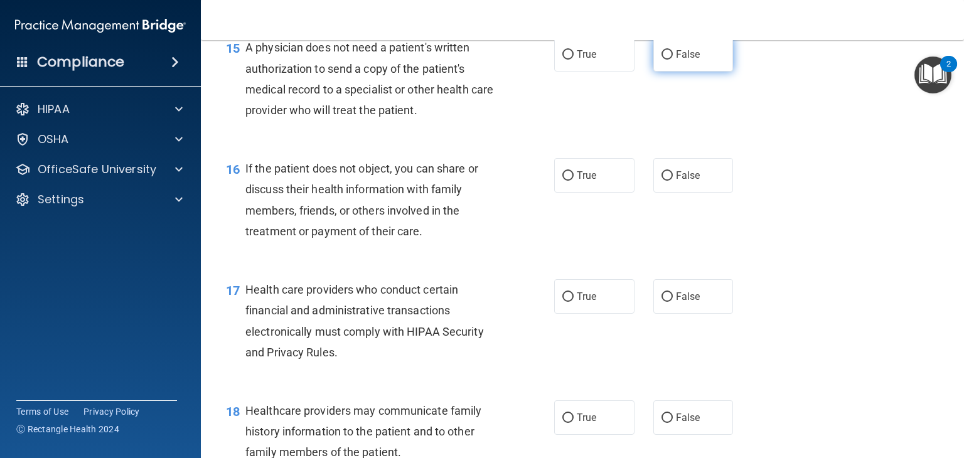
click at [662, 72] on label "False" at bounding box center [693, 54] width 80 height 35
click at [662, 60] on input "False" at bounding box center [666, 54] width 11 height 9
radio input "true"
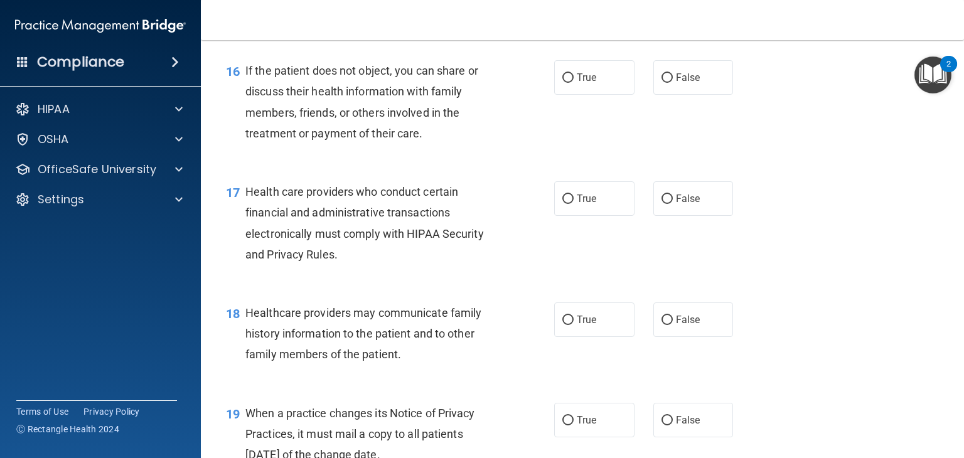
scroll to position [1757, 0]
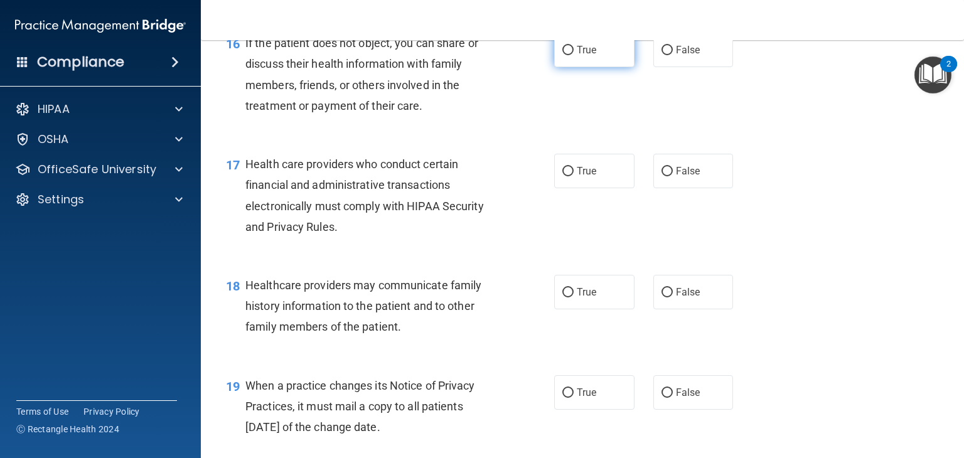
click at [554, 67] on label "True" at bounding box center [594, 50] width 80 height 35
click at [562, 55] on input "True" at bounding box center [567, 50] width 11 height 9
radio input "true"
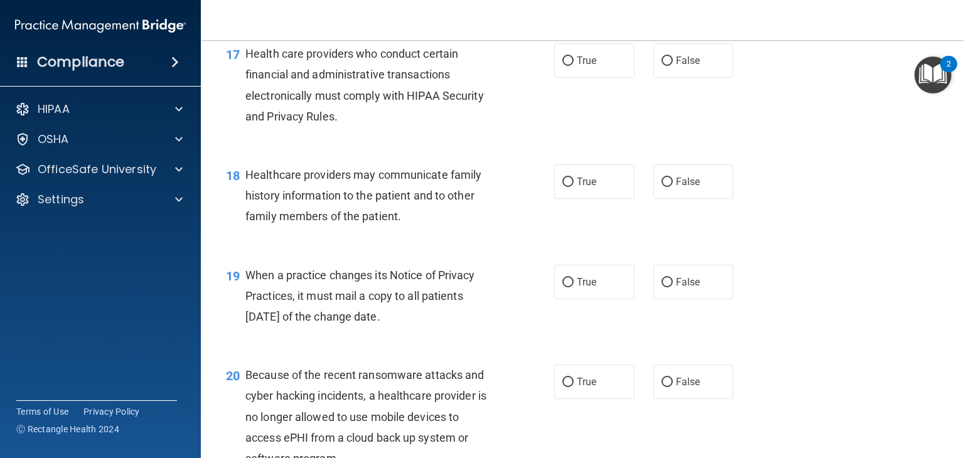
scroll to position [1882, 0]
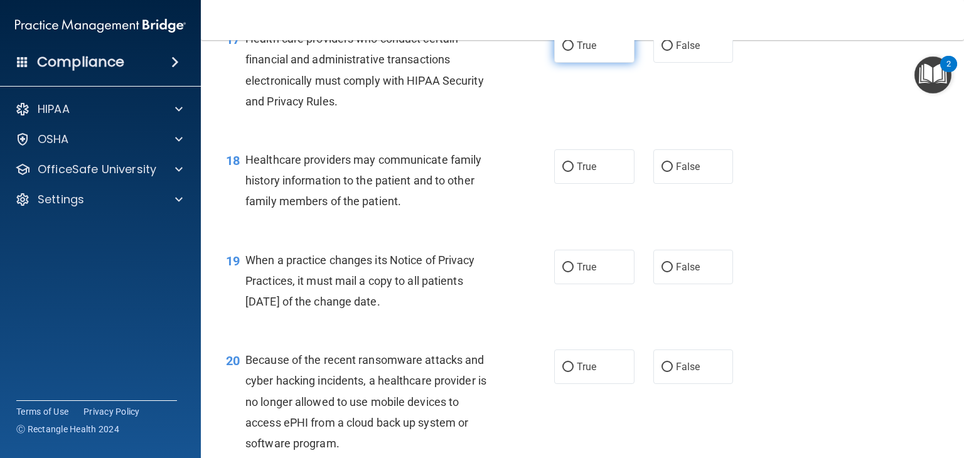
click at [557, 63] on label "True" at bounding box center [594, 45] width 80 height 35
click at [562, 51] on input "True" at bounding box center [567, 45] width 11 height 9
radio input "true"
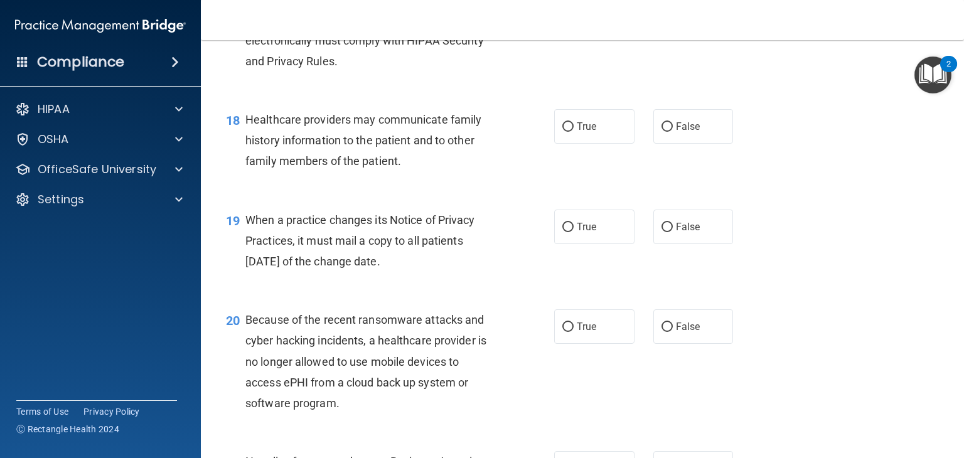
scroll to position [2000, 0]
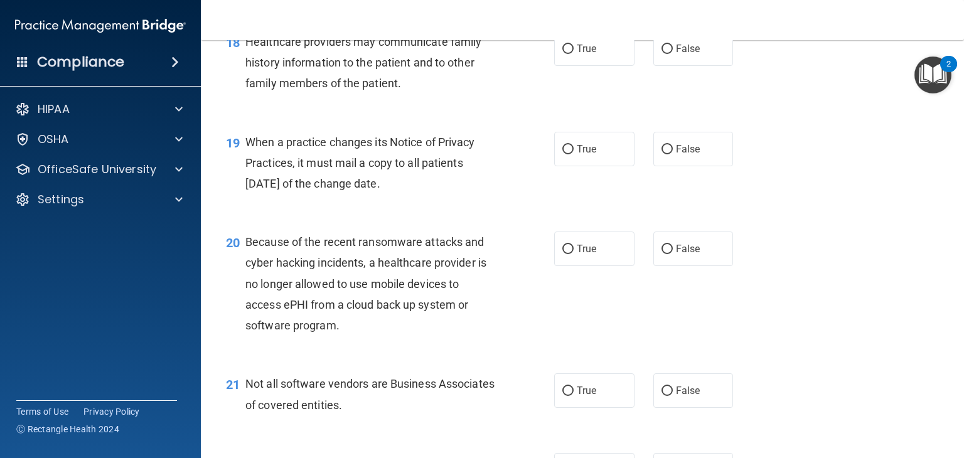
drag, startPoint x: 479, startPoint y: 125, endPoint x: 482, endPoint y: 132, distance: 7.6
click at [482, 94] on div "Healthcare providers may communicate family history information to the patient …" at bounding box center [375, 62] width 260 height 63
click at [676, 55] on span "False" at bounding box center [688, 49] width 24 height 12
click at [673, 54] on input "False" at bounding box center [666, 49] width 11 height 9
radio input "true"
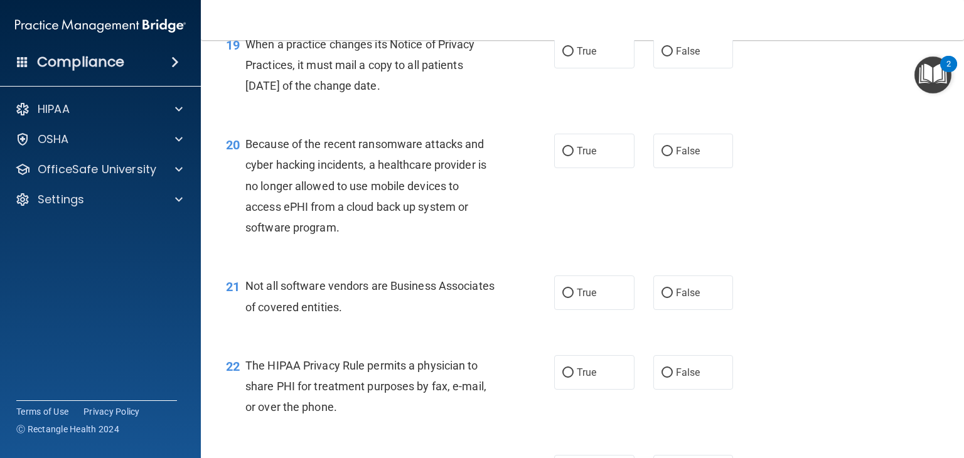
scroll to position [2108, 0]
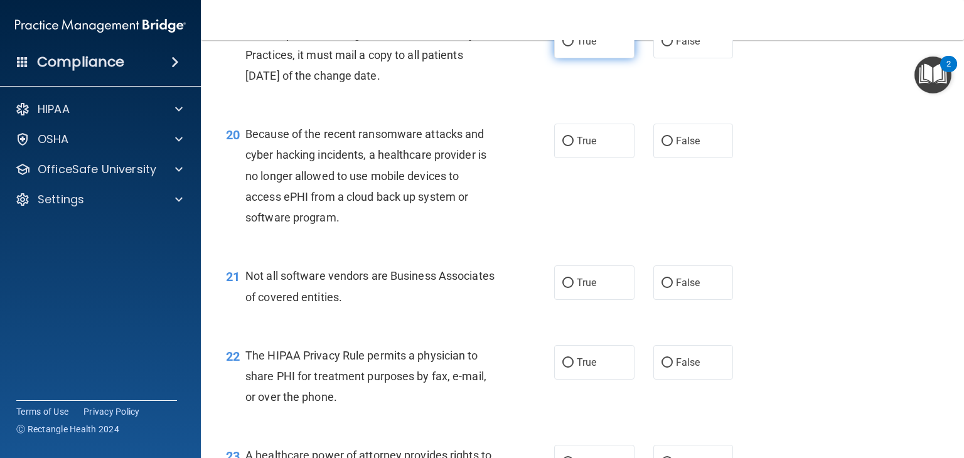
click at [574, 58] on label "True" at bounding box center [594, 41] width 80 height 35
click at [573, 46] on input "True" at bounding box center [567, 41] width 11 height 9
radio input "true"
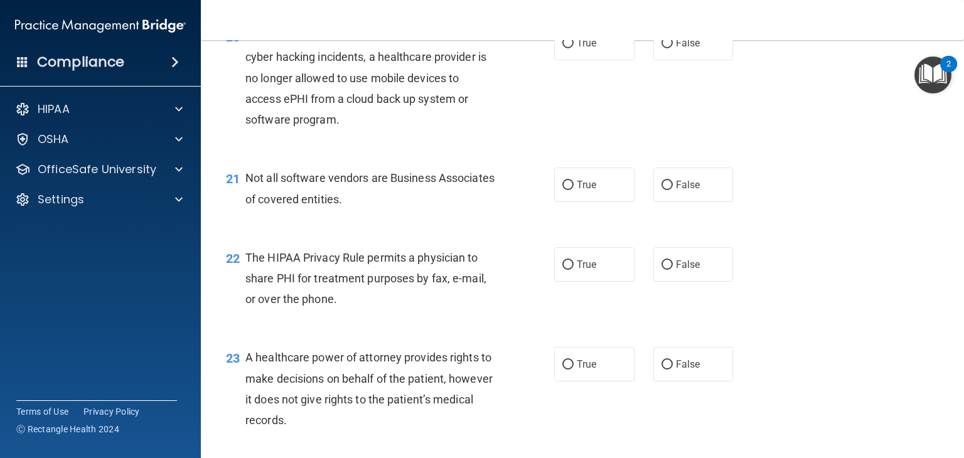
scroll to position [2205, 0]
click at [661, 191] on input "False" at bounding box center [666, 185] width 11 height 9
radio input "true"
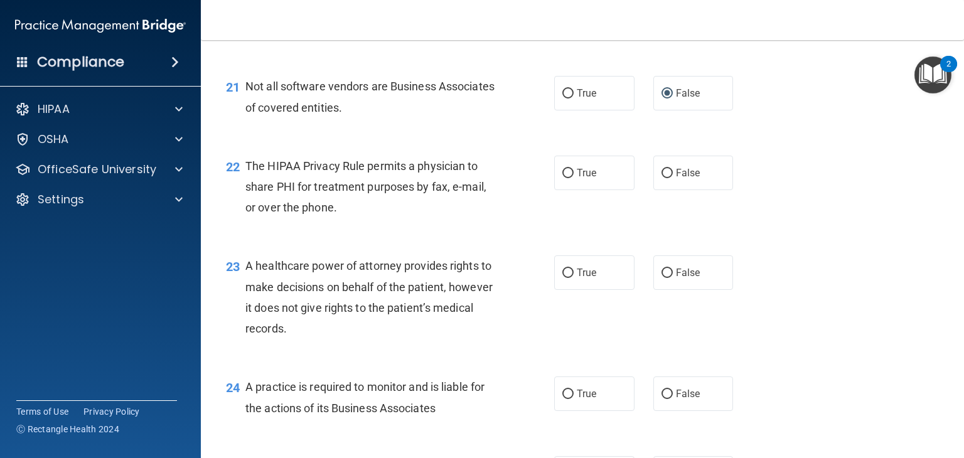
scroll to position [2268, 0]
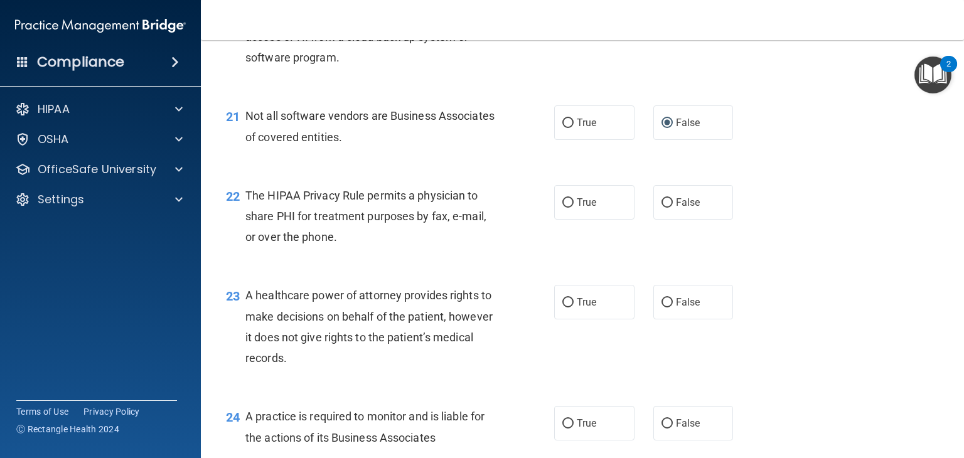
drag, startPoint x: 333, startPoint y: 234, endPoint x: 346, endPoint y: 231, distance: 13.5
click at [341, 231] on span "The HIPAA Privacy Rule permits a physician to share PHI for treatment purposes …" at bounding box center [365, 216] width 241 height 55
drag, startPoint x: 358, startPoint y: 228, endPoint x: 369, endPoint y: 228, distance: 11.3
click at [362, 228] on div "The HIPAA Privacy Rule permits a physician to share PHI for treatment purposes …" at bounding box center [375, 216] width 260 height 63
click at [417, 239] on span "The HIPAA Privacy Rule permits a physician to share PHI for treatment purposes …" at bounding box center [365, 216] width 241 height 55
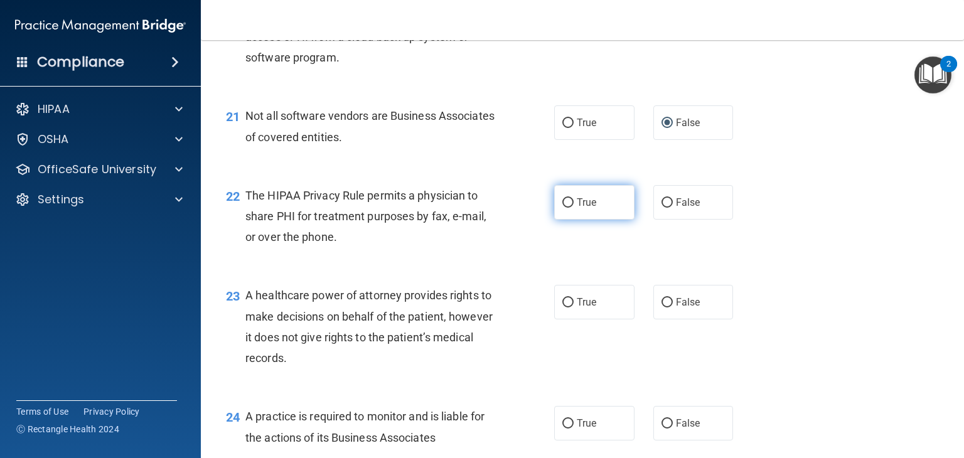
click at [610, 220] on label "True" at bounding box center [594, 202] width 80 height 35
click at [573, 208] on input "True" at bounding box center [567, 202] width 11 height 9
radio input "true"
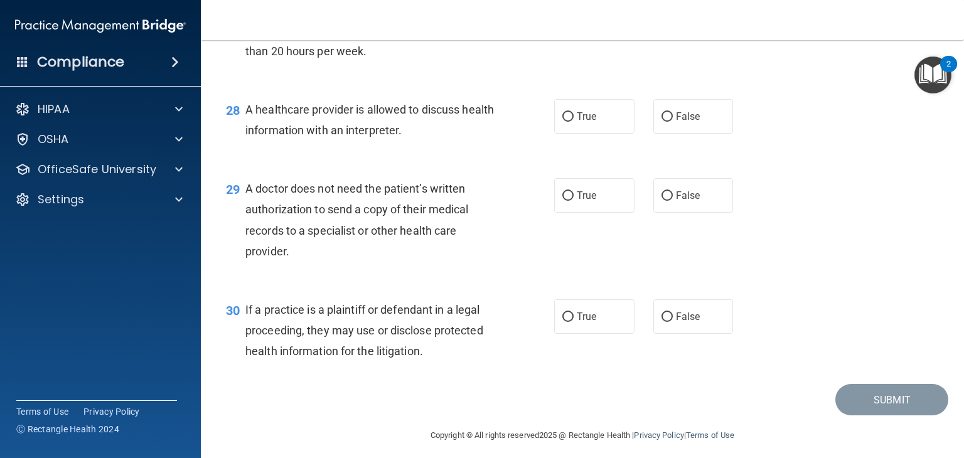
scroll to position [3004, 0]
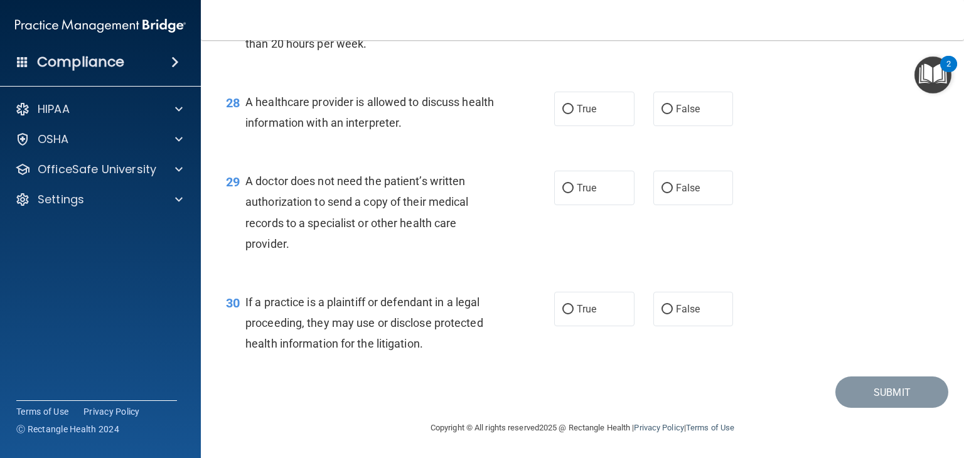
click at [344, 305] on span "If a practice is a plaintiff or defendant in a legal proceeding, they may use o…" at bounding box center [364, 322] width 238 height 55
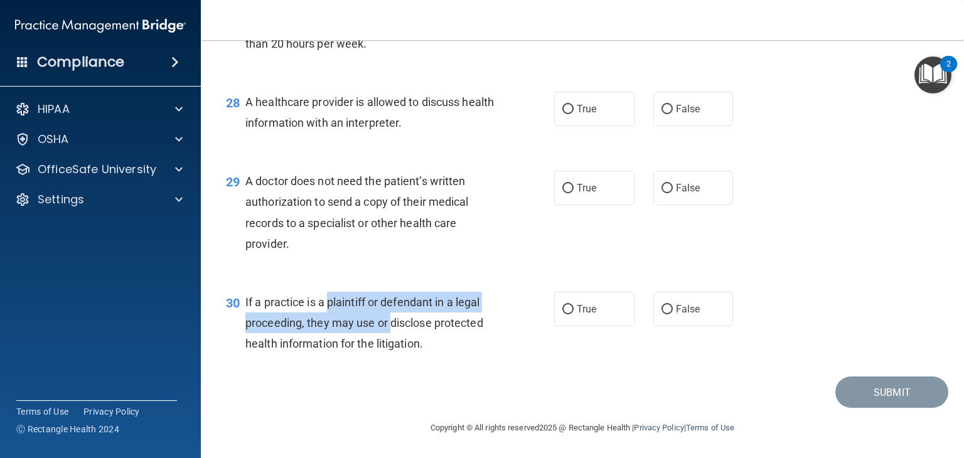
drag, startPoint x: 344, startPoint y: 305, endPoint x: 390, endPoint y: 316, distance: 47.0
click at [390, 316] on span "If a practice is a plaintiff or defendant in a legal proceeding, they may use o…" at bounding box center [364, 322] width 238 height 55
click at [398, 324] on span "If a practice is a plaintiff or defendant in a legal proceeding, they may use o…" at bounding box center [364, 322] width 238 height 55
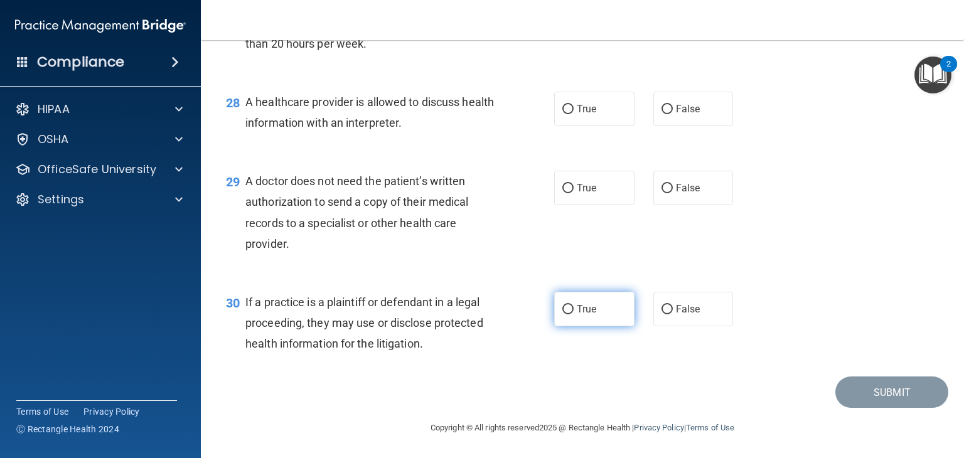
click at [609, 324] on label "True" at bounding box center [594, 309] width 80 height 35
click at [573, 314] on input "True" at bounding box center [567, 309] width 11 height 9
radio input "true"
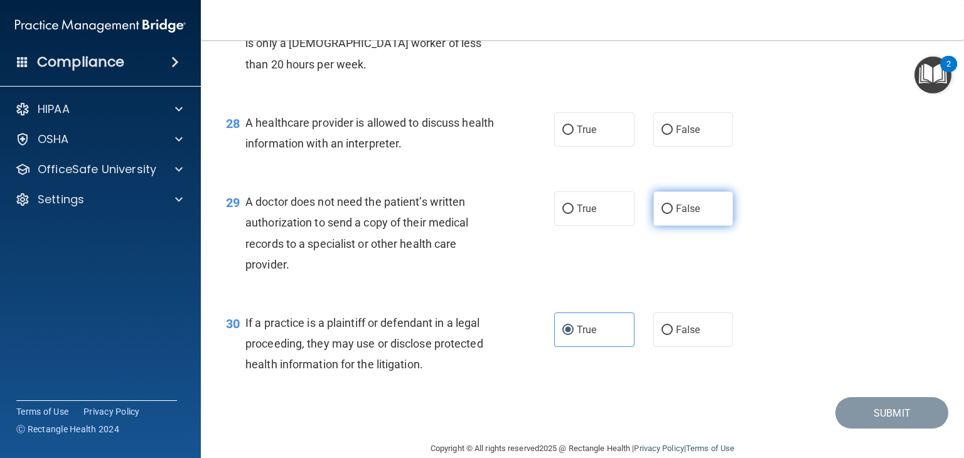
click at [696, 226] on label "False" at bounding box center [693, 208] width 80 height 35
click at [673, 214] on input "False" at bounding box center [666, 209] width 11 height 9
radio input "true"
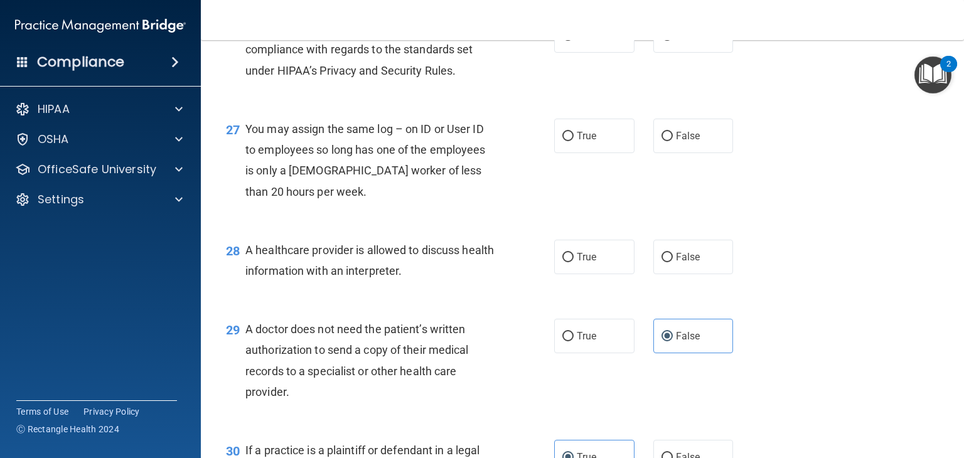
scroll to position [2753, 0]
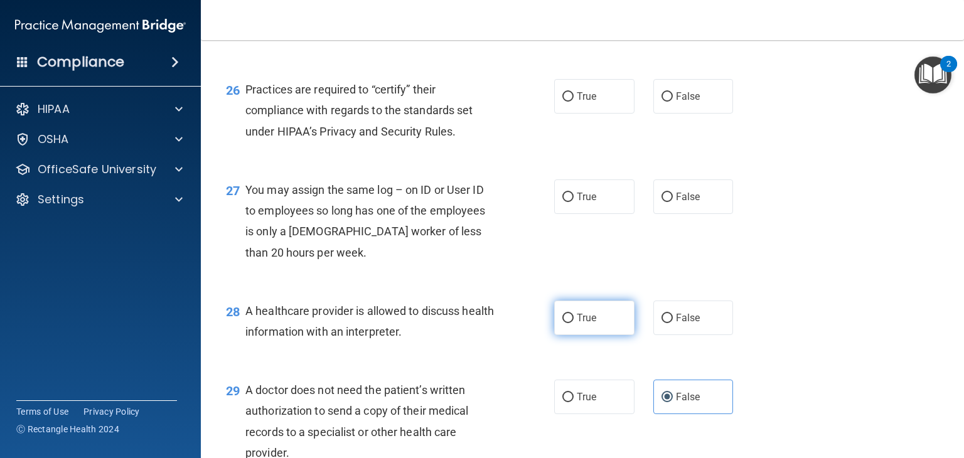
click at [554, 335] on label "True" at bounding box center [594, 318] width 80 height 35
click at [562, 323] on input "True" at bounding box center [567, 318] width 11 height 9
radio input "true"
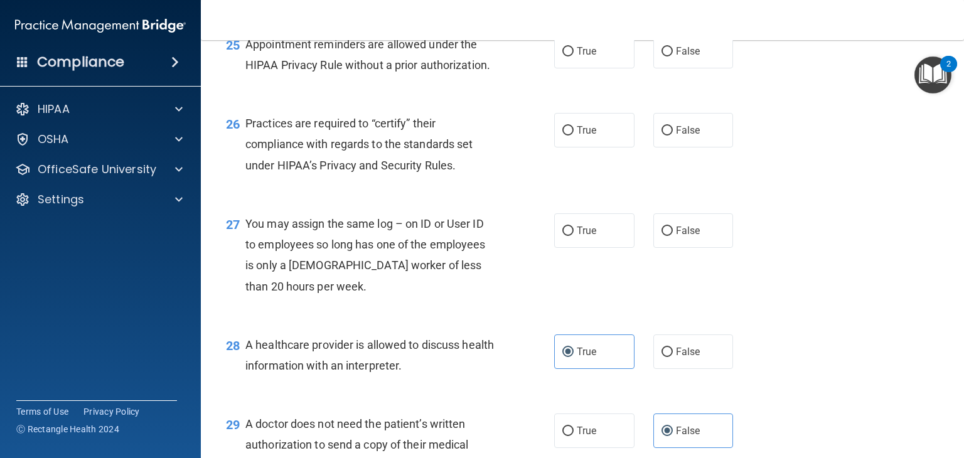
scroll to position [2691, 0]
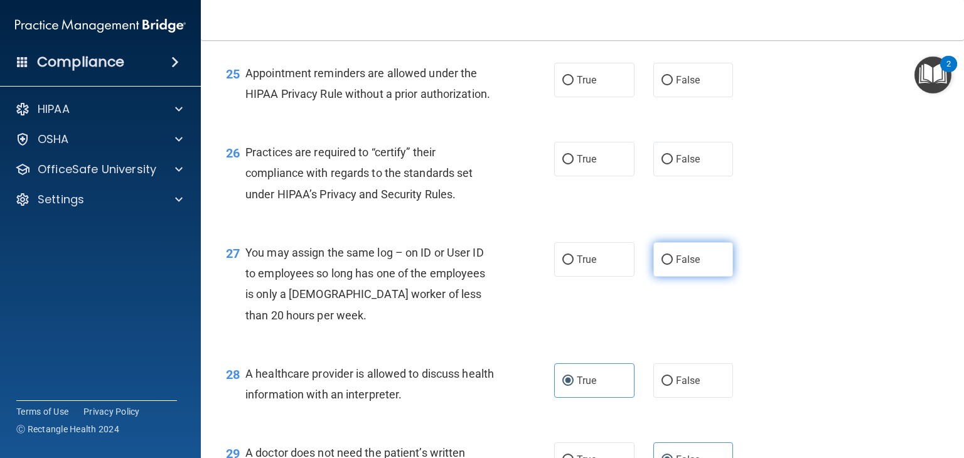
click at [663, 277] on label "False" at bounding box center [693, 259] width 80 height 35
click at [663, 265] on input "False" at bounding box center [666, 259] width 11 height 9
radio input "true"
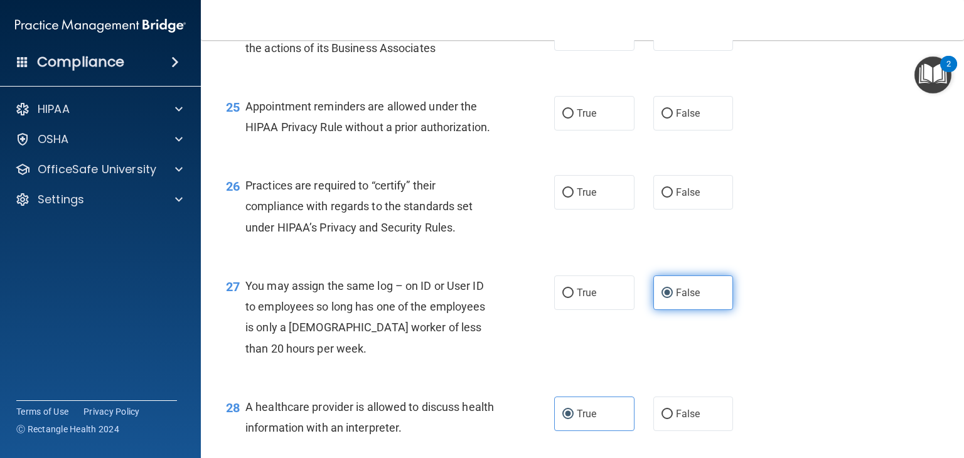
scroll to position [2565, 0]
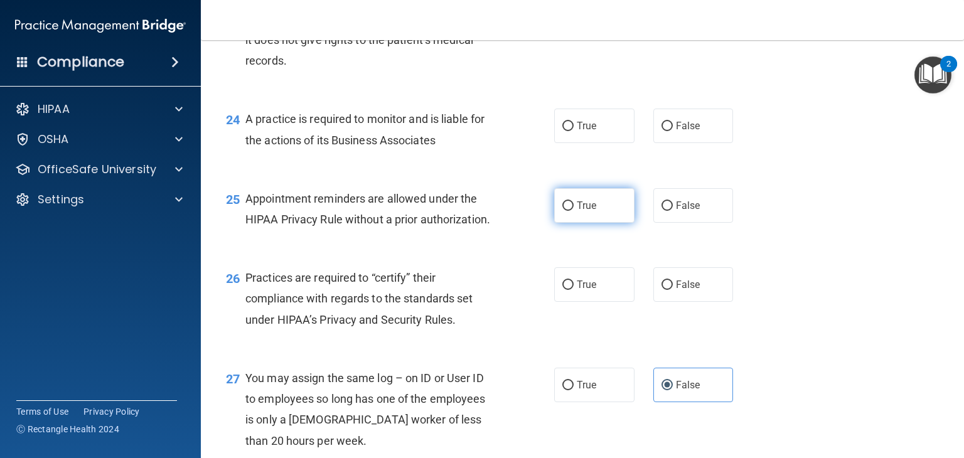
click at [568, 211] on input "True" at bounding box center [567, 205] width 11 height 9
radio input "true"
drag, startPoint x: 377, startPoint y: 242, endPoint x: 409, endPoint y: 239, distance: 32.1
click at [398, 226] on span "Appointment reminders are allowed under the HIPAA Privacy Rule without a prior …" at bounding box center [367, 209] width 245 height 34
click at [410, 226] on span "Appointment reminders are allowed under the HIPAA Privacy Rule without a prior …" at bounding box center [367, 209] width 245 height 34
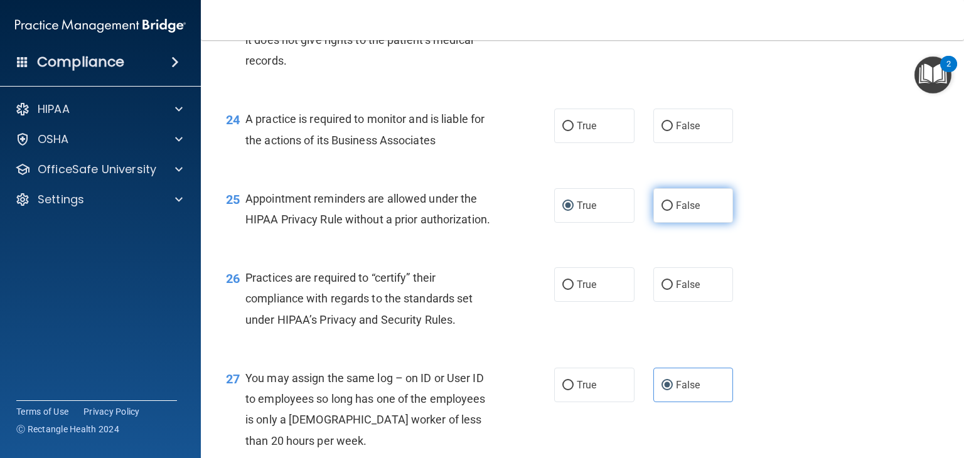
click at [683, 211] on span "False" at bounding box center [688, 205] width 24 height 12
click at [673, 211] on input "False" at bounding box center [666, 205] width 11 height 9
radio input "true"
radio input "false"
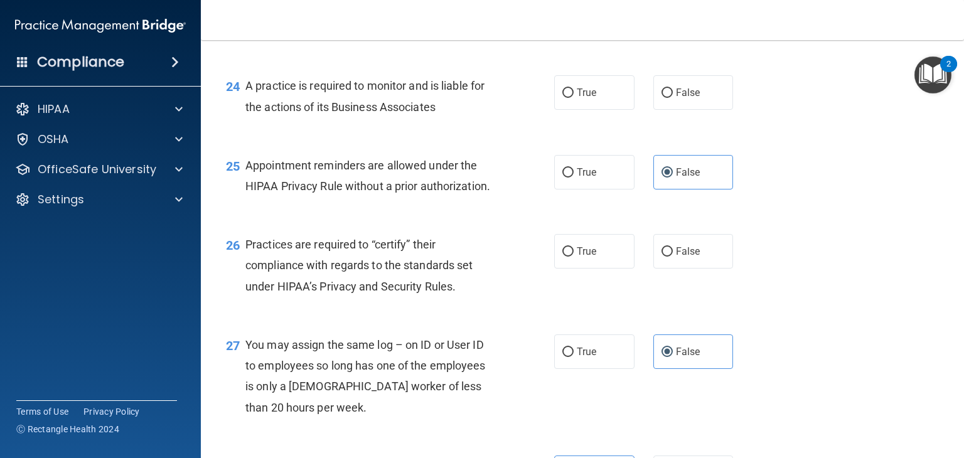
scroll to position [2628, 0]
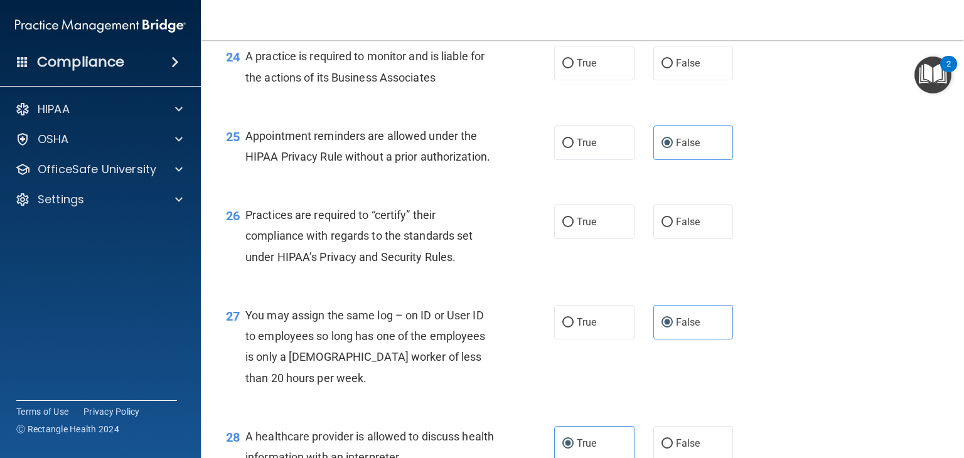
click at [313, 258] on span "Practices are required to “certify” their compliance with regards to the standa…" at bounding box center [358, 235] width 227 height 55
click at [327, 267] on div "Practices are required to “certify” their compliance with regards to the standa…" at bounding box center [375, 236] width 260 height 63
click at [265, 254] on span "Practices are required to “certify” their compliance with regards to the standa…" at bounding box center [358, 235] width 227 height 55
drag, startPoint x: 274, startPoint y: 257, endPoint x: 299, endPoint y: 262, distance: 25.6
click at [299, 262] on span "Practices are required to “certify” their compliance with regards to the standa…" at bounding box center [358, 235] width 227 height 55
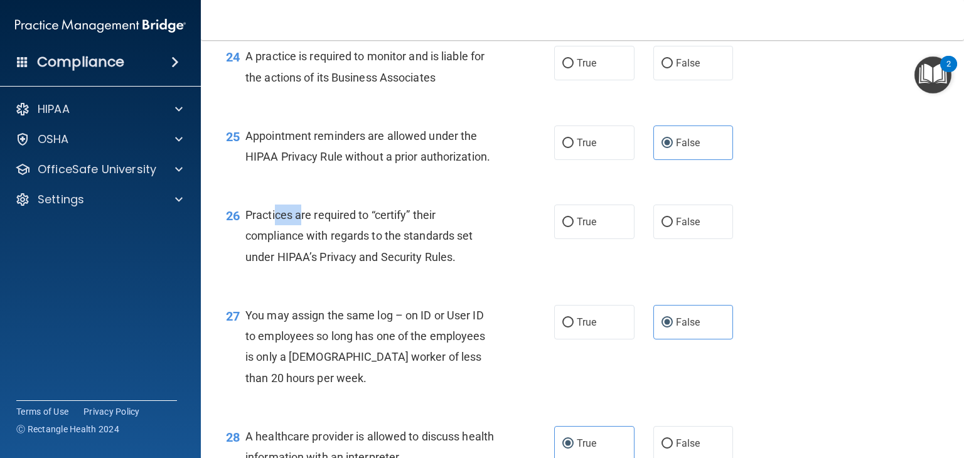
click at [299, 262] on span "Practices are required to “certify” their compliance with regards to the standa…" at bounding box center [358, 235] width 227 height 55
click at [535, 267] on div "26 Practices are required to “certify” their compliance with regards to the sta…" at bounding box center [390, 239] width 366 height 69
click at [570, 239] on label "True" at bounding box center [594, 222] width 80 height 35
click at [570, 227] on input "True" at bounding box center [567, 222] width 11 height 9
radio input "true"
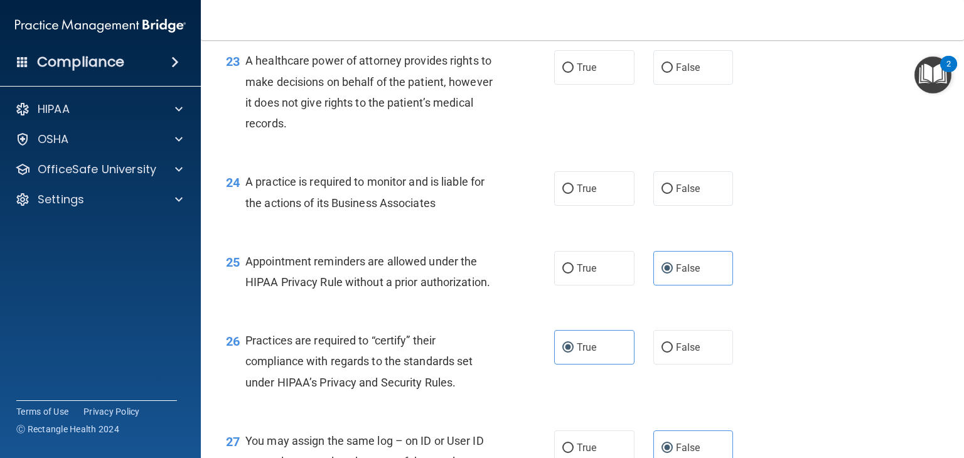
scroll to position [2440, 0]
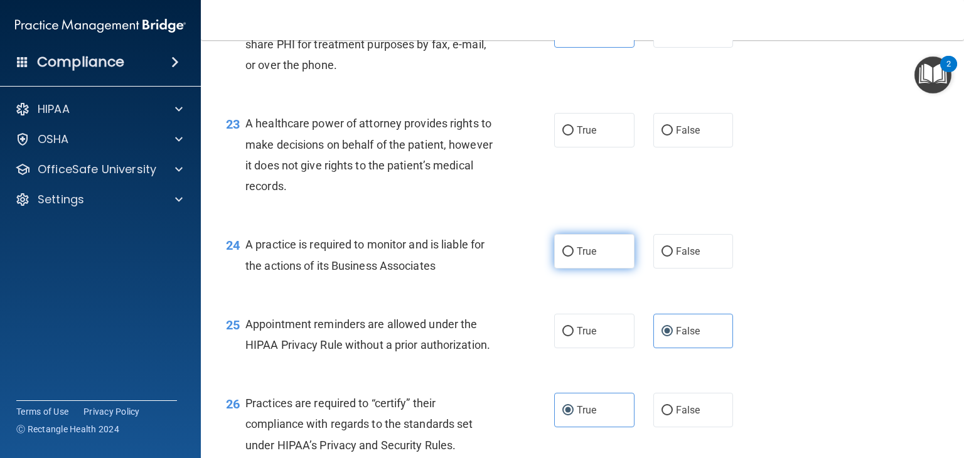
click at [567, 257] on input "True" at bounding box center [567, 251] width 11 height 9
radio input "true"
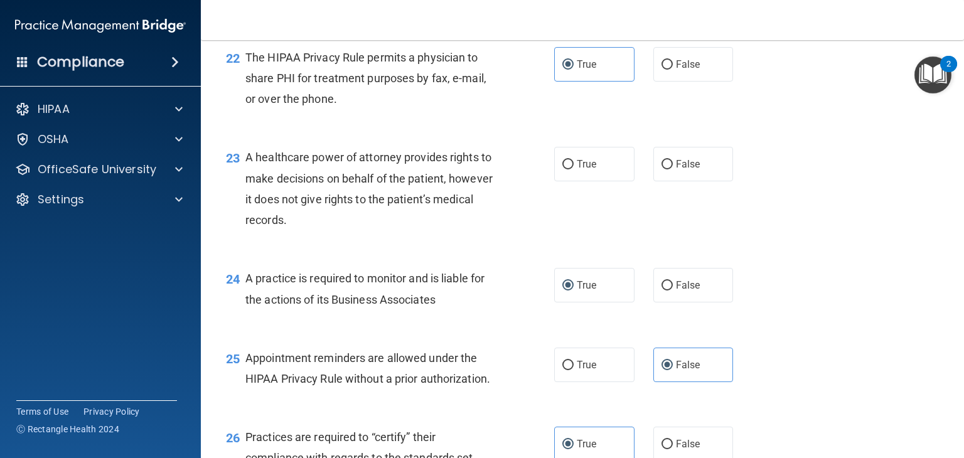
scroll to position [2377, 0]
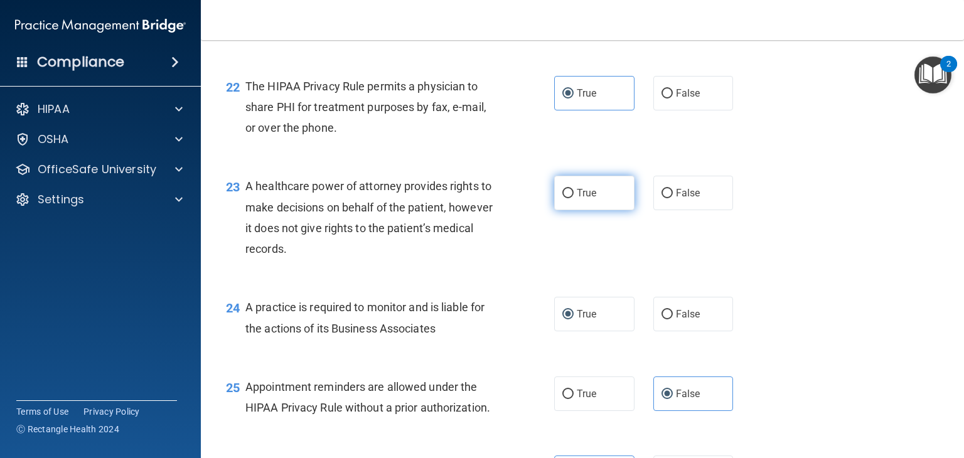
click at [562, 198] on input "True" at bounding box center [567, 193] width 11 height 9
radio input "true"
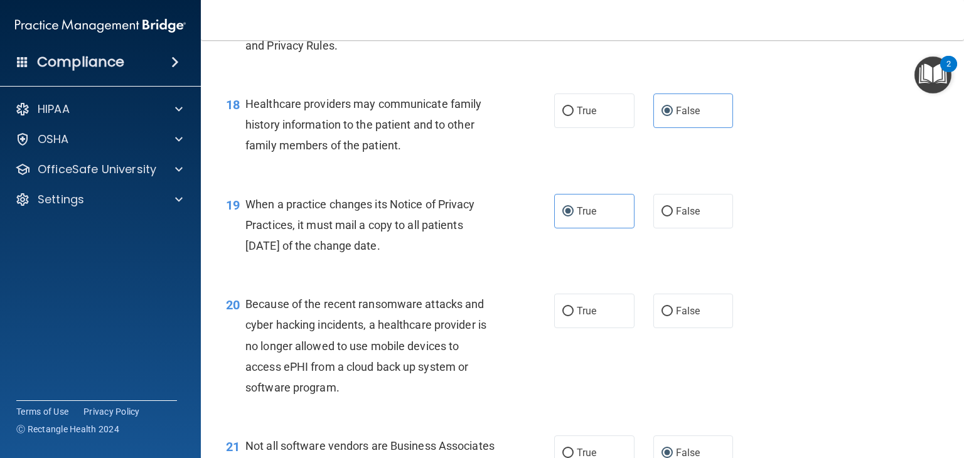
scroll to position [2001, 0]
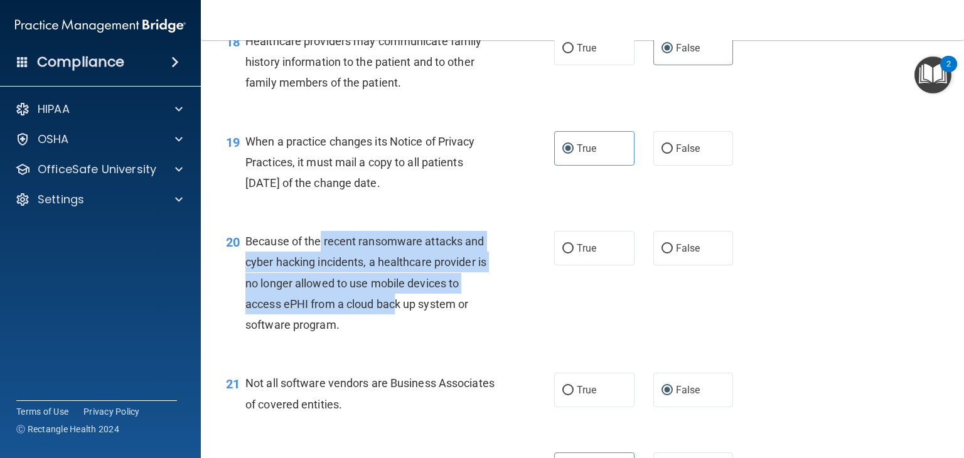
drag, startPoint x: 321, startPoint y: 289, endPoint x: 399, endPoint y: 351, distance: 100.0
click at [399, 331] on span "Because of the recent ransomware attacks and cyber hacking incidents, a healthc…" at bounding box center [365, 283] width 241 height 97
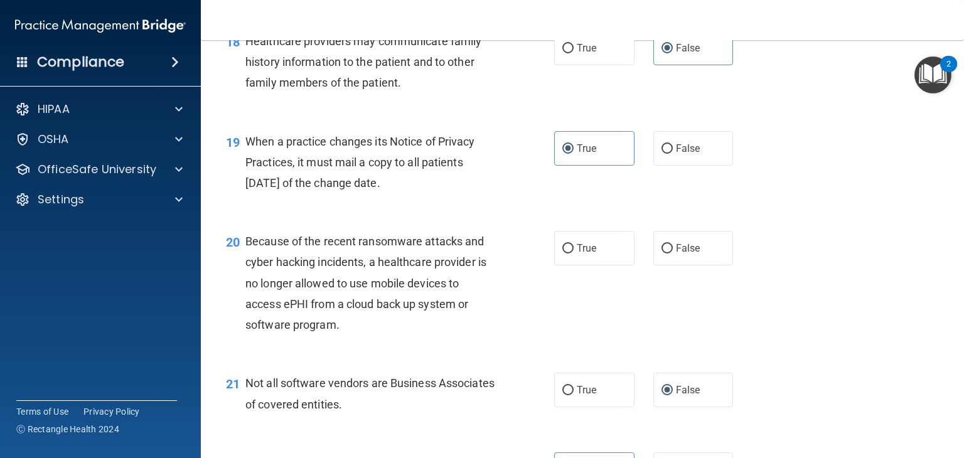
click at [408, 331] on span "Because of the recent ransomware attacks and cyber hacking incidents, a healthc…" at bounding box center [365, 283] width 241 height 97
click at [602, 265] on label "True" at bounding box center [594, 248] width 80 height 35
click at [573, 253] on input "True" at bounding box center [567, 248] width 11 height 9
radio input "true"
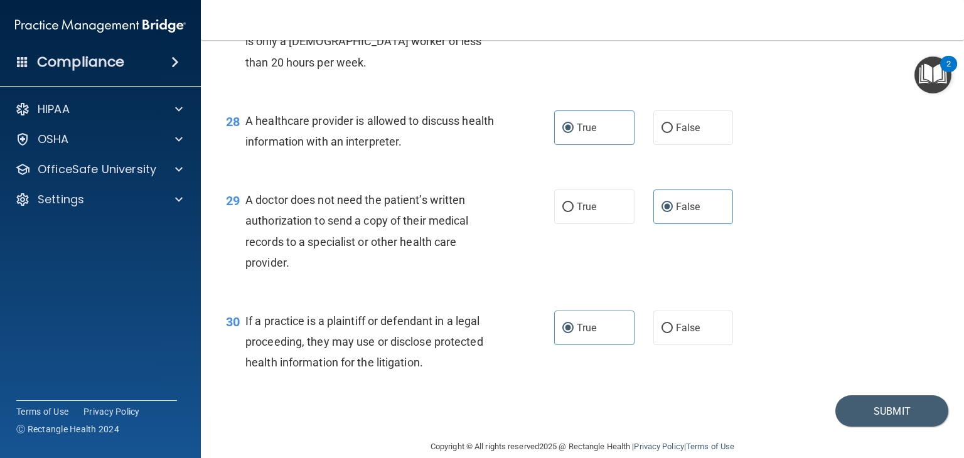
scroll to position [3004, 0]
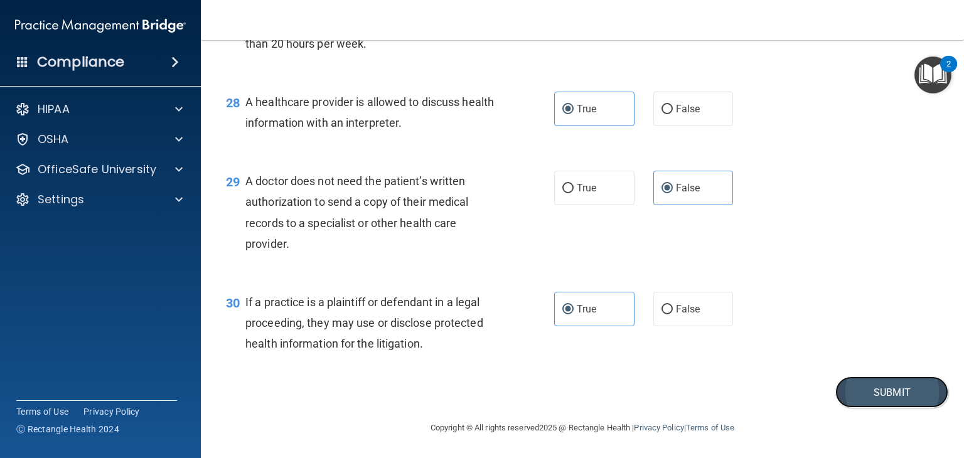
click at [876, 388] on button "Submit" at bounding box center [891, 392] width 113 height 32
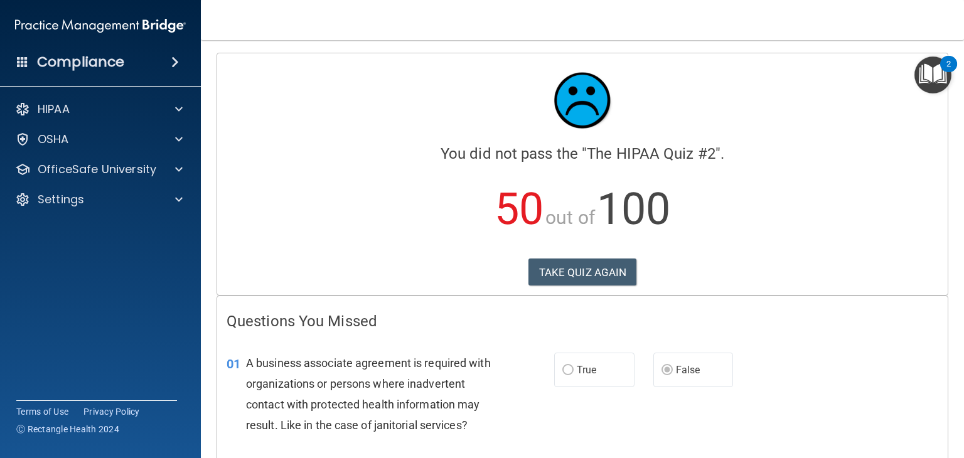
click at [85, 242] on accordion "HIPAA Documents and Policies Report an Incident Business Associates Emergency P…" at bounding box center [100, 194] width 201 height 204
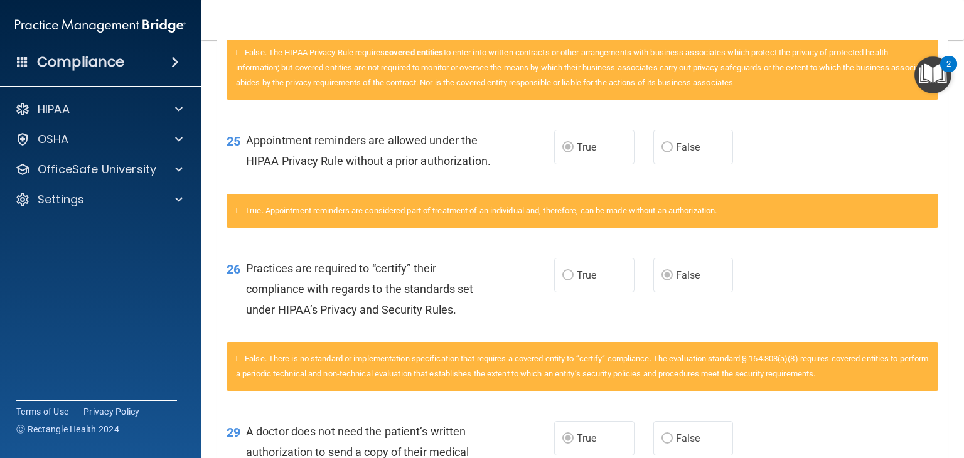
scroll to position [2592, 0]
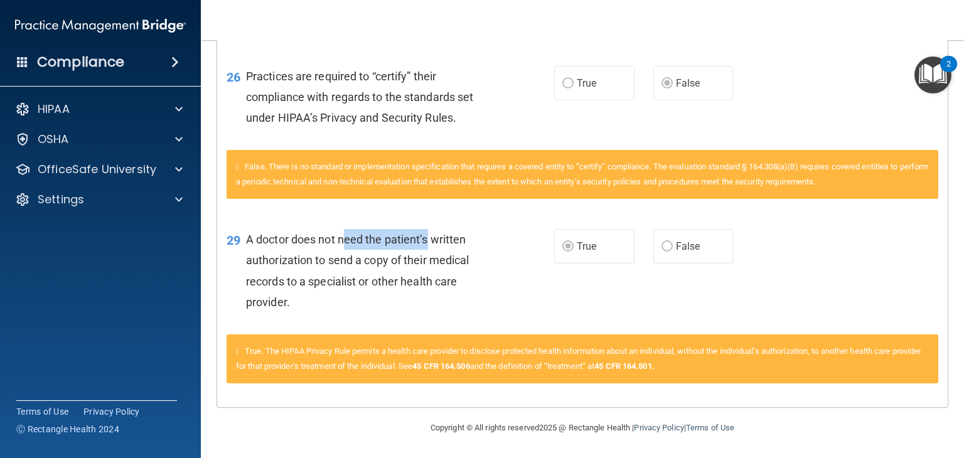
drag, startPoint x: 337, startPoint y: 242, endPoint x: 424, endPoint y: 242, distance: 87.2
click at [424, 242] on span "A doctor does not need the patient’s written authorization to send a copy of th…" at bounding box center [357, 271] width 223 height 76
click at [399, 270] on div "A doctor does not need the patient’s written authorization to send a copy of th…" at bounding box center [376, 270] width 260 height 83
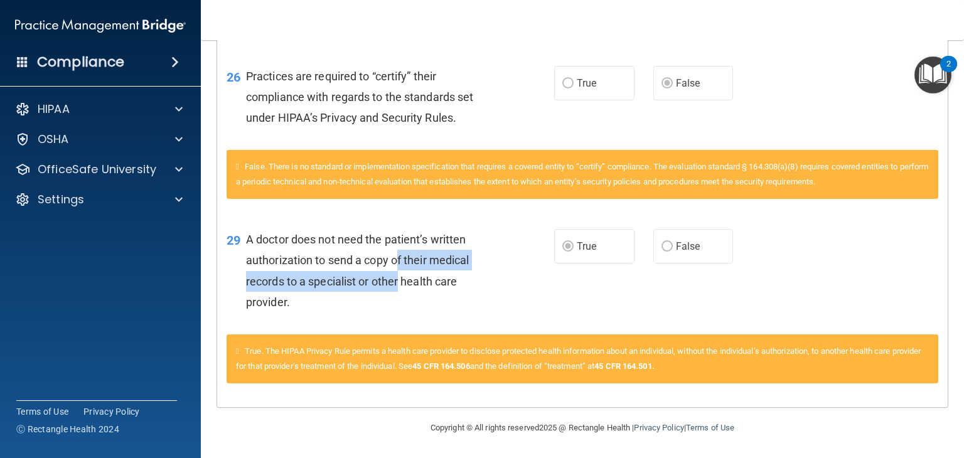
drag, startPoint x: 393, startPoint y: 265, endPoint x: 396, endPoint y: 284, distance: 18.5
click at [396, 284] on span "A doctor does not need the patient’s written authorization to send a copy of th…" at bounding box center [357, 271] width 223 height 76
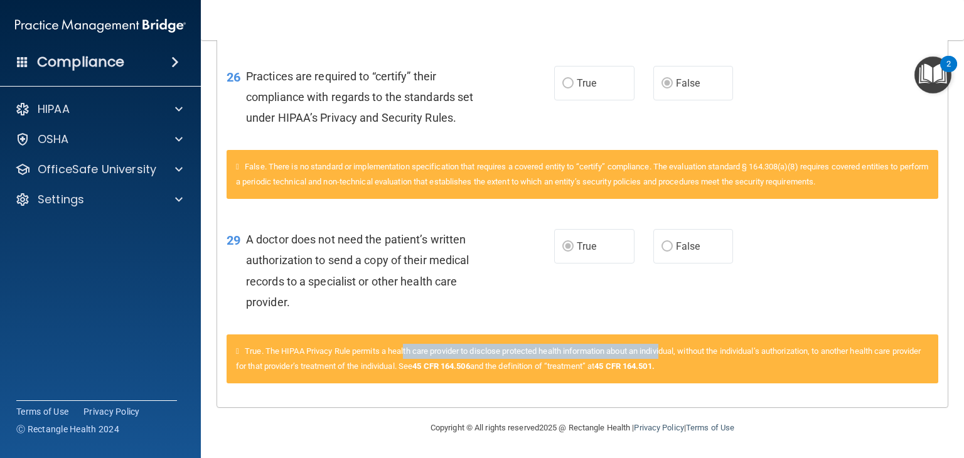
drag, startPoint x: 410, startPoint y: 348, endPoint x: 674, endPoint y: 357, distance: 264.9
click at [674, 357] on div "True. The HIPAA Privacy Rule permits a health care provider to disclose protect…" at bounding box center [581, 358] width 711 height 49
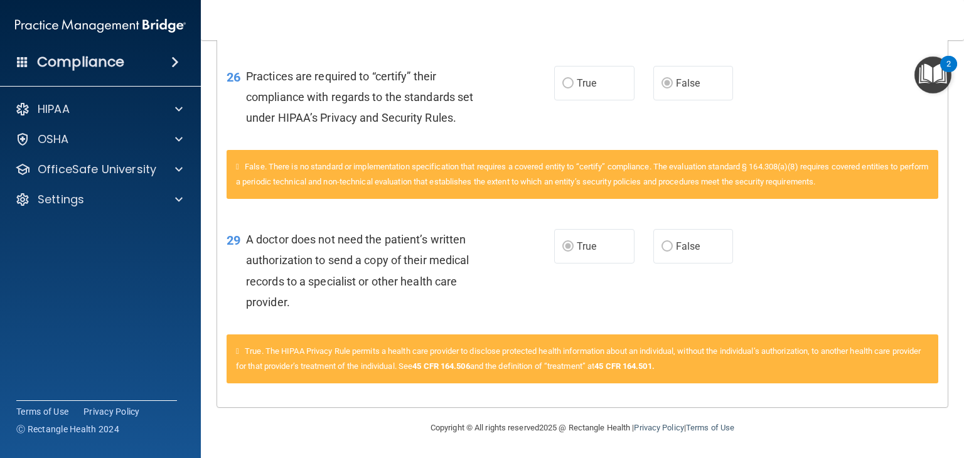
click at [711, 358] on div "True. The HIPAA Privacy Rule permits a health care provider to disclose protect…" at bounding box center [581, 358] width 711 height 49
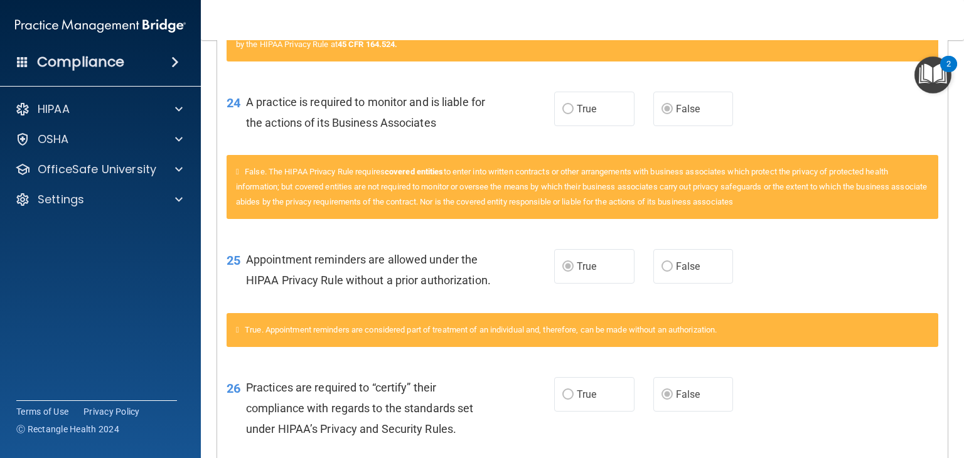
scroll to position [2215, 0]
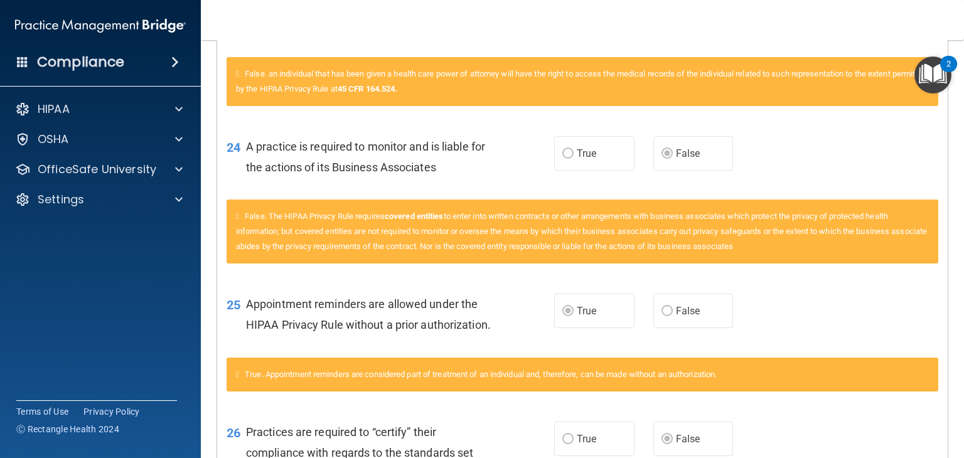
click at [676, 317] on span "False" at bounding box center [688, 311] width 24 height 12
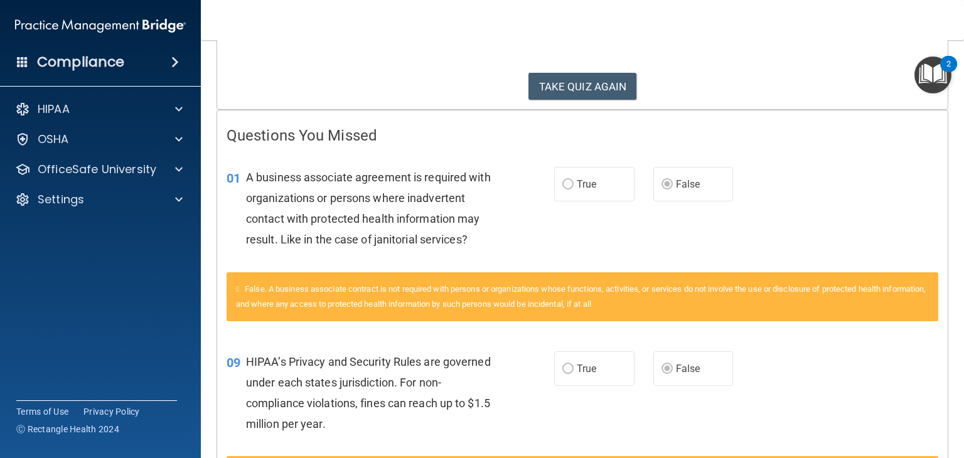
scroll to position [188, 0]
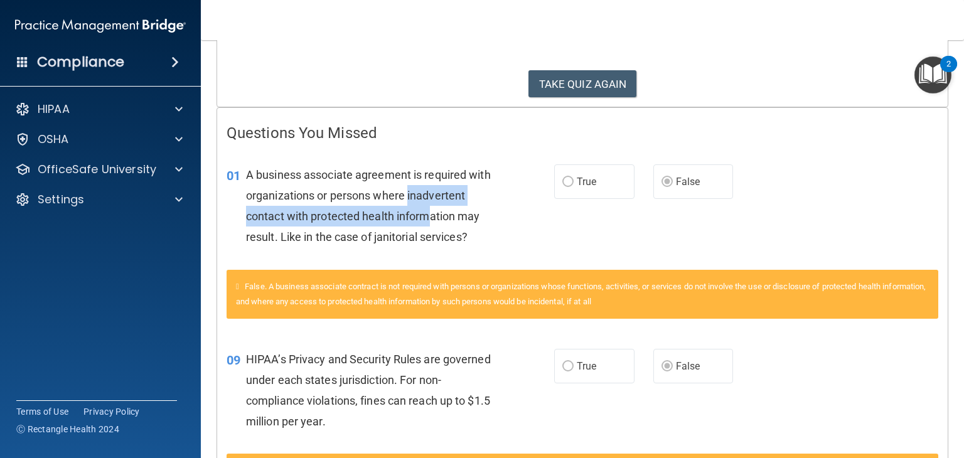
drag, startPoint x: 409, startPoint y: 191, endPoint x: 429, endPoint y: 215, distance: 31.2
click at [429, 212] on span "A business associate agreement is required with organizations or persons where …" at bounding box center [368, 206] width 245 height 76
click at [428, 223] on div "A business associate agreement is required with organizations or persons where …" at bounding box center [376, 205] width 260 height 83
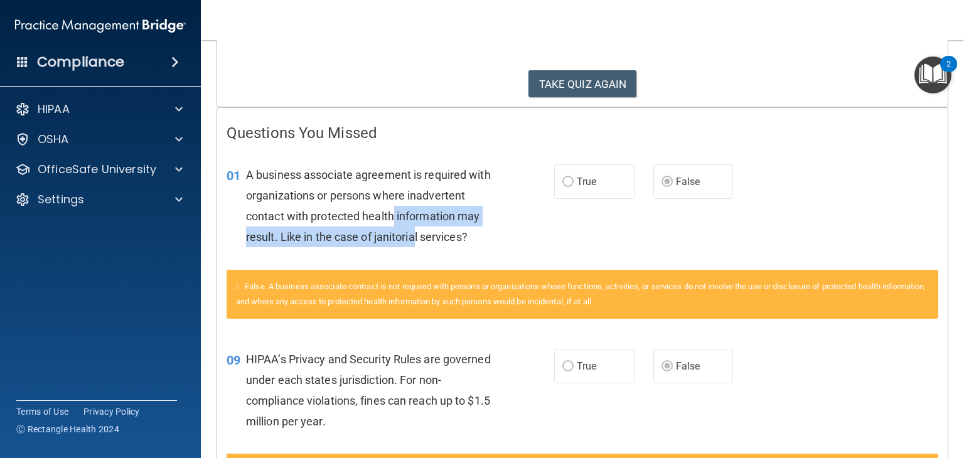
drag, startPoint x: 393, startPoint y: 208, endPoint x: 414, endPoint y: 237, distance: 35.9
click at [413, 234] on span "A business associate agreement is required with organizations or persons where …" at bounding box center [368, 206] width 245 height 76
click at [414, 239] on span "A business associate agreement is required with organizations or persons where …" at bounding box center [368, 206] width 245 height 76
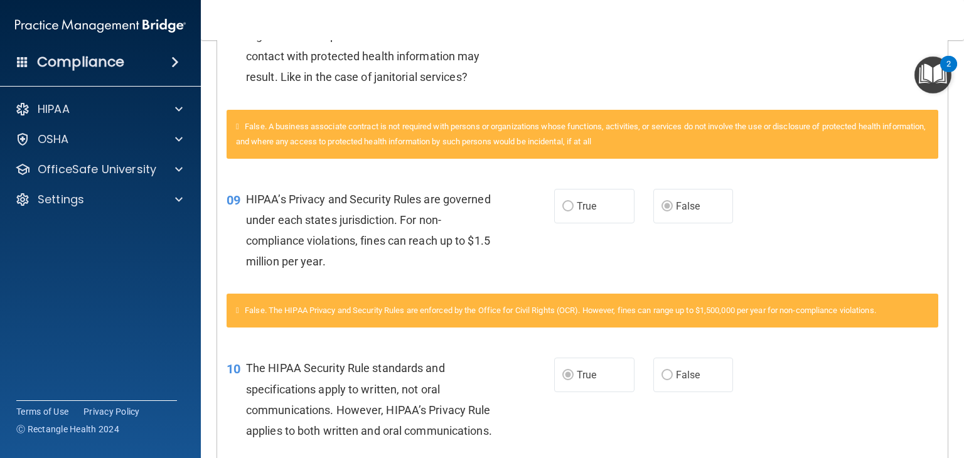
scroll to position [376, 0]
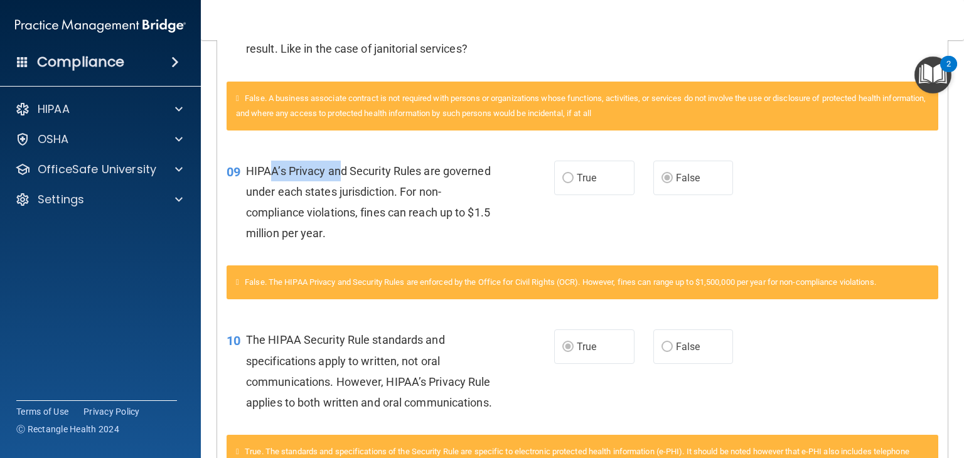
drag, startPoint x: 269, startPoint y: 170, endPoint x: 364, endPoint y: 170, distance: 95.4
click at [344, 170] on span "HIPAA’s Privacy and Security Rules are governed under each states jurisdiction.…" at bounding box center [368, 202] width 245 height 76
click at [417, 176] on span "HIPAA’s Privacy and Security Rules are governed under each states jurisdiction.…" at bounding box center [368, 202] width 245 height 76
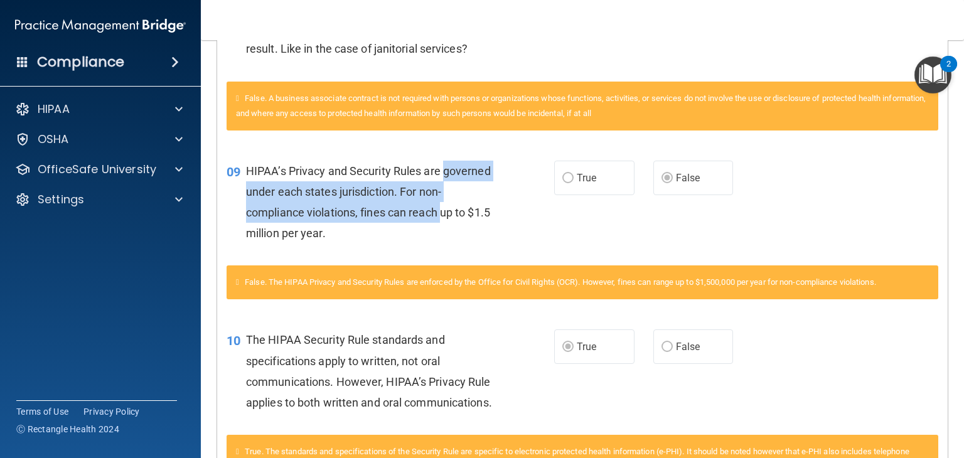
drag, startPoint x: 445, startPoint y: 171, endPoint x: 444, endPoint y: 219, distance: 48.3
click at [444, 219] on div "HIPAA’s Privacy and Security Rules are governed under each states jurisdiction.…" at bounding box center [376, 202] width 260 height 83
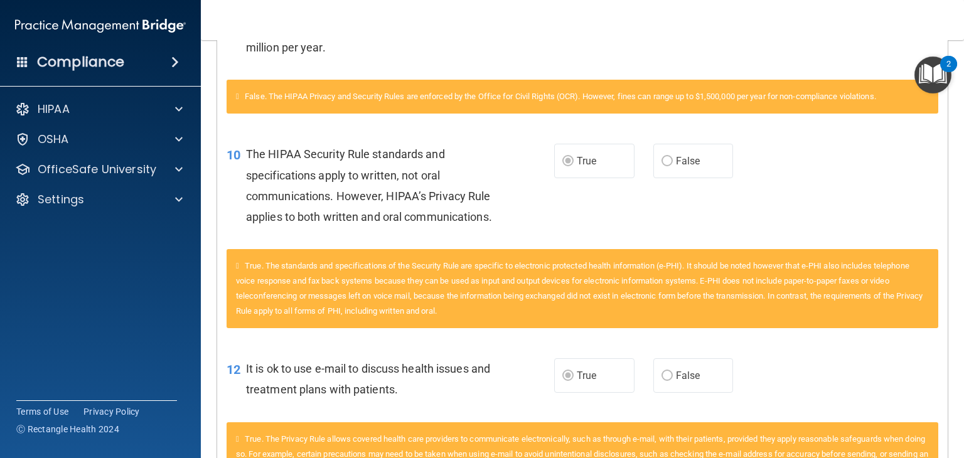
scroll to position [565, 0]
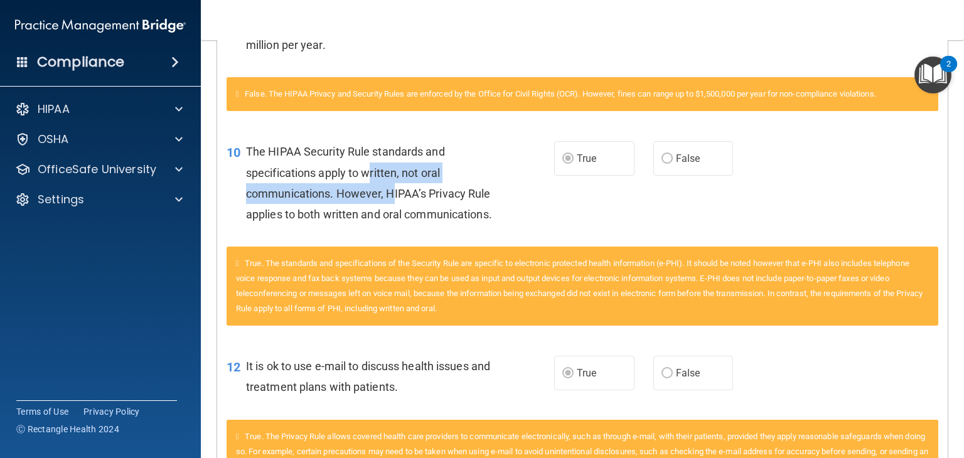
drag, startPoint x: 370, startPoint y: 170, endPoint x: 390, endPoint y: 189, distance: 28.0
click at [390, 189] on span "The HIPAA Security Rule standards and specifications apply to written, not oral…" at bounding box center [369, 183] width 246 height 76
click at [390, 190] on span "The HIPAA Security Rule standards and specifications apply to written, not oral…" at bounding box center [369, 183] width 246 height 76
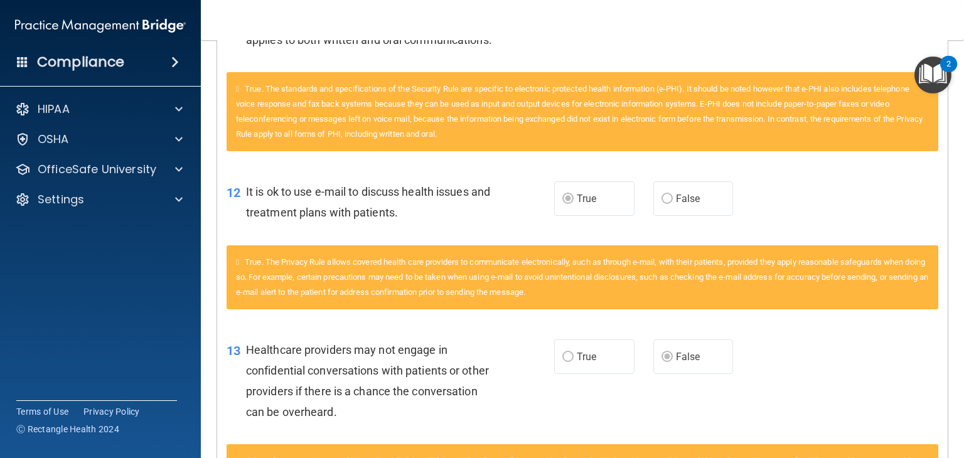
scroll to position [753, 0]
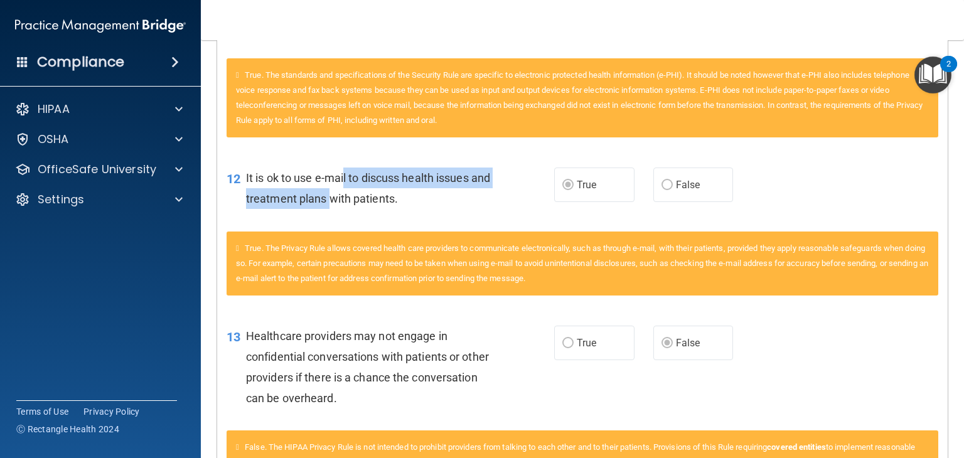
drag, startPoint x: 344, startPoint y: 193, endPoint x: 354, endPoint y: 211, distance: 20.5
click at [353, 209] on div "It is ok to use e-mail to discuss health issues and treatment plans with patien…" at bounding box center [376, 188] width 260 height 41
click at [354, 205] on span "It is ok to use e-mail to discuss health issues and treatment plans with patien…" at bounding box center [368, 188] width 244 height 34
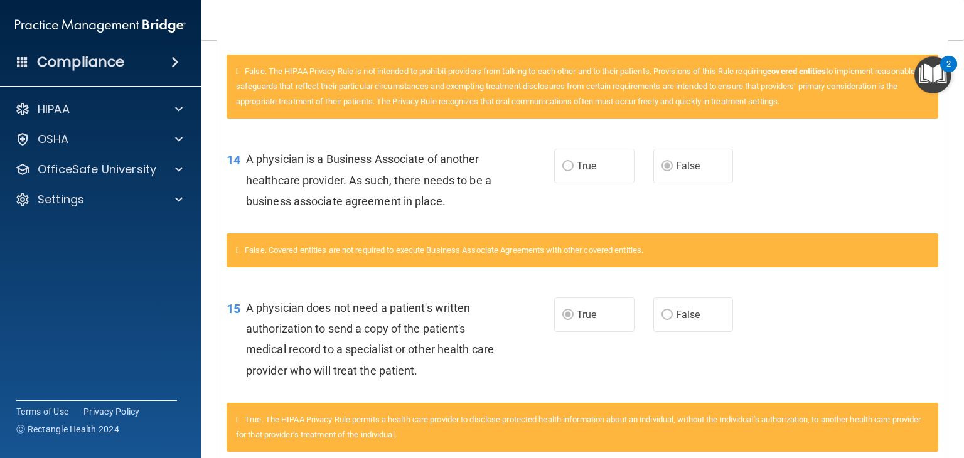
scroll to position [1129, 0]
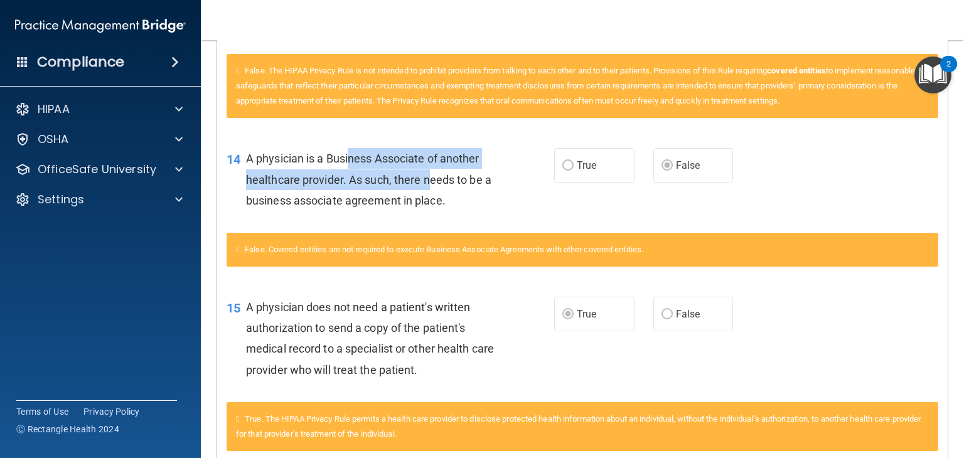
drag, startPoint x: 348, startPoint y: 175, endPoint x: 423, endPoint y: 193, distance: 77.5
click at [423, 193] on span "A physician is a Business Associate of another healthcare provider. As such, th…" at bounding box center [368, 179] width 245 height 55
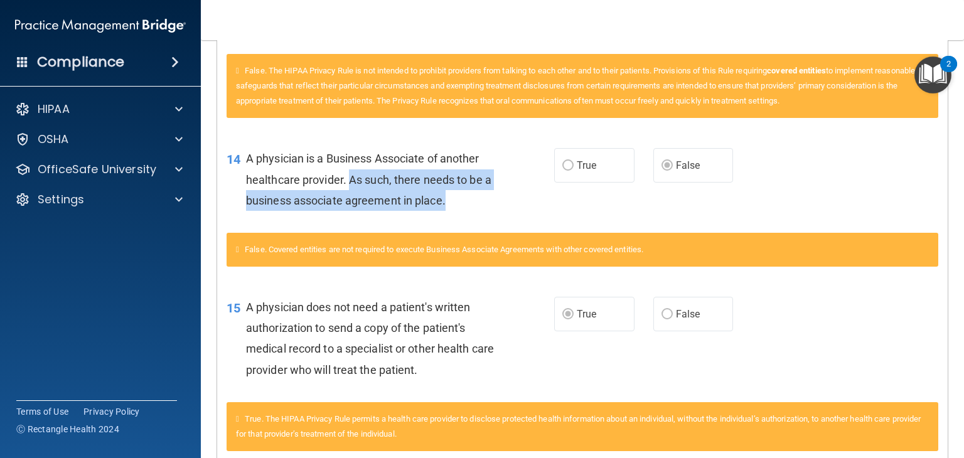
drag, startPoint x: 344, startPoint y: 198, endPoint x: 442, endPoint y: 220, distance: 100.2
click at [442, 206] on span "A physician is a Business Associate of another healthcare provider. As such, th…" at bounding box center [368, 179] width 245 height 55
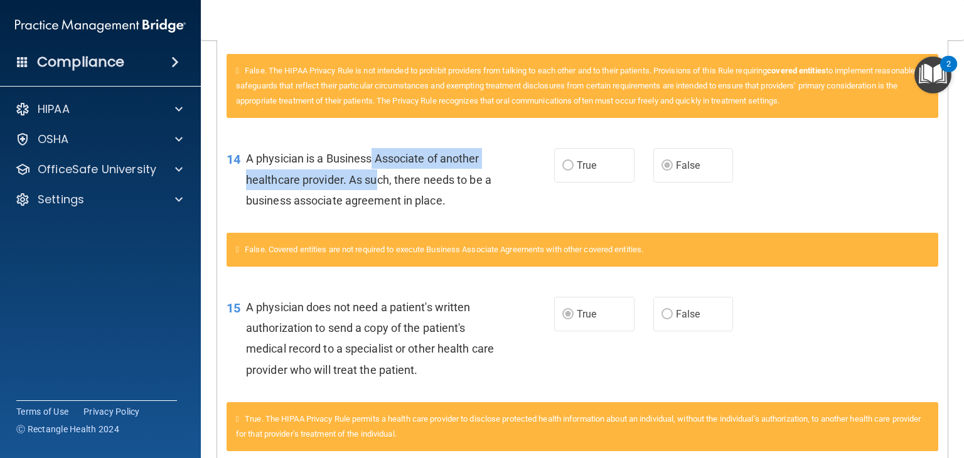
drag, startPoint x: 369, startPoint y: 177, endPoint x: 372, endPoint y: 193, distance: 16.6
click at [372, 193] on span "A physician is a Business Associate of another healthcare provider. As such, th…" at bounding box center [368, 179] width 245 height 55
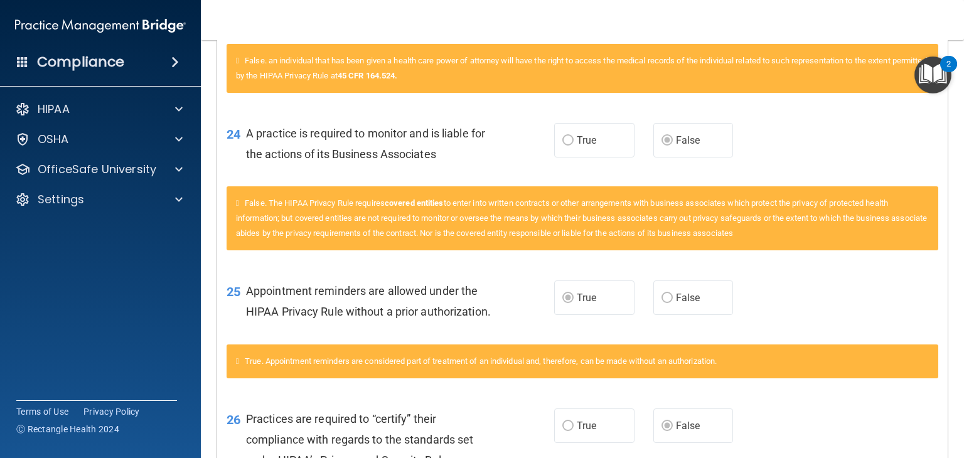
scroll to position [2258, 0]
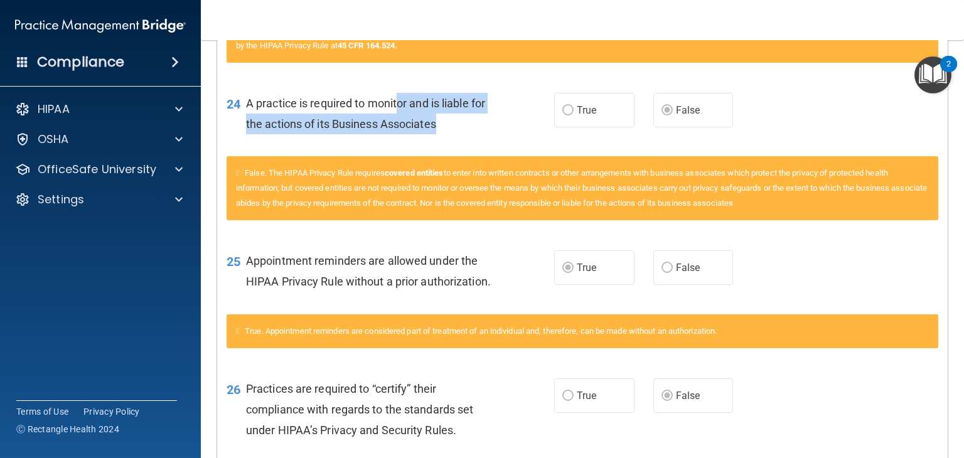
drag, startPoint x: 400, startPoint y: 119, endPoint x: 441, endPoint y: 139, distance: 45.2
click at [441, 134] on div "A practice is required to monitor and is liable for the actions of its Business…" at bounding box center [376, 113] width 260 height 41
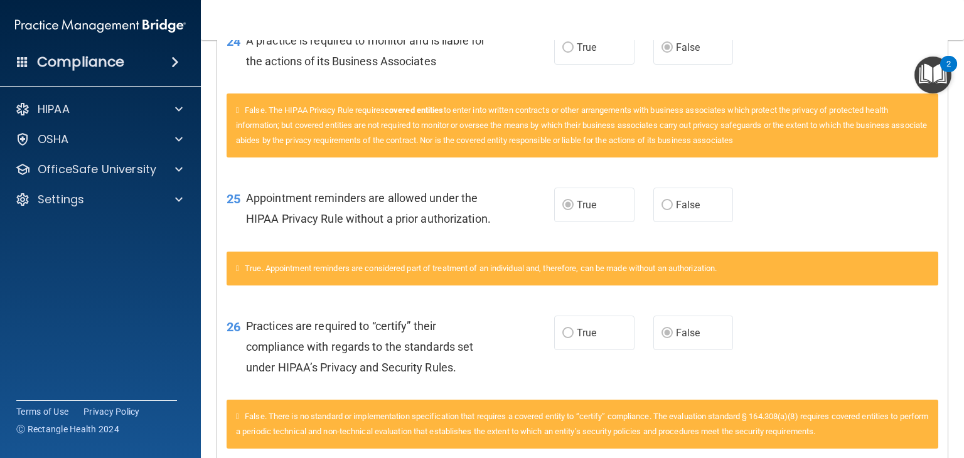
scroll to position [2384, 0]
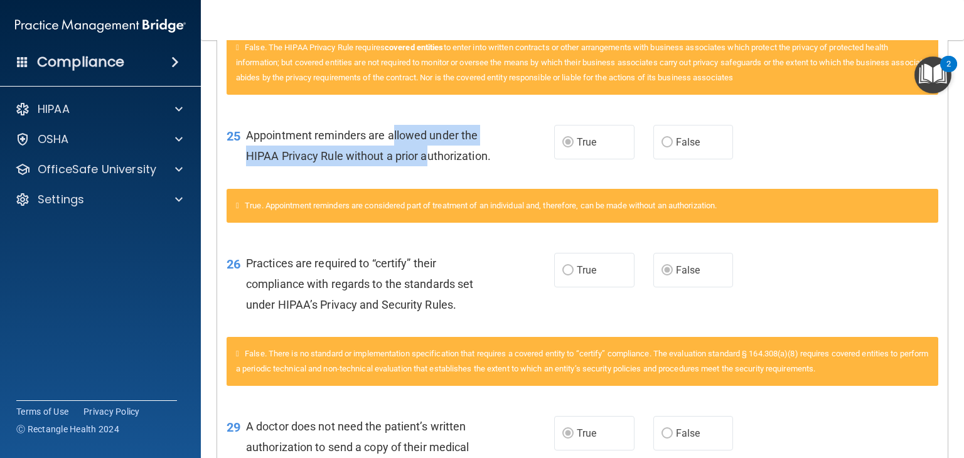
drag, startPoint x: 391, startPoint y: 152, endPoint x: 430, endPoint y: 169, distance: 42.2
click at [430, 162] on span "Appointment reminders are allowed under the HIPAA Privacy Rule without a prior …" at bounding box center [368, 146] width 245 height 34
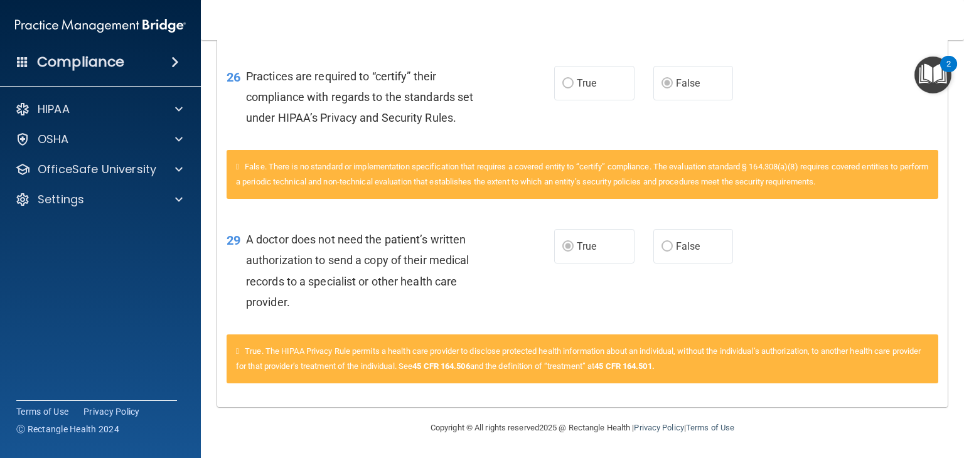
scroll to position [2592, 0]
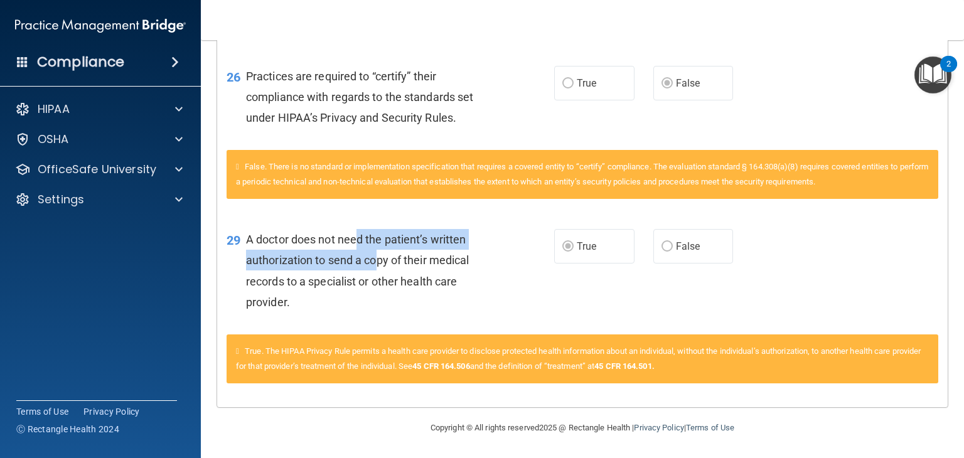
drag, startPoint x: 351, startPoint y: 237, endPoint x: 373, endPoint y: 260, distance: 31.9
click at [373, 260] on span "A doctor does not need the patient’s written authorization to send a copy of th…" at bounding box center [357, 271] width 223 height 76
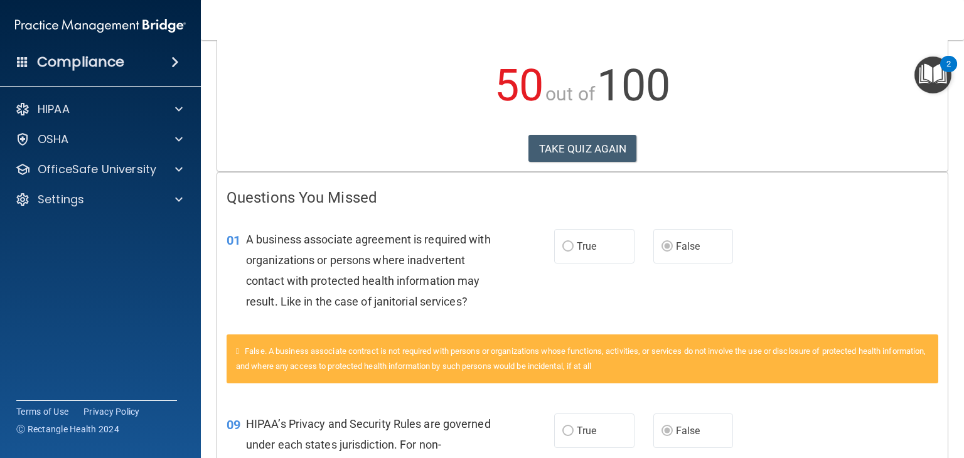
scroll to position [0, 0]
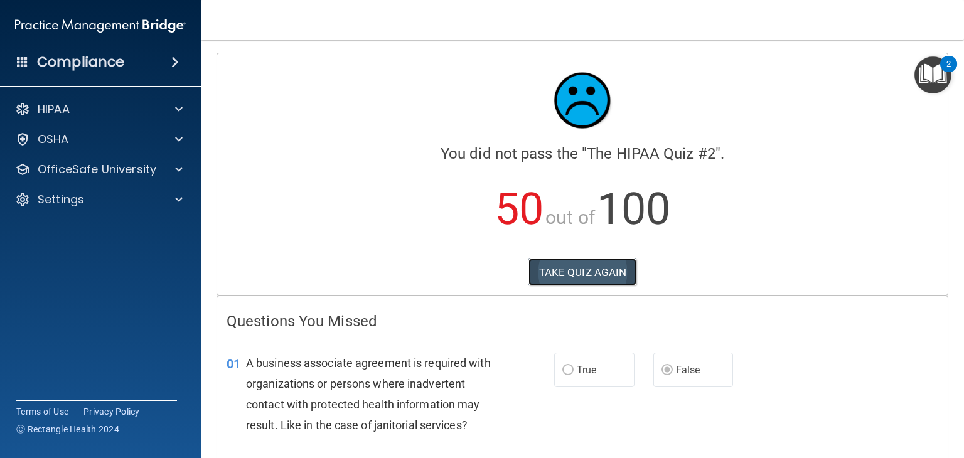
click at [561, 262] on button "TAKE QUIZ AGAIN" at bounding box center [582, 272] width 109 height 28
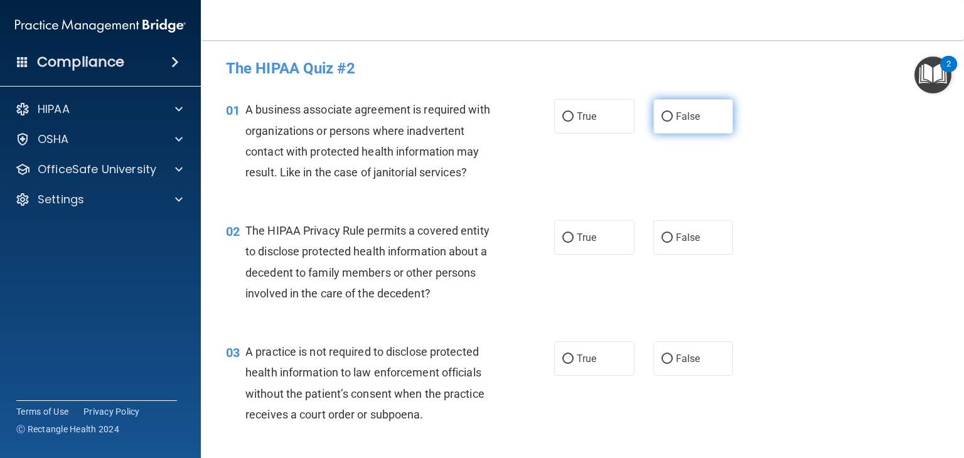
click at [660, 125] on label "False" at bounding box center [693, 116] width 80 height 35
click at [661, 122] on input "False" at bounding box center [666, 116] width 11 height 9
radio input "true"
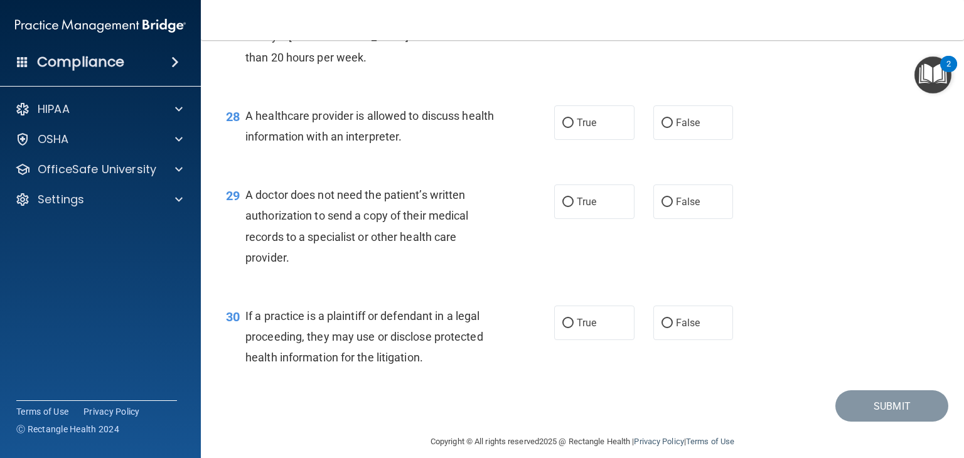
scroll to position [3004, 0]
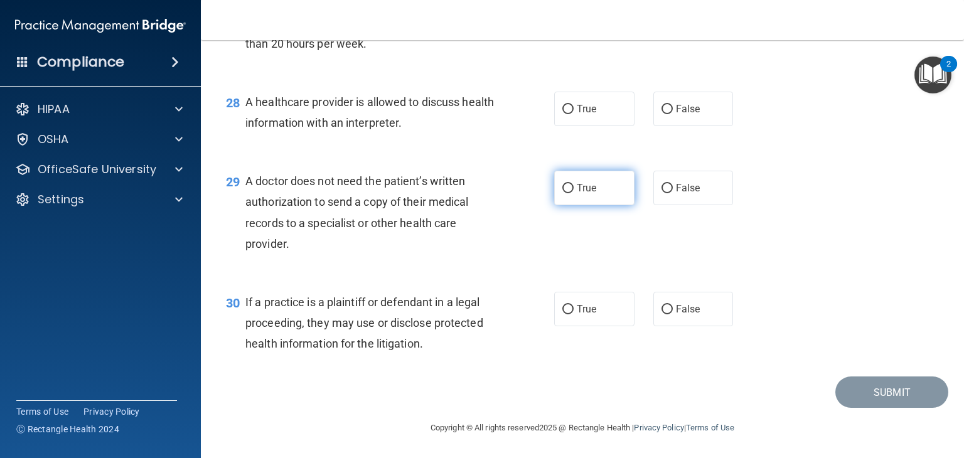
click at [562, 184] on input "True" at bounding box center [567, 188] width 11 height 9
radio input "true"
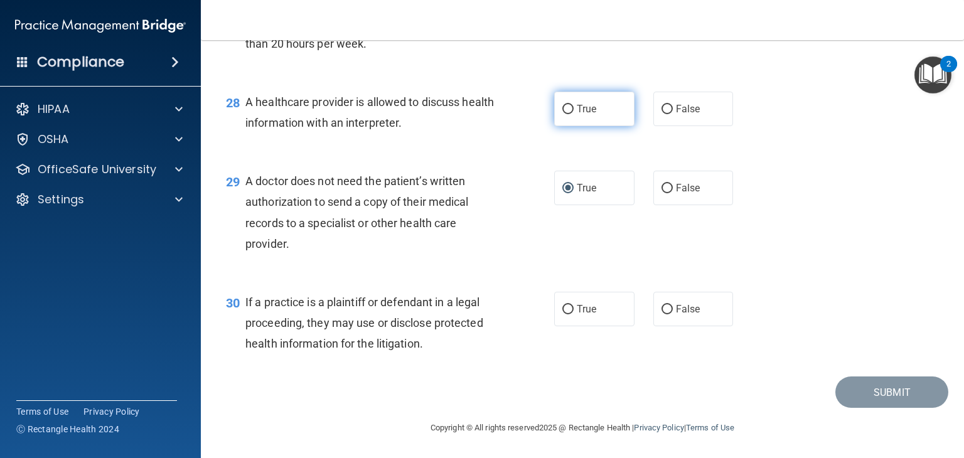
click at [595, 107] on label "True" at bounding box center [594, 109] width 80 height 35
click at [573, 107] on input "True" at bounding box center [567, 109] width 11 height 9
radio input "true"
drag, startPoint x: 377, startPoint y: 302, endPoint x: 420, endPoint y: 297, distance: 43.6
click at [420, 297] on span "If a practice is a plaintiff or defendant in a legal proceeding, they may use o…" at bounding box center [364, 322] width 238 height 55
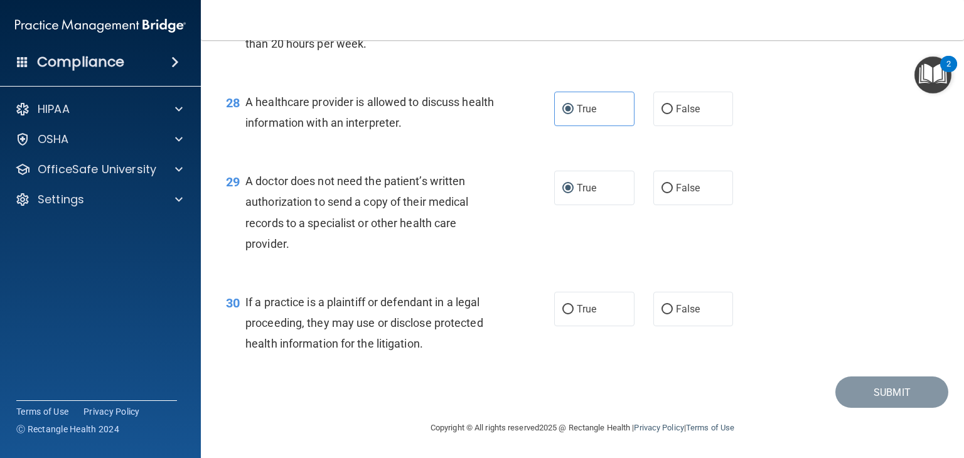
click at [446, 334] on div "If a practice is a plaintiff or defendant in a legal proceeding, they may use o…" at bounding box center [375, 323] width 260 height 63
click at [487, 304] on div "If a practice is a plaintiff or defendant in a legal proceeding, they may use o…" at bounding box center [375, 323] width 260 height 63
click at [479, 315] on span "If a practice is a plaintiff or defendant in a legal proceeding, they may use o…" at bounding box center [364, 322] width 238 height 55
click at [577, 307] on span "True" at bounding box center [586, 309] width 19 height 12
click at [573, 307] on input "True" at bounding box center [567, 309] width 11 height 9
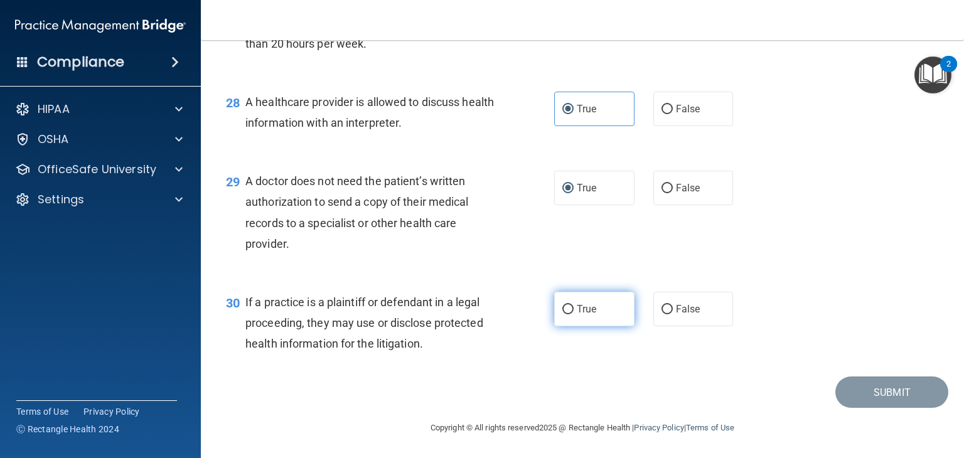
radio input "true"
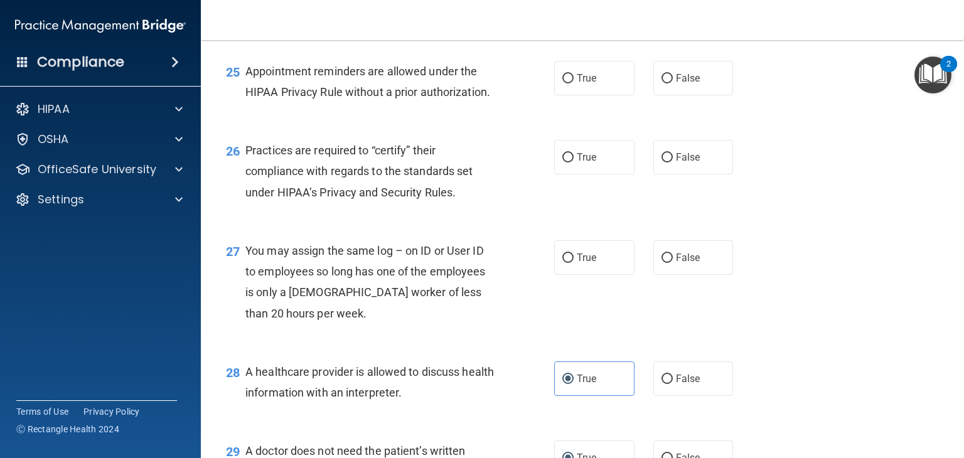
scroll to position [2691, 0]
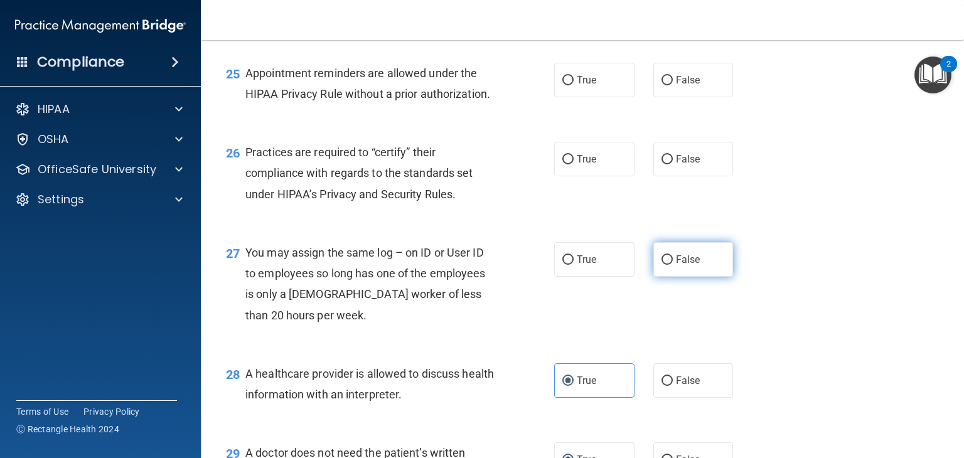
click at [667, 277] on label "False" at bounding box center [693, 259] width 80 height 35
click at [667, 265] on input "False" at bounding box center [666, 259] width 11 height 9
radio input "true"
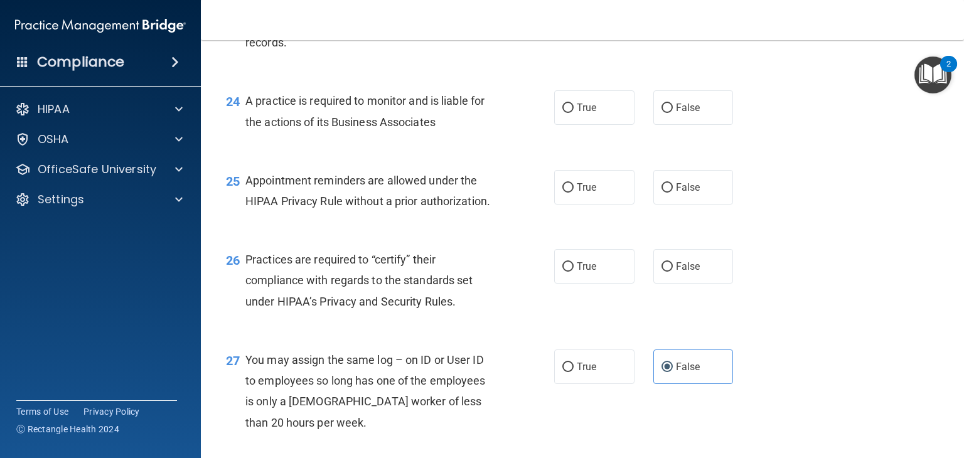
scroll to position [2565, 0]
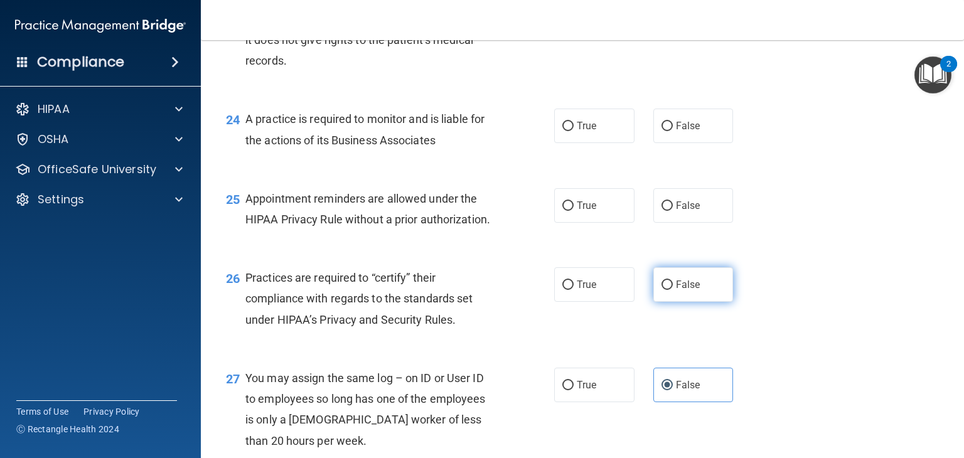
click at [653, 302] on label "False" at bounding box center [693, 284] width 80 height 35
click at [661, 290] on input "False" at bounding box center [666, 284] width 11 height 9
radio input "true"
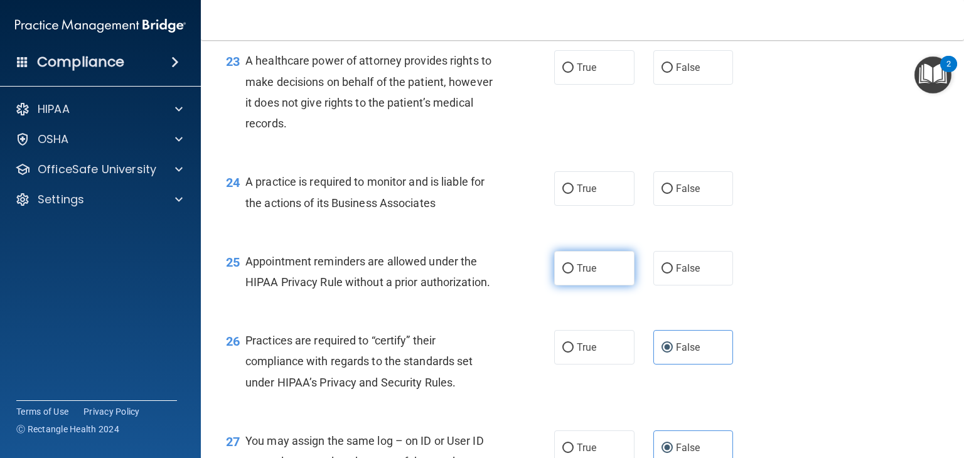
click at [608, 285] on label "True" at bounding box center [594, 268] width 80 height 35
click at [573, 274] on input "True" at bounding box center [567, 268] width 11 height 9
radio input "true"
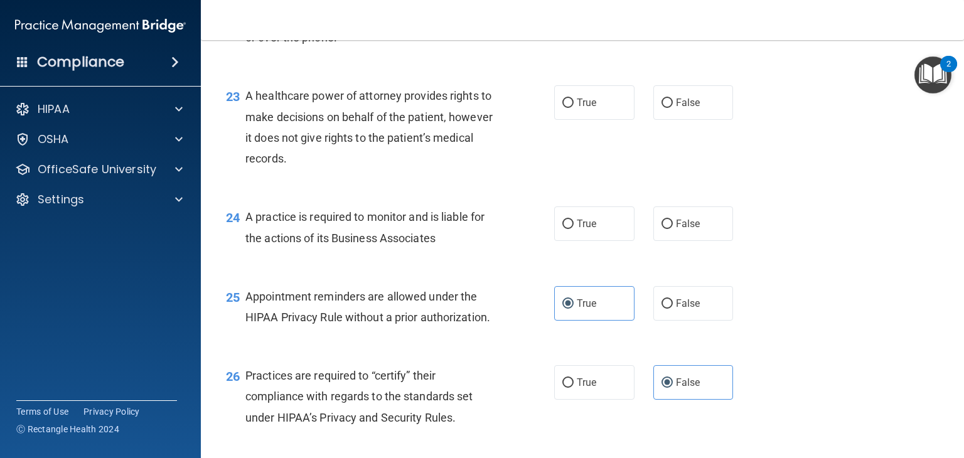
scroll to position [2440, 0]
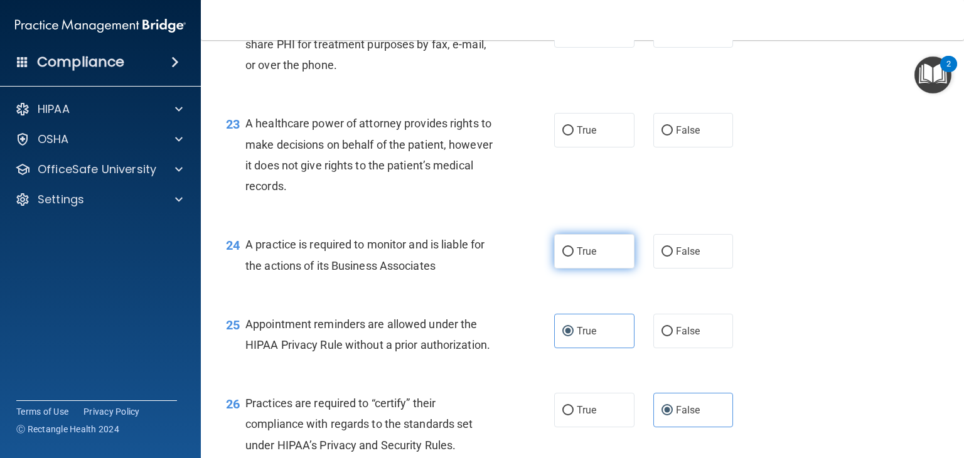
click at [585, 257] on span "True" at bounding box center [586, 251] width 19 height 12
click at [573, 257] on input "True" at bounding box center [567, 251] width 11 height 9
radio input "true"
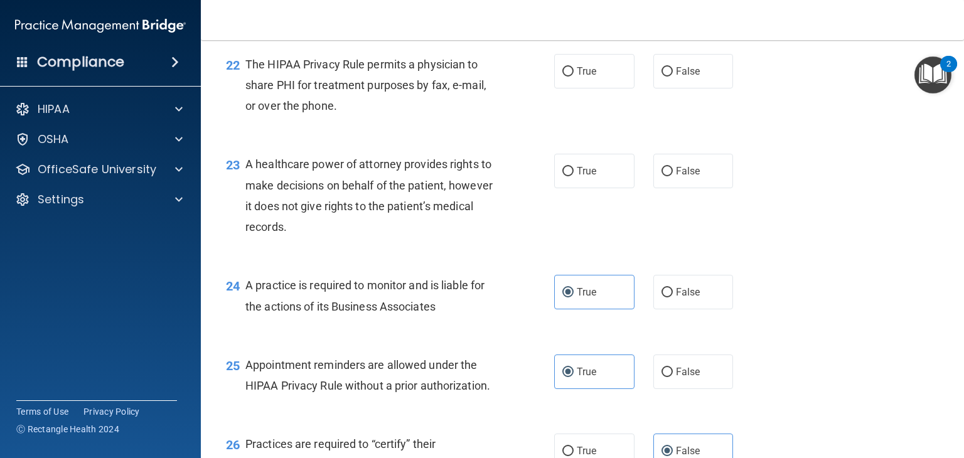
scroll to position [2377, 0]
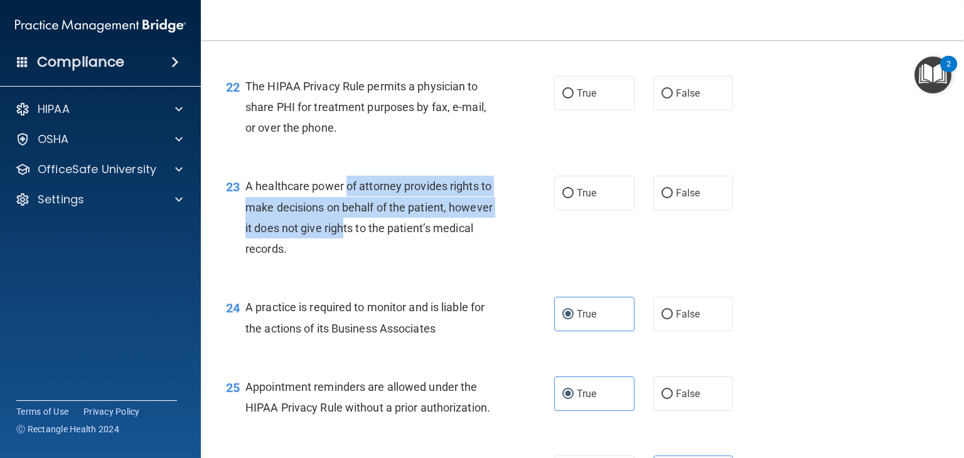
drag, startPoint x: 345, startPoint y: 226, endPoint x: 389, endPoint y: 277, distance: 67.2
click at [389, 259] on div "A healthcare power of attorney provides rights to make decisions on behalf of t…" at bounding box center [375, 217] width 260 height 83
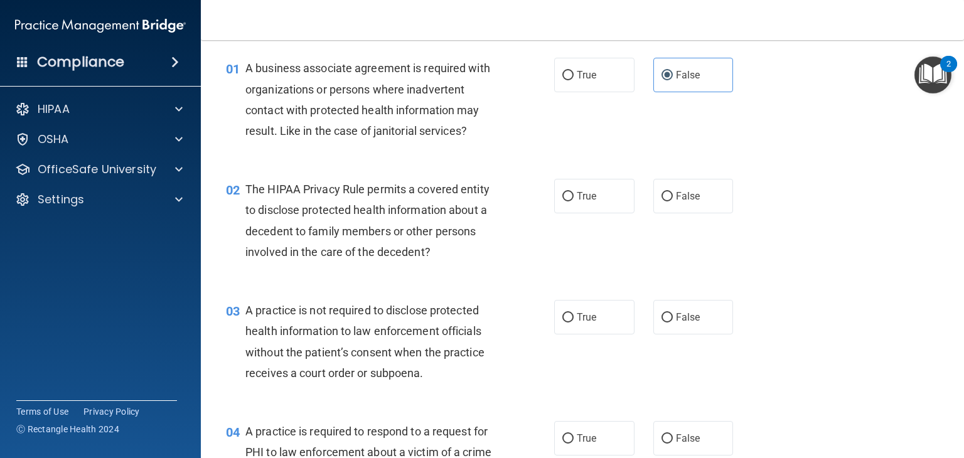
scroll to position [63, 0]
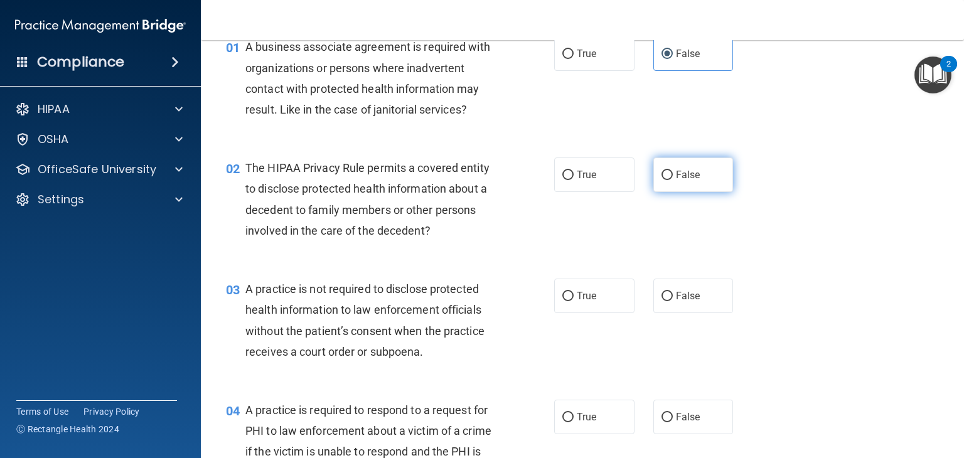
click at [674, 163] on label "False" at bounding box center [693, 174] width 80 height 35
click at [673, 171] on input "False" at bounding box center [666, 175] width 11 height 9
radio input "true"
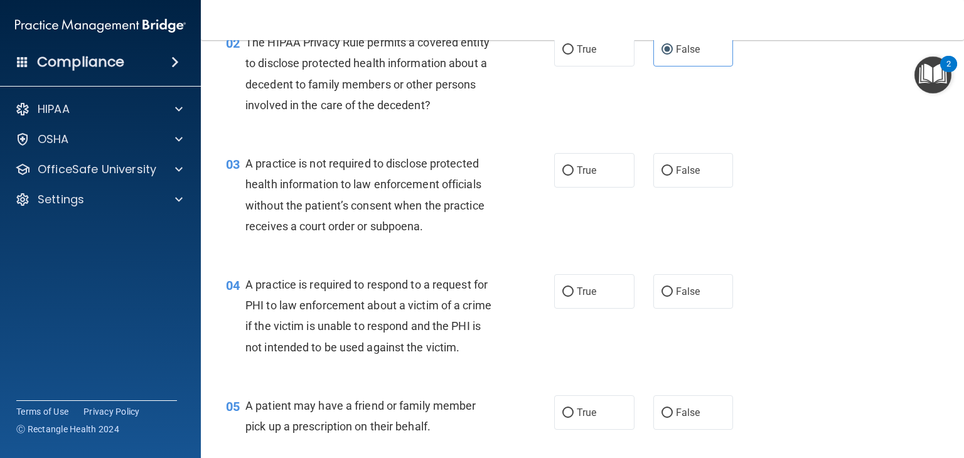
drag, startPoint x: 437, startPoint y: 155, endPoint x: 440, endPoint y: 173, distance: 18.5
click at [439, 170] on div "A practice is not required to disclose protected health information to law enfo…" at bounding box center [375, 194] width 260 height 83
click at [565, 174] on input "True" at bounding box center [567, 170] width 11 height 9
radio input "true"
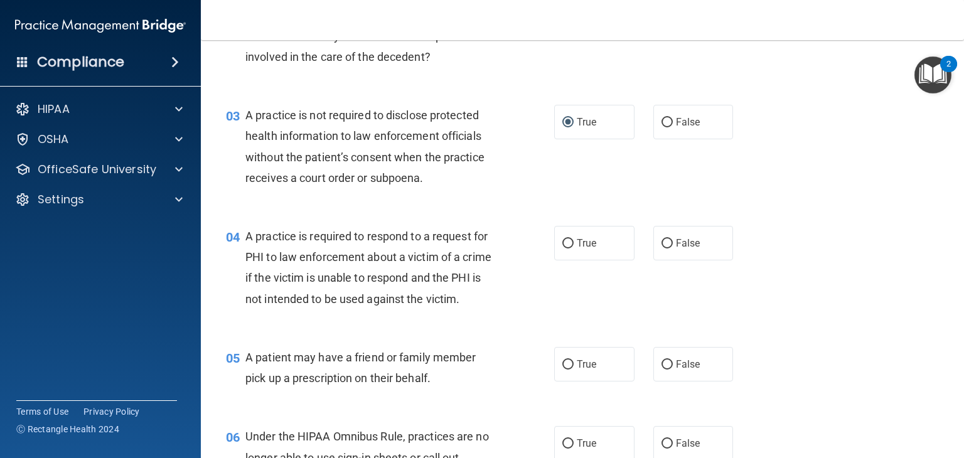
scroll to position [314, 0]
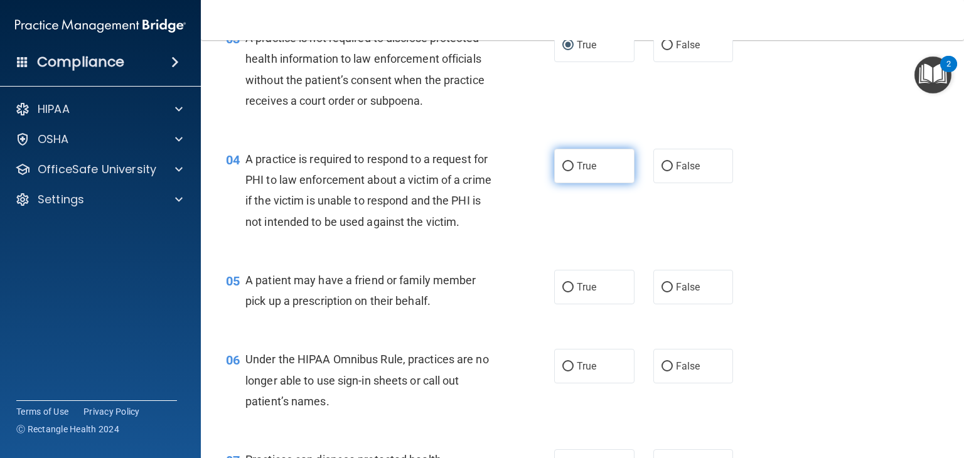
click at [583, 173] on label "True" at bounding box center [594, 166] width 80 height 35
click at [573, 171] on input "True" at bounding box center [567, 166] width 11 height 9
radio input "true"
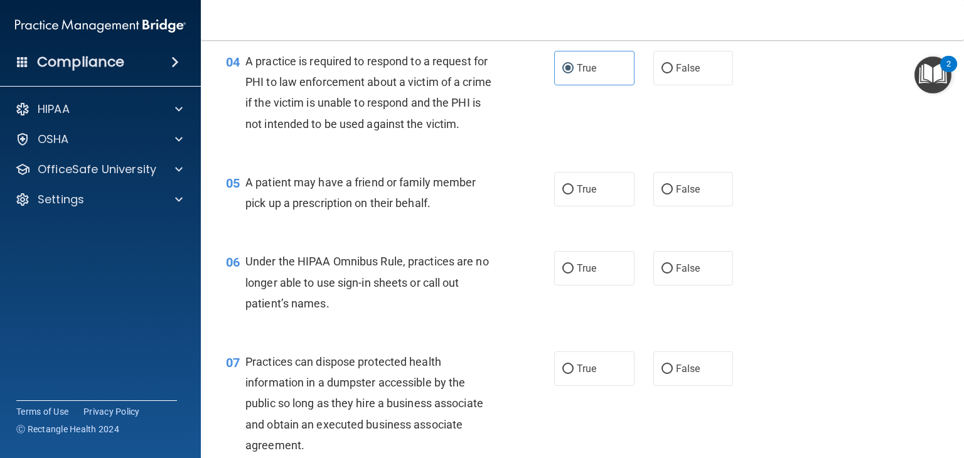
scroll to position [439, 0]
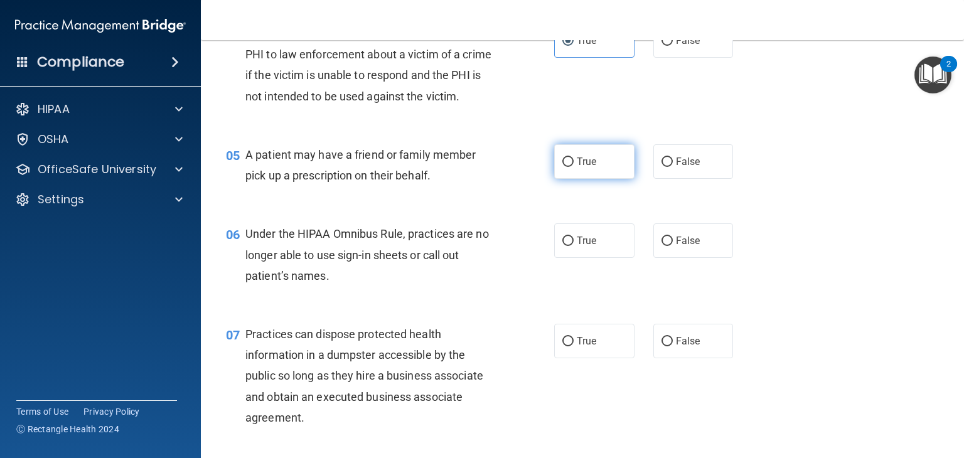
click at [577, 168] on span "True" at bounding box center [586, 162] width 19 height 12
click at [572, 167] on input "True" at bounding box center [567, 161] width 11 height 9
radio input "true"
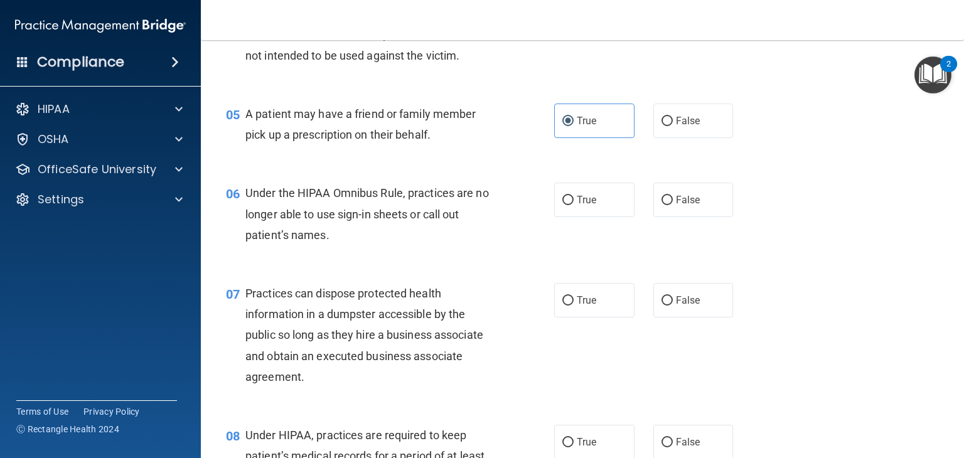
scroll to position [502, 0]
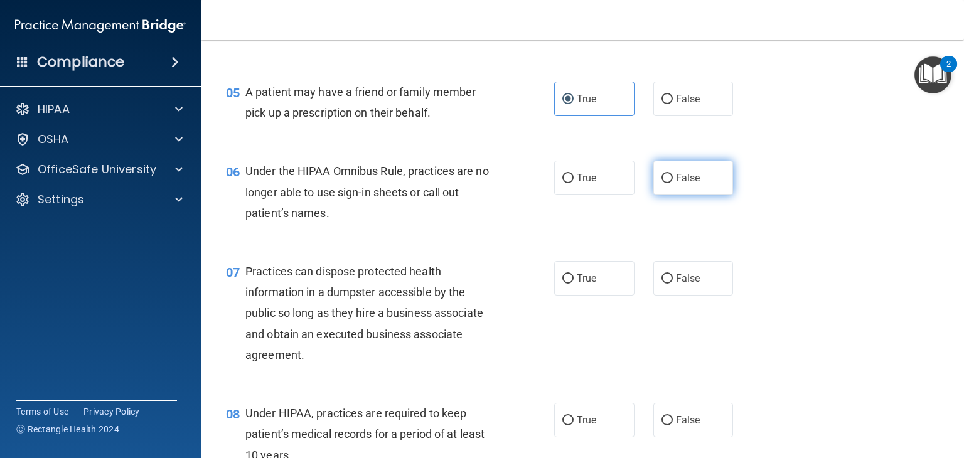
click at [662, 183] on input "False" at bounding box center [666, 178] width 11 height 9
radio input "true"
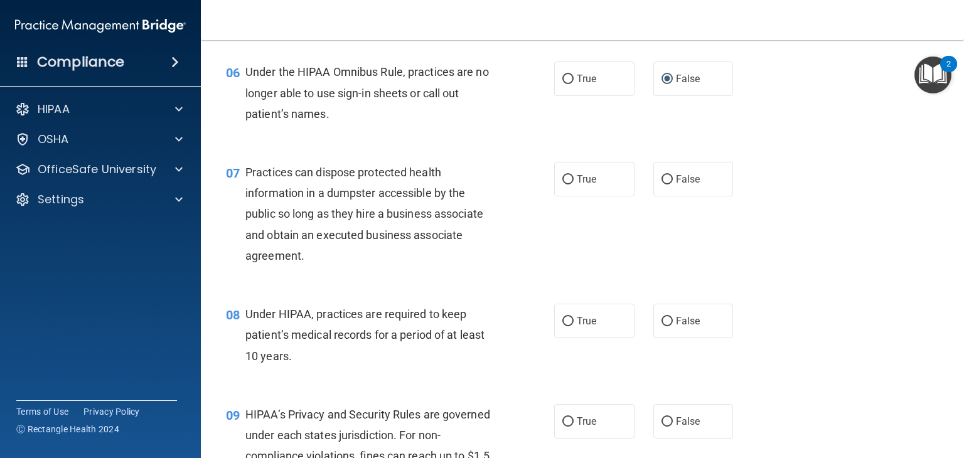
scroll to position [627, 0]
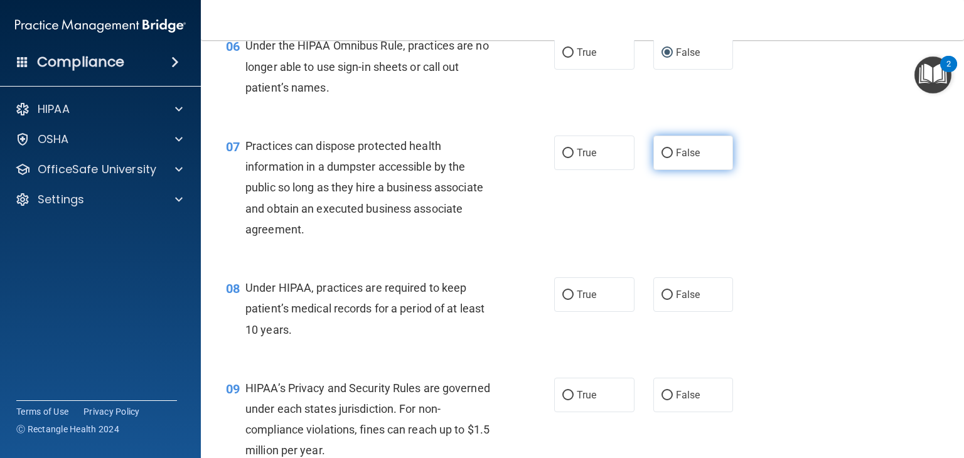
click at [656, 170] on label "False" at bounding box center [693, 153] width 80 height 35
click at [661, 158] on input "False" at bounding box center [666, 153] width 11 height 9
radio input "true"
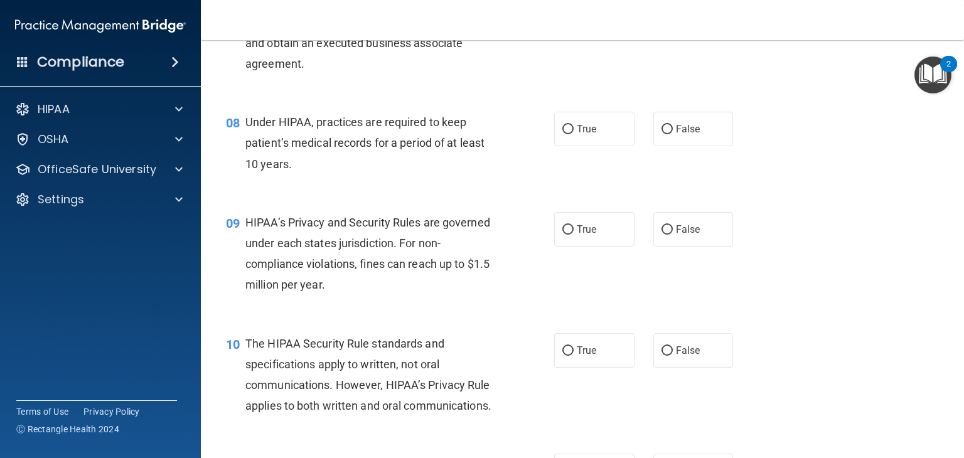
scroll to position [816, 0]
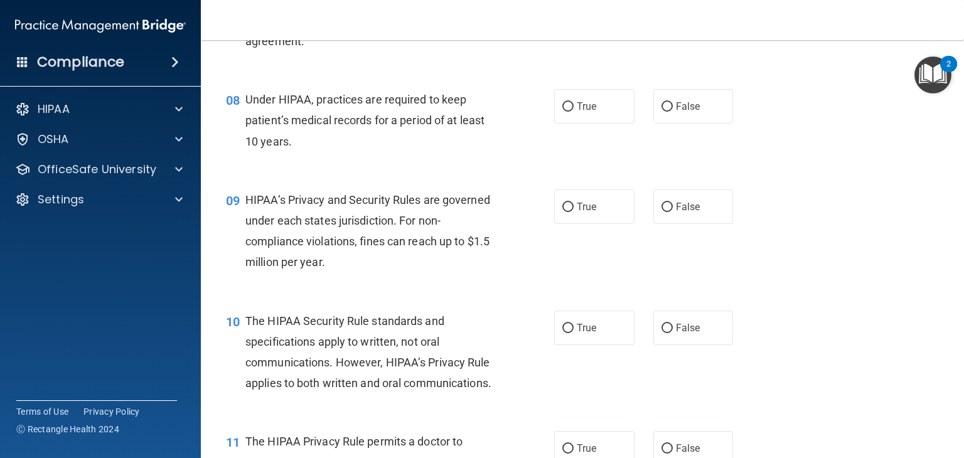
click at [678, 146] on div "08 Under HIPAA, practices are required to keep patient’s medical records for a …" at bounding box center [581, 123] width 731 height 100
click at [678, 124] on label "False" at bounding box center [693, 106] width 80 height 35
click at [673, 112] on input "False" at bounding box center [666, 106] width 11 height 9
radio input "true"
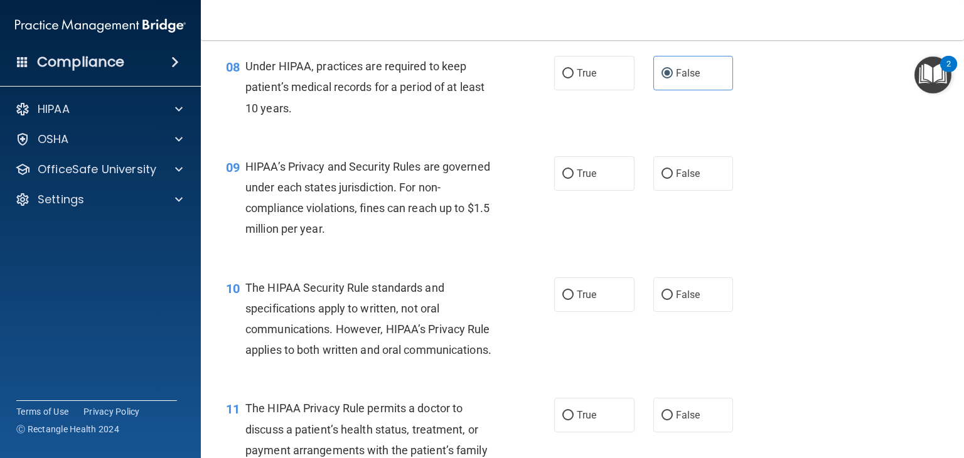
scroll to position [878, 0]
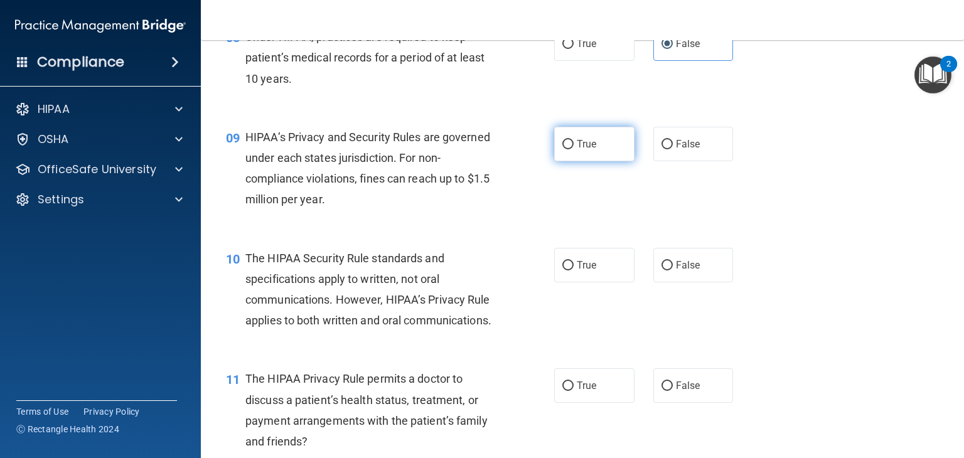
click at [572, 161] on label "True" at bounding box center [594, 144] width 80 height 35
click at [572, 149] on input "True" at bounding box center [567, 144] width 11 height 9
radio input "true"
click at [691, 150] on span "False" at bounding box center [688, 144] width 24 height 12
click at [673, 149] on input "False" at bounding box center [666, 144] width 11 height 9
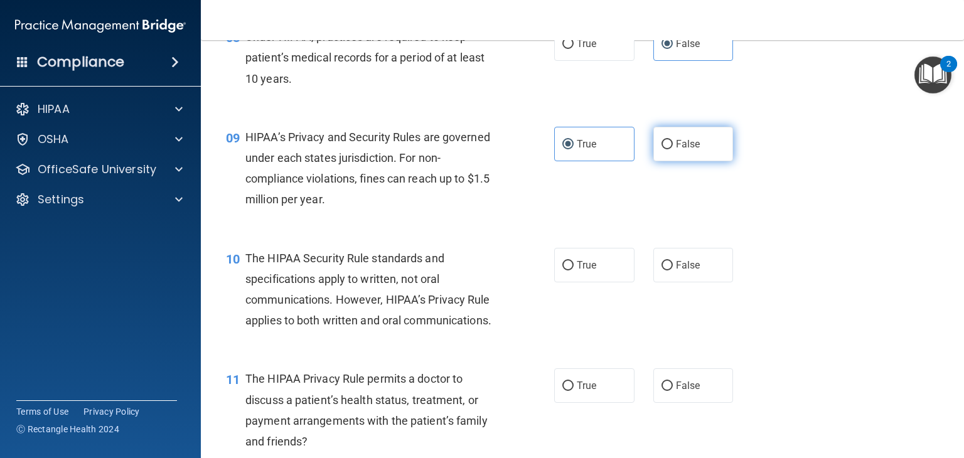
radio input "true"
radio input "false"
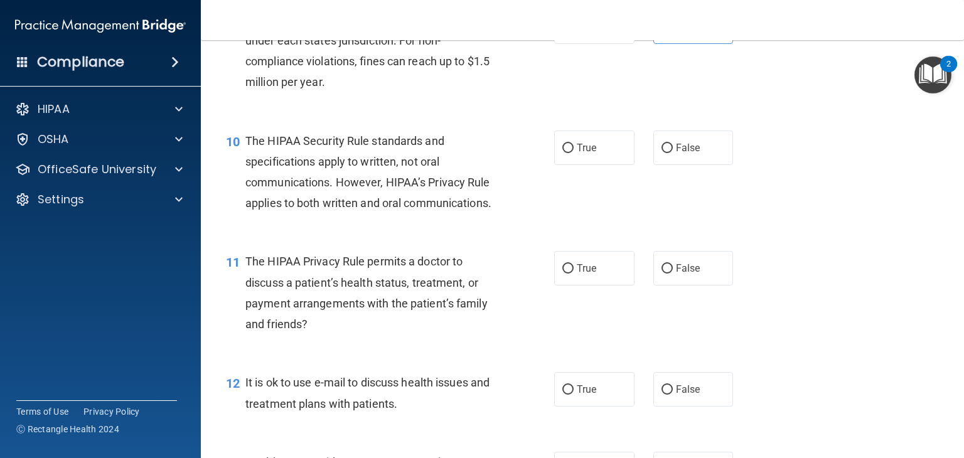
scroll to position [1004, 0]
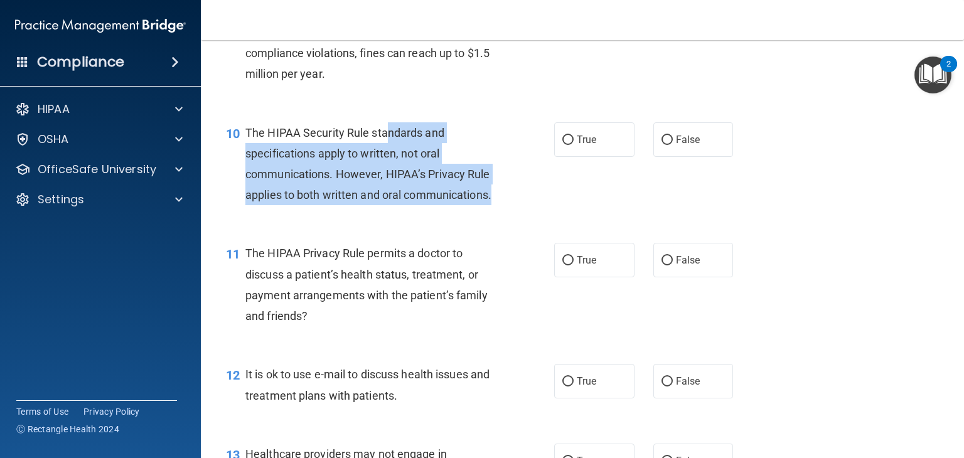
drag, startPoint x: 384, startPoint y: 147, endPoint x: 394, endPoint y: 238, distance: 90.9
click at [394, 206] on div "The HIPAA Security Rule standards and specifications apply to written, not oral…" at bounding box center [375, 163] width 260 height 83
click at [390, 202] on span "The HIPAA Security Rule standards and specifications apply to written, not oral…" at bounding box center [368, 164] width 246 height 76
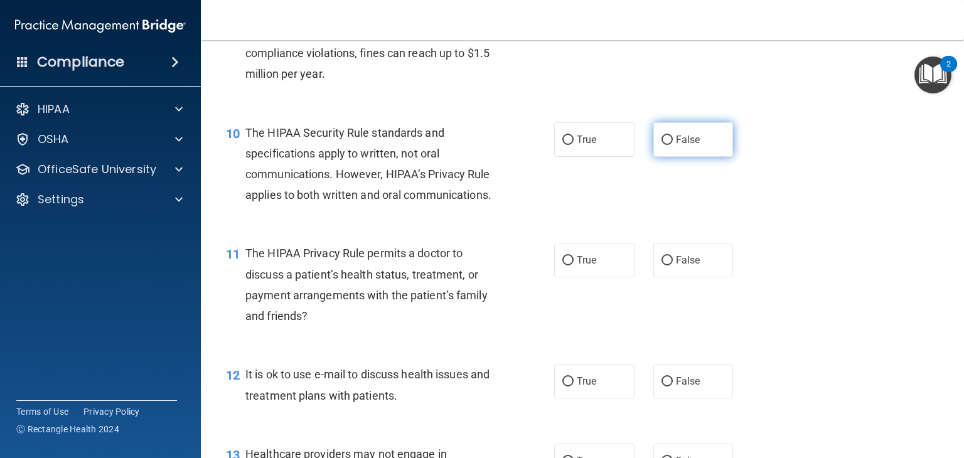
click at [700, 157] on label "False" at bounding box center [693, 139] width 80 height 35
click at [673, 145] on input "False" at bounding box center [666, 140] width 11 height 9
radio input "true"
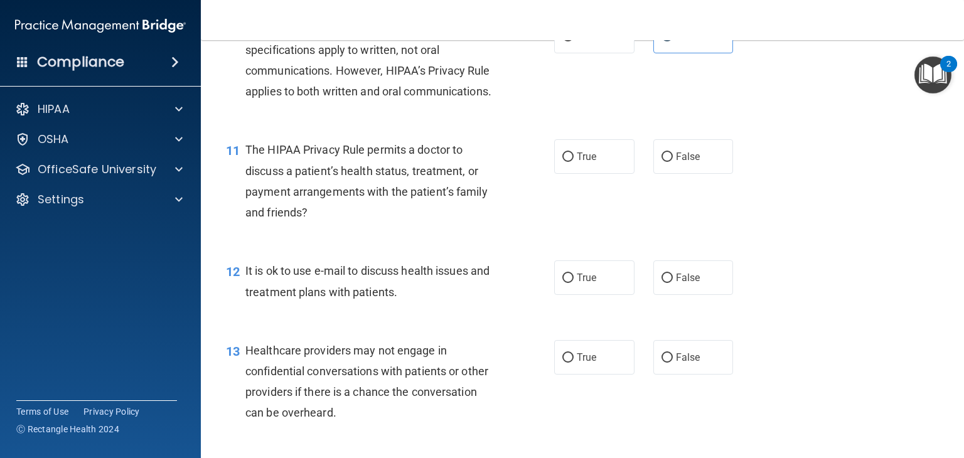
scroll to position [1129, 0]
